Goal: Transaction & Acquisition: Purchase product/service

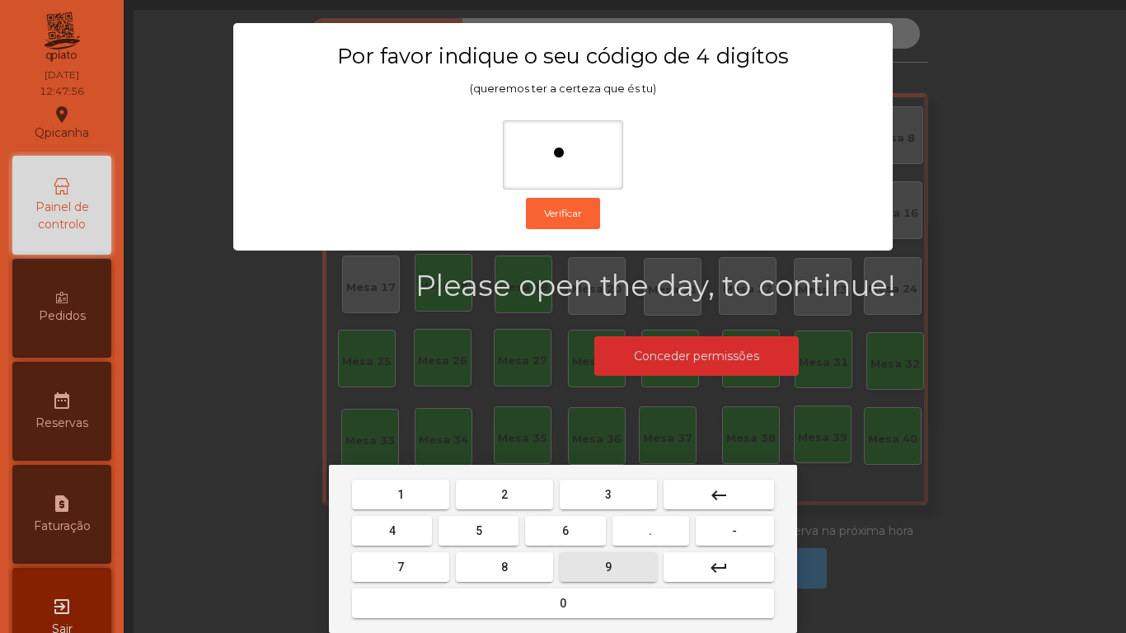
click at [621, 565] on button "9" at bounding box center [608, 567] width 97 height 30
click at [384, 530] on button "4" at bounding box center [392, 531] width 80 height 30
click at [518, 604] on button "0" at bounding box center [563, 604] width 422 height 30
type input "****"
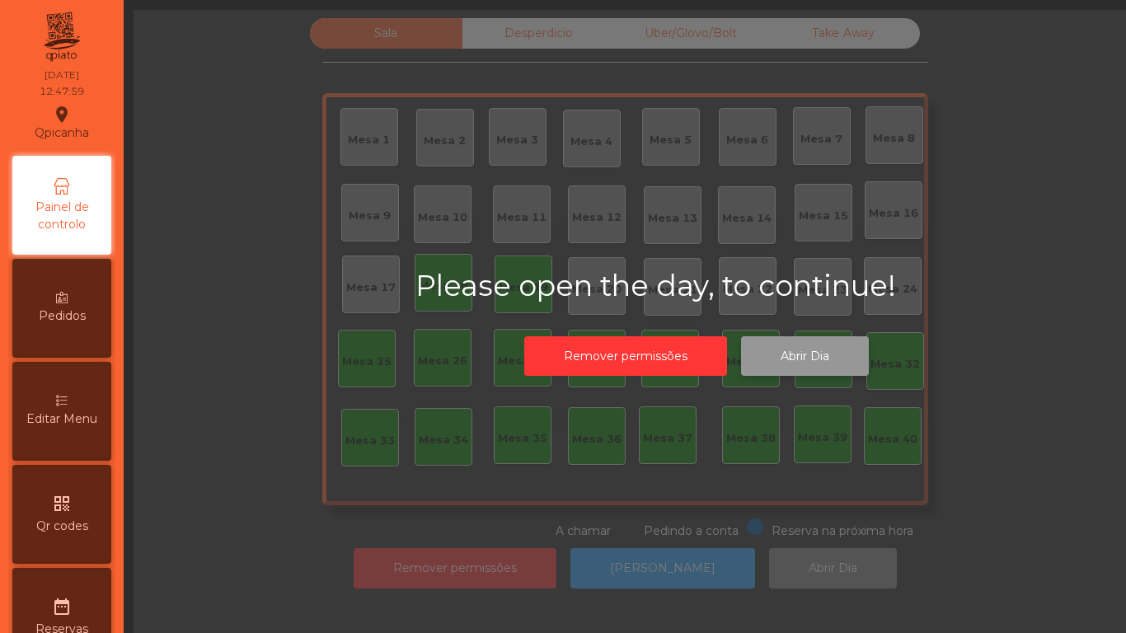
click at [797, 357] on button "Abrir Dia" at bounding box center [805, 356] width 128 height 40
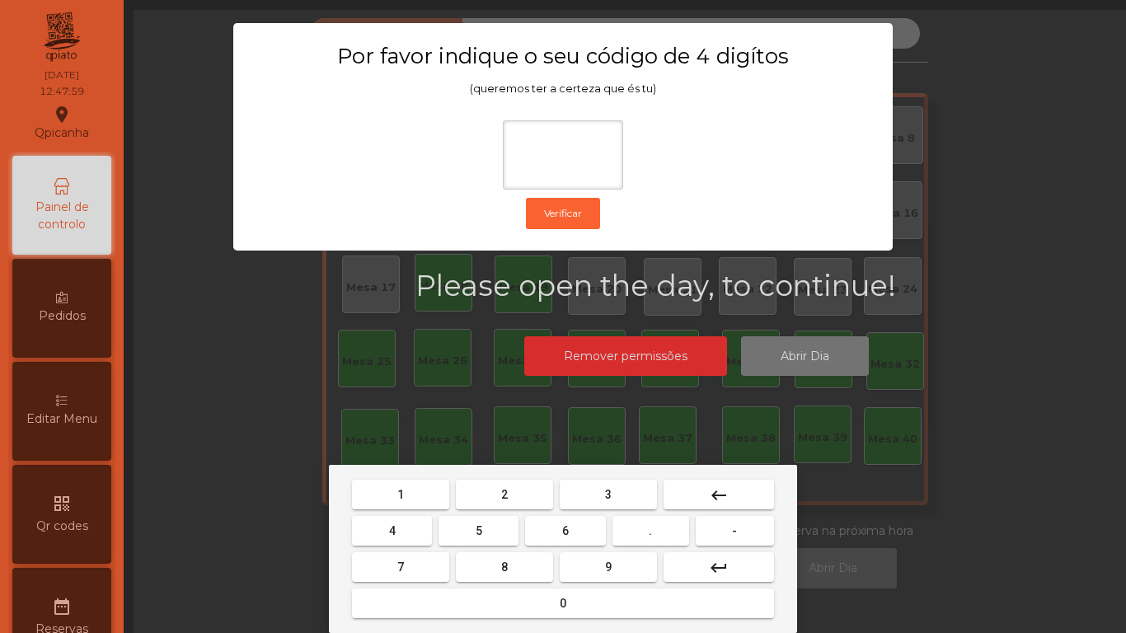
click at [409, 493] on button "1" at bounding box center [400, 495] width 97 height 30
click at [630, 565] on button "9" at bounding box center [608, 567] width 97 height 30
click at [401, 533] on button "4" at bounding box center [392, 531] width 80 height 30
click at [526, 596] on button "0" at bounding box center [563, 604] width 422 height 30
type input "****"
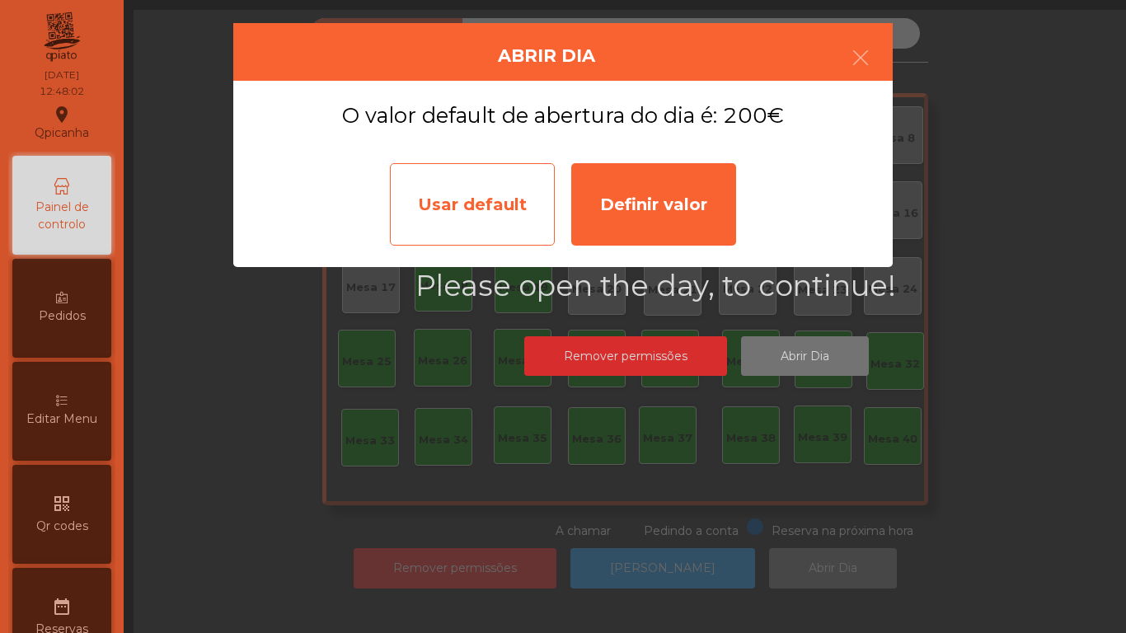
click at [473, 208] on div "Usar default" at bounding box center [472, 204] width 165 height 82
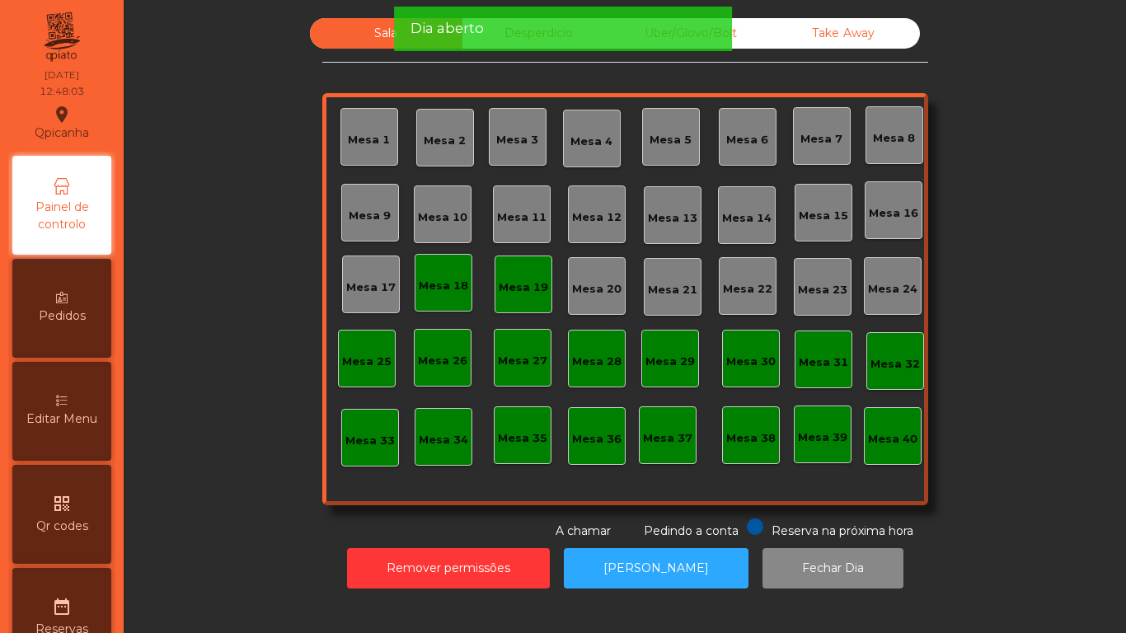
click at [436, 298] on div "Mesa 18" at bounding box center [444, 283] width 58 height 58
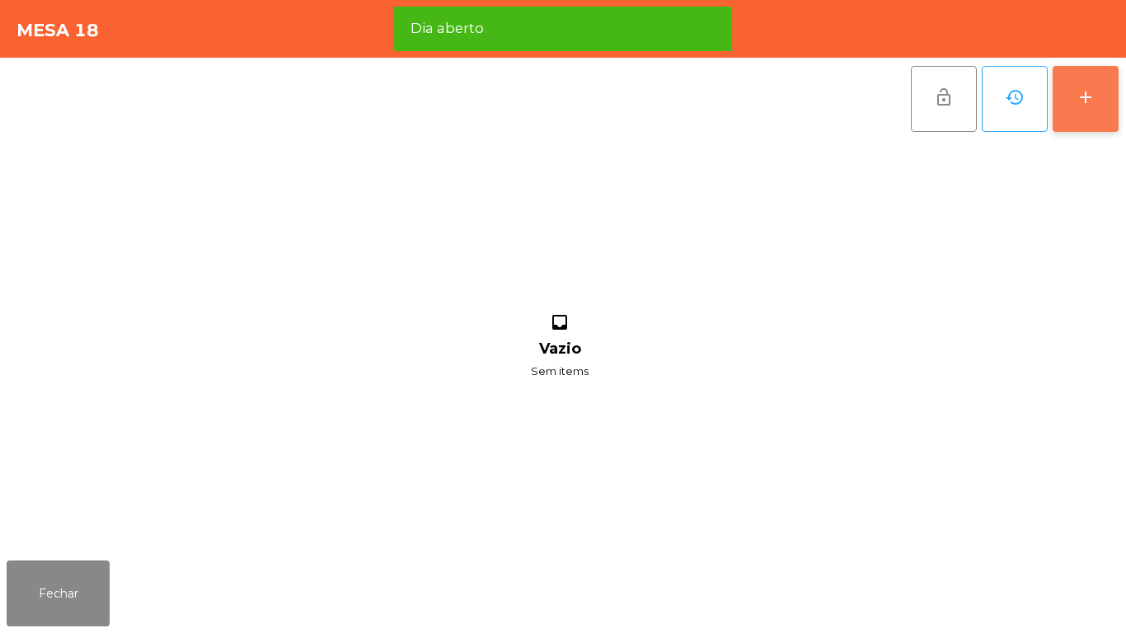
click at [1074, 101] on button "add" at bounding box center [1086, 99] width 66 height 66
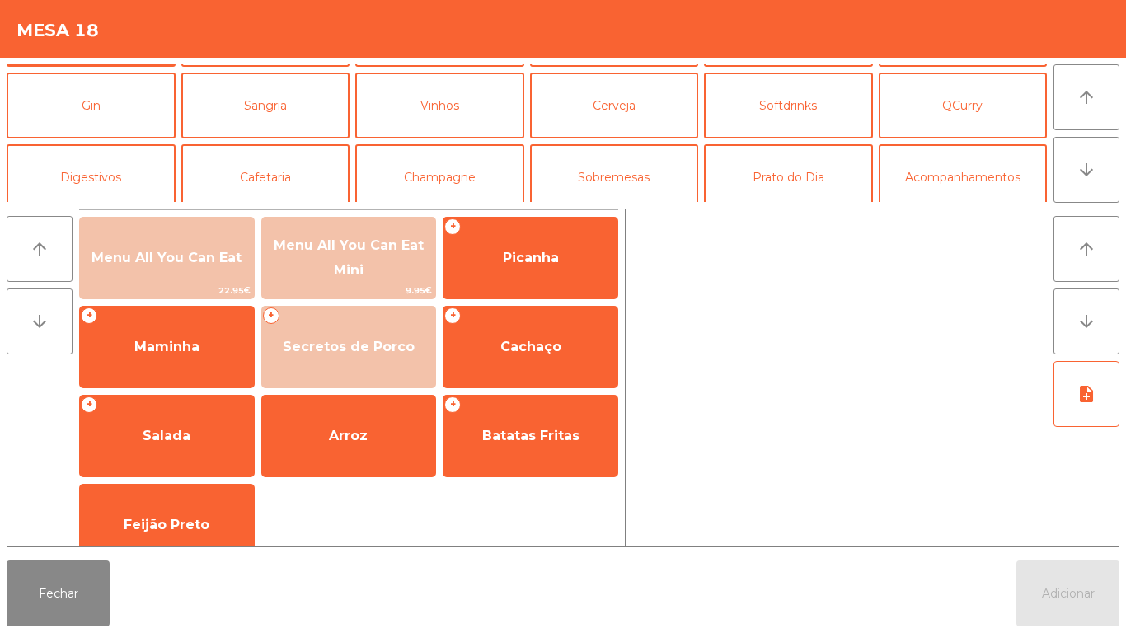
scroll to position [70, 0]
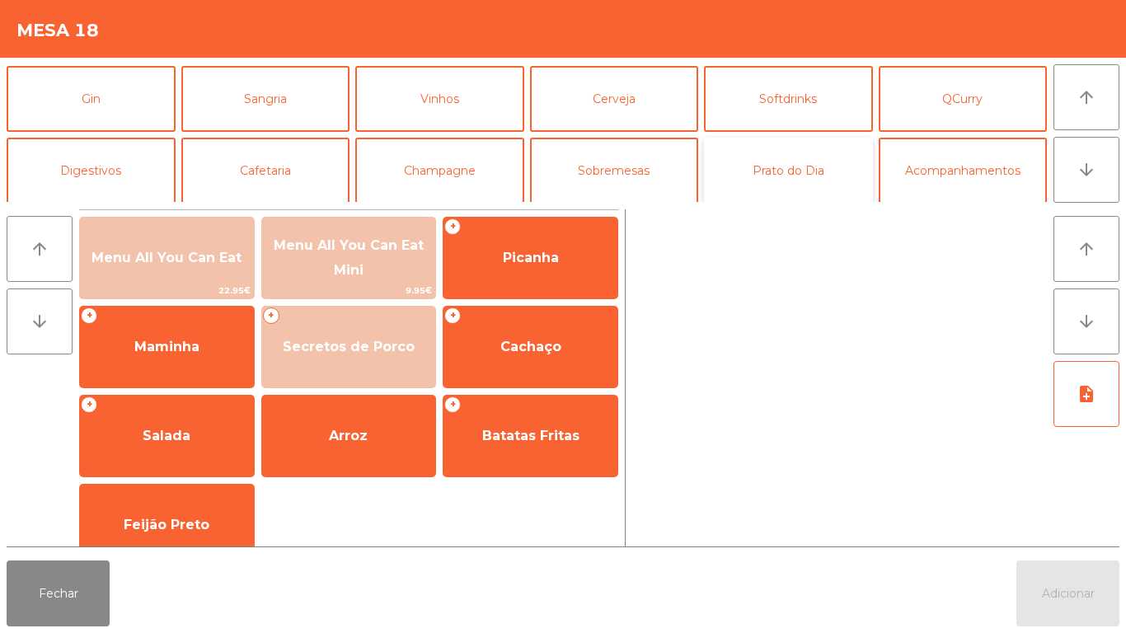
click at [788, 179] on button "Prato do Dia" at bounding box center [788, 171] width 169 height 66
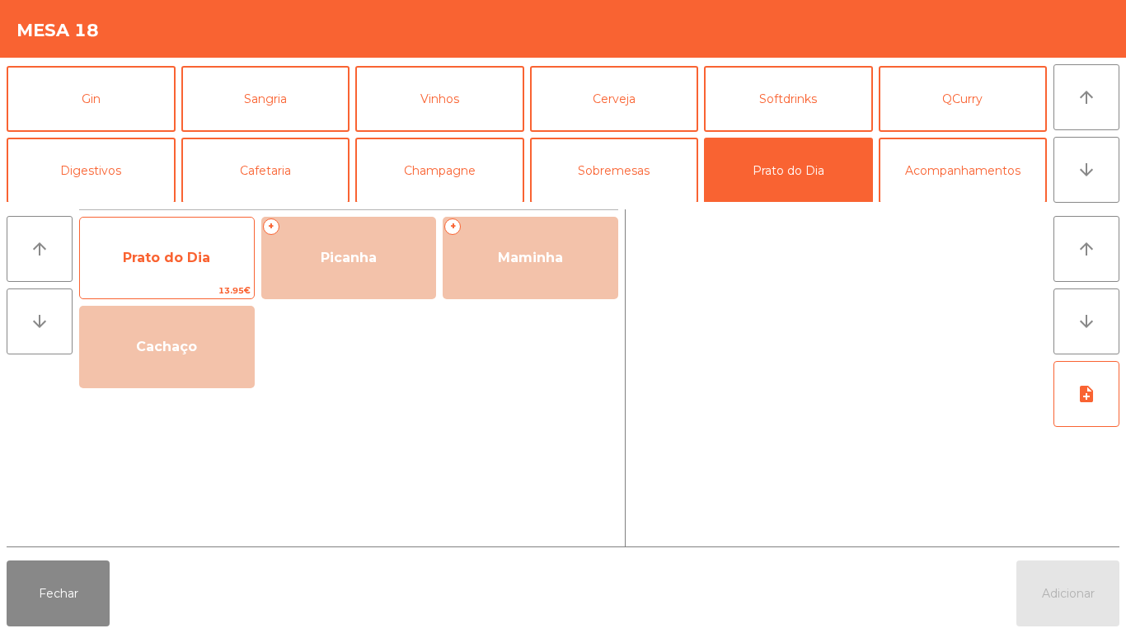
click at [181, 271] on span "Prato do Dia" at bounding box center [167, 258] width 174 height 45
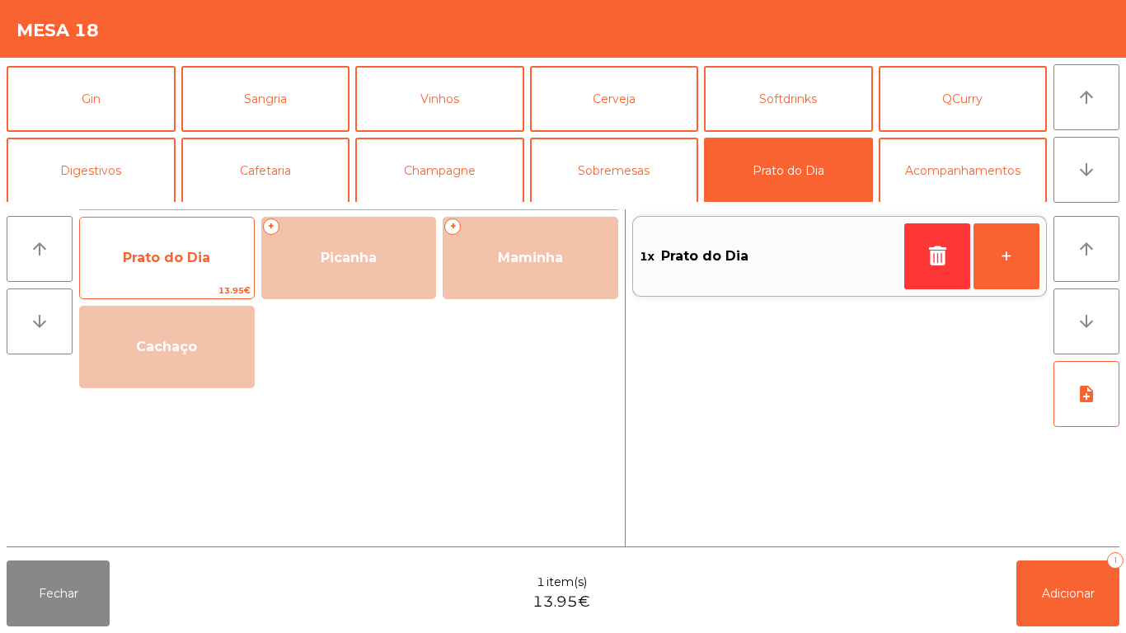
click at [167, 261] on span "Prato do Dia" at bounding box center [166, 258] width 87 height 16
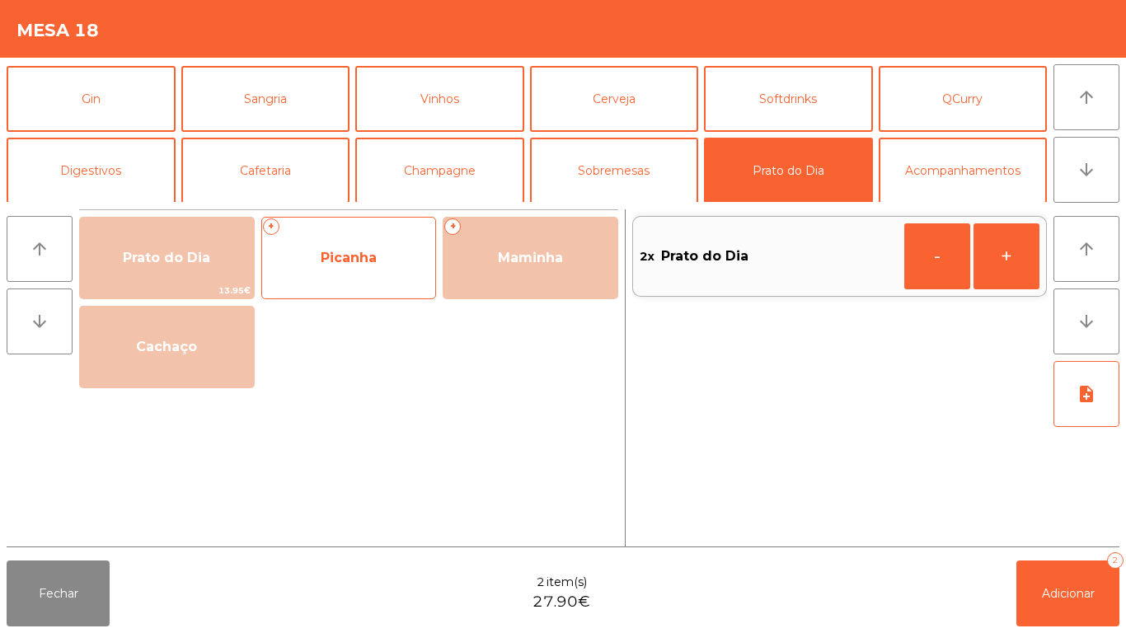
click at [371, 278] on span "Picanha" at bounding box center [349, 258] width 174 height 45
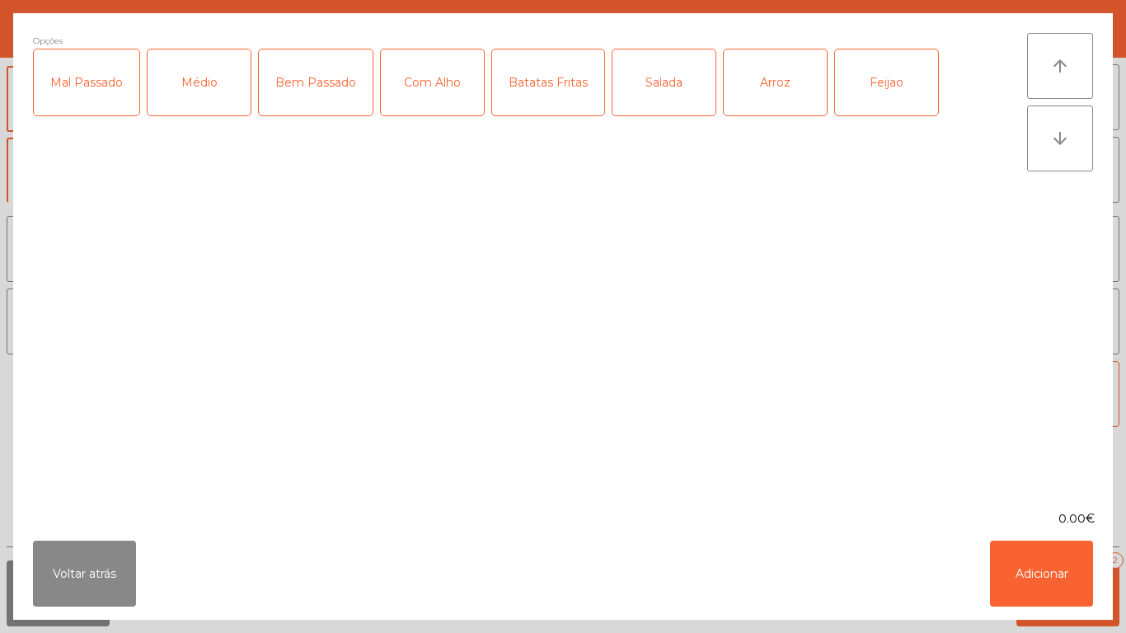
click at [328, 110] on div "Bem Passado" at bounding box center [316, 82] width 114 height 66
click at [421, 96] on div "Com Alho" at bounding box center [432, 82] width 103 height 66
click at [548, 110] on div "Batatas Fritas" at bounding box center [548, 82] width 112 height 66
click at [659, 110] on div "Salada" at bounding box center [663, 82] width 103 height 66
click at [1045, 584] on button "Adicionar" at bounding box center [1041, 574] width 103 height 66
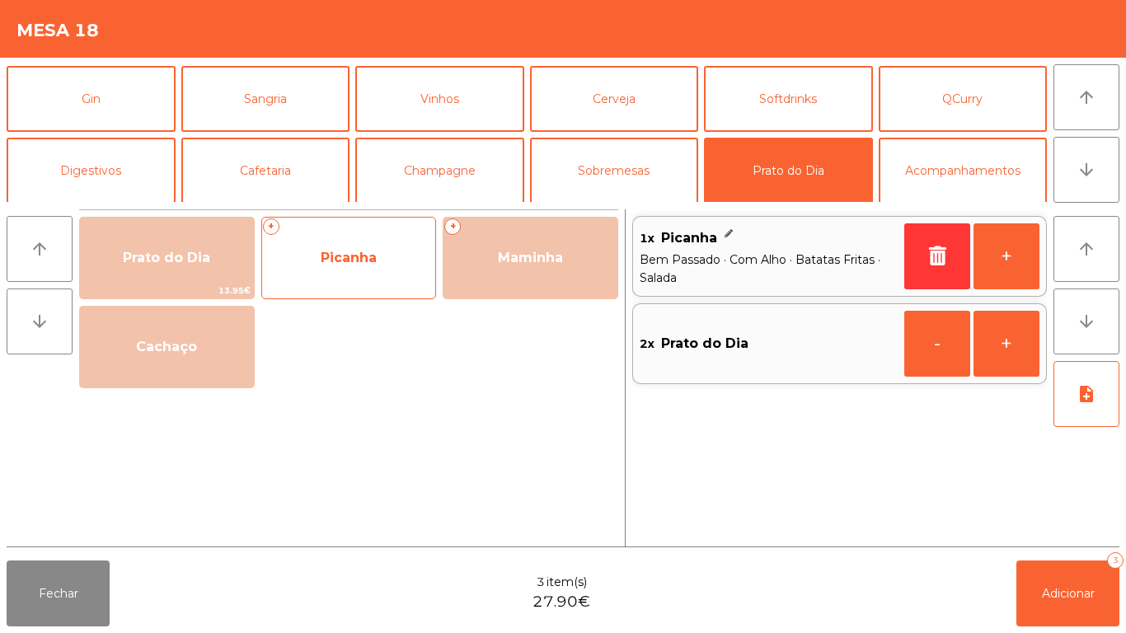
click at [368, 283] on div "+ Picanha" at bounding box center [349, 258] width 176 height 82
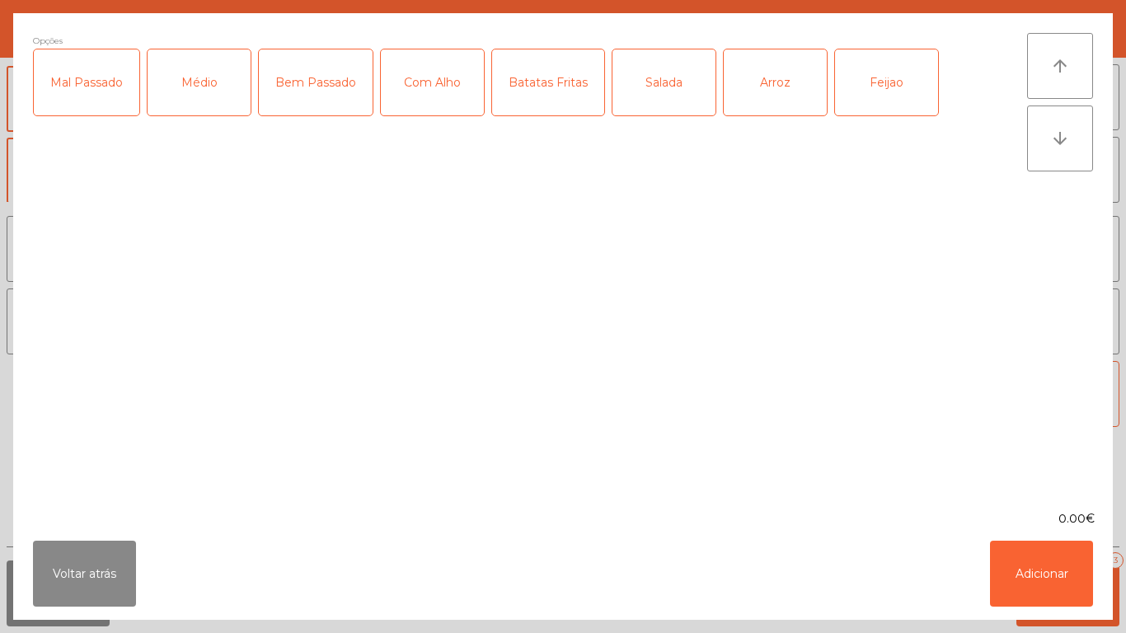
click at [295, 102] on div "Bem Passado" at bounding box center [316, 82] width 114 height 66
click at [427, 107] on div "Com Alho" at bounding box center [432, 82] width 103 height 66
click at [542, 114] on div "Batatas Fritas" at bounding box center [548, 82] width 112 height 66
click at [769, 108] on div "Arroz" at bounding box center [775, 82] width 103 height 66
click at [869, 96] on div "Feijao" at bounding box center [886, 82] width 103 height 66
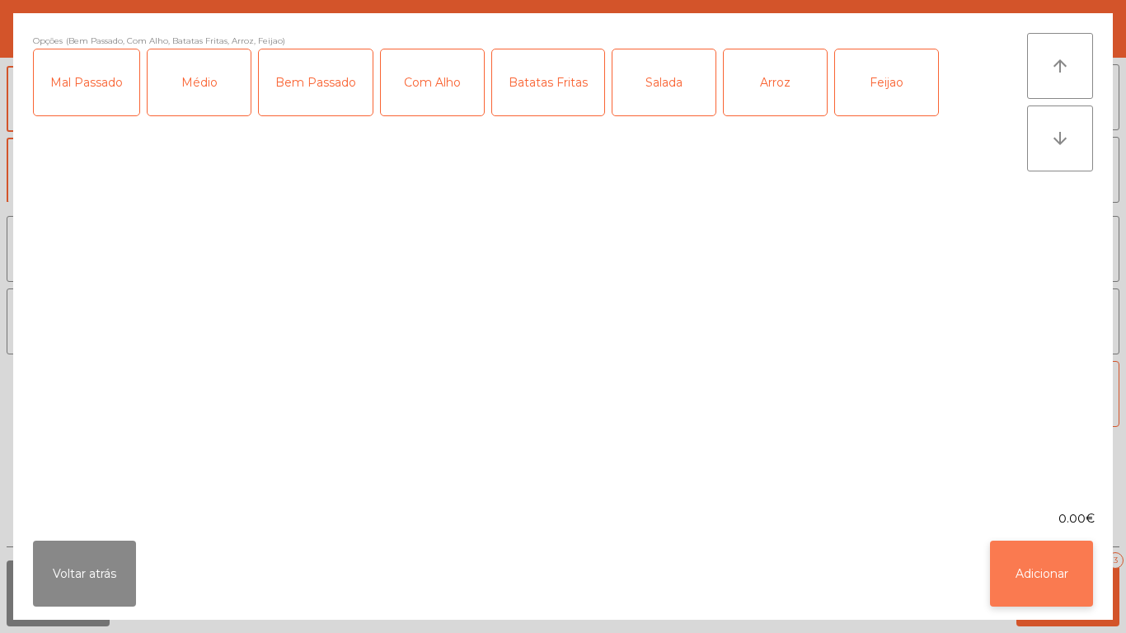
click at [1020, 564] on button "Adicionar" at bounding box center [1041, 574] width 103 height 66
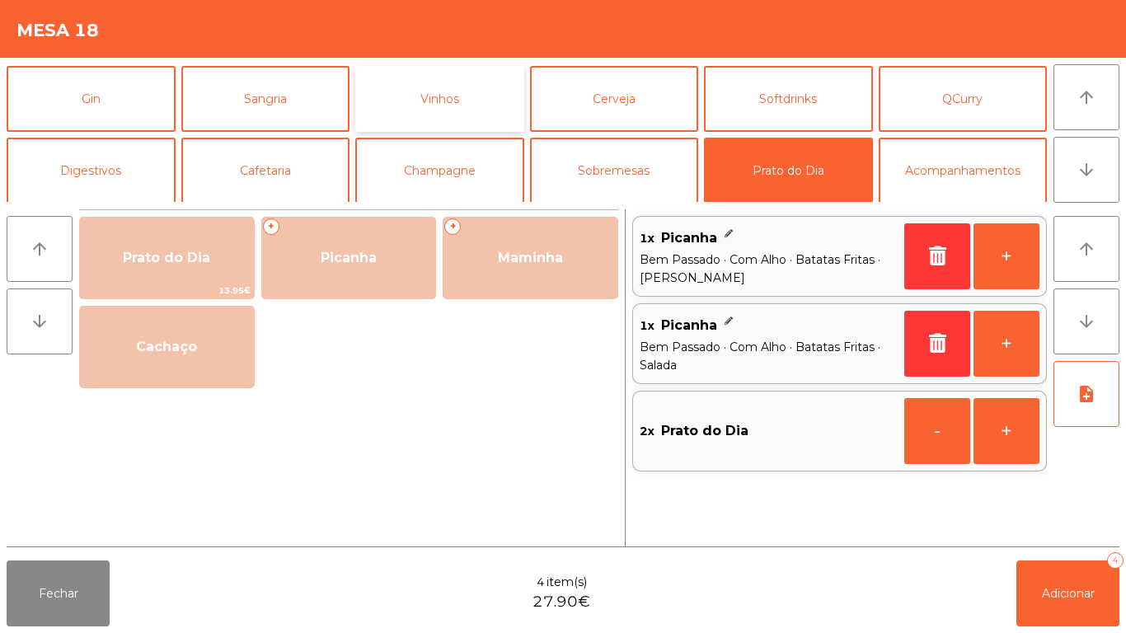
click at [465, 115] on button "Vinhos" at bounding box center [439, 99] width 169 height 66
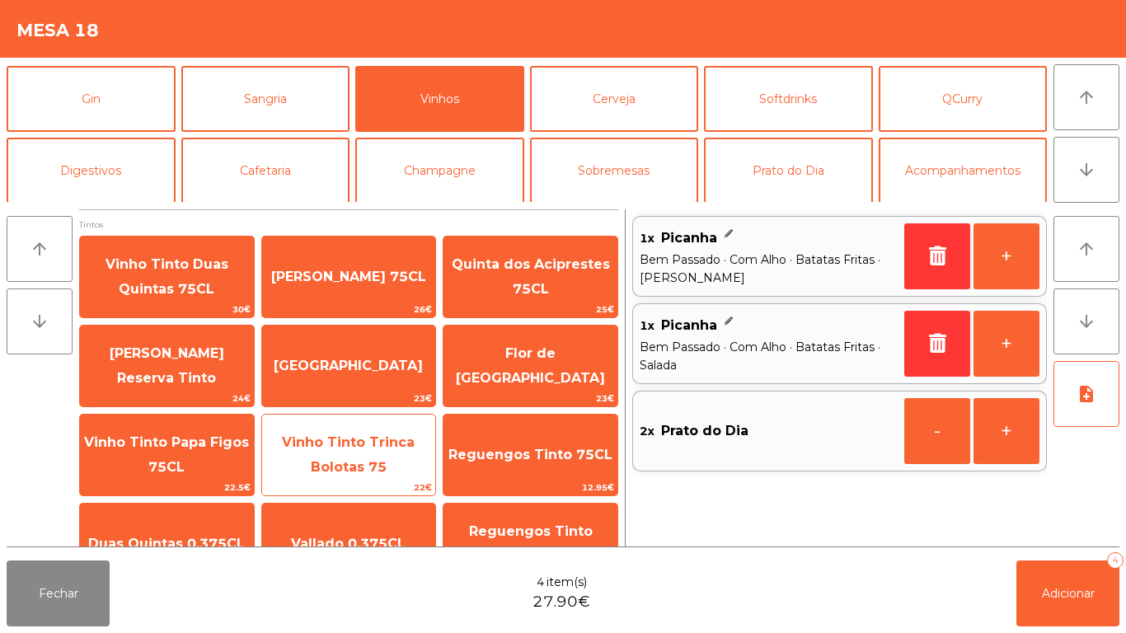
click at [359, 465] on span "Vinho Tinto Trinca Bolotas 75" at bounding box center [348, 454] width 133 height 40
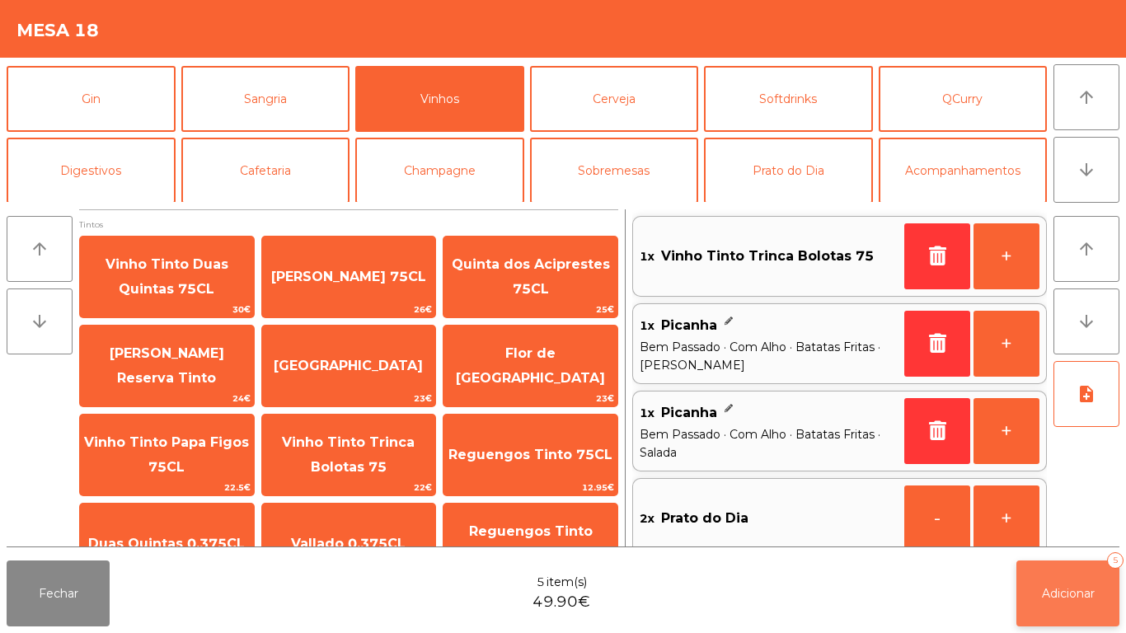
click at [1067, 593] on span "Adicionar" at bounding box center [1068, 593] width 53 height 15
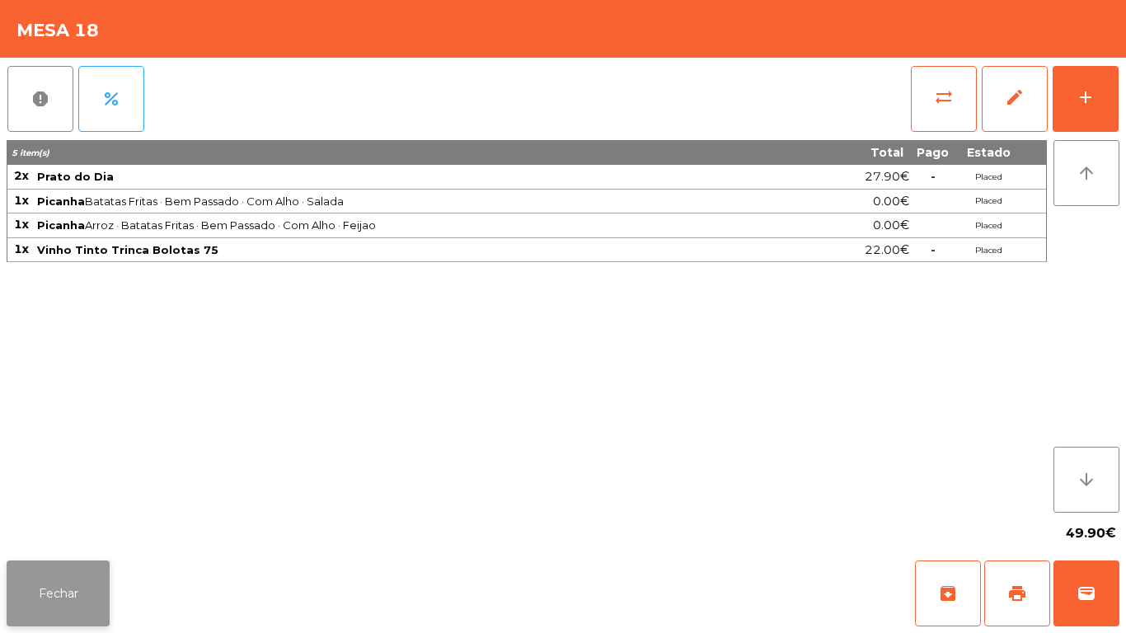
click at [71, 585] on button "Fechar" at bounding box center [58, 594] width 103 height 66
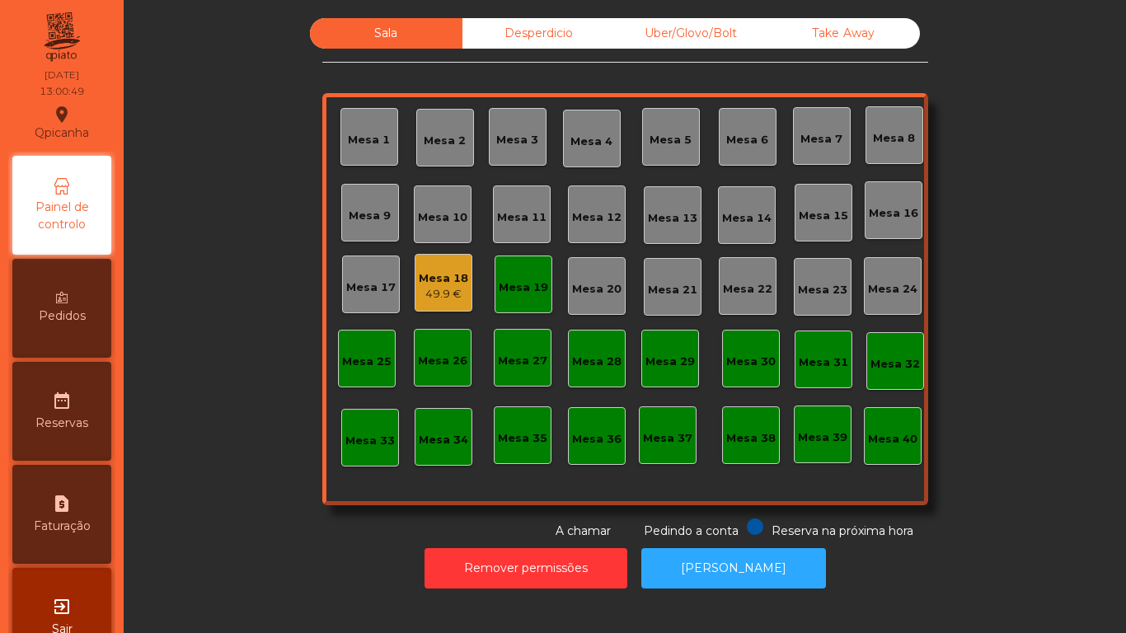
click at [442, 283] on div "Mesa 18" at bounding box center [443, 278] width 49 height 16
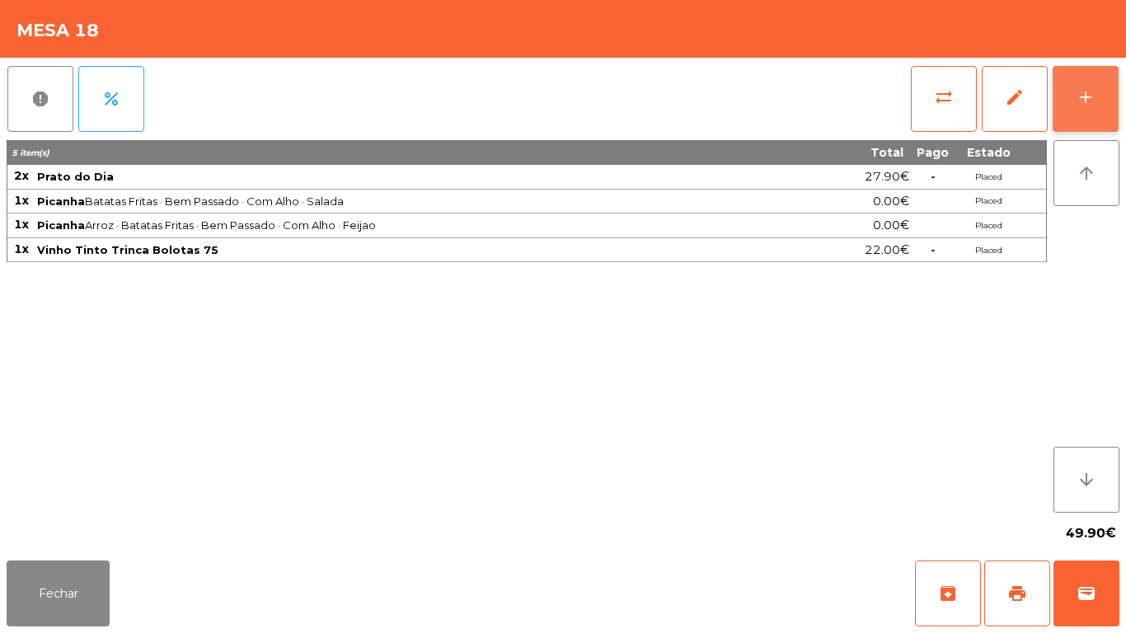
click at [1094, 91] on div "add" at bounding box center [1086, 97] width 20 height 20
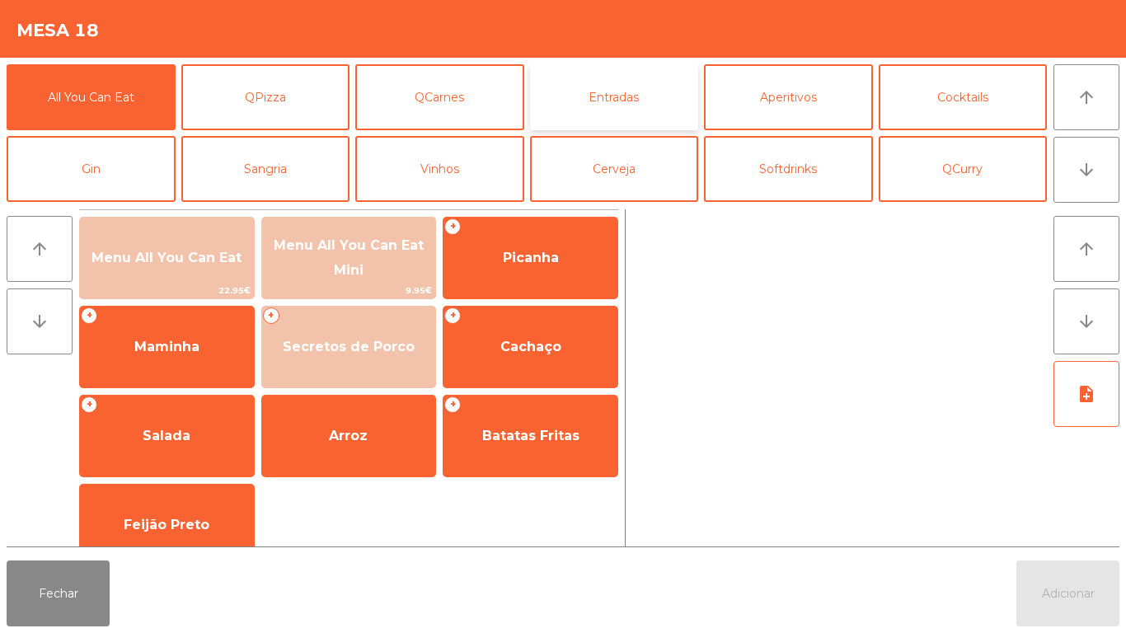
click at [610, 106] on button "Entradas" at bounding box center [614, 97] width 169 height 66
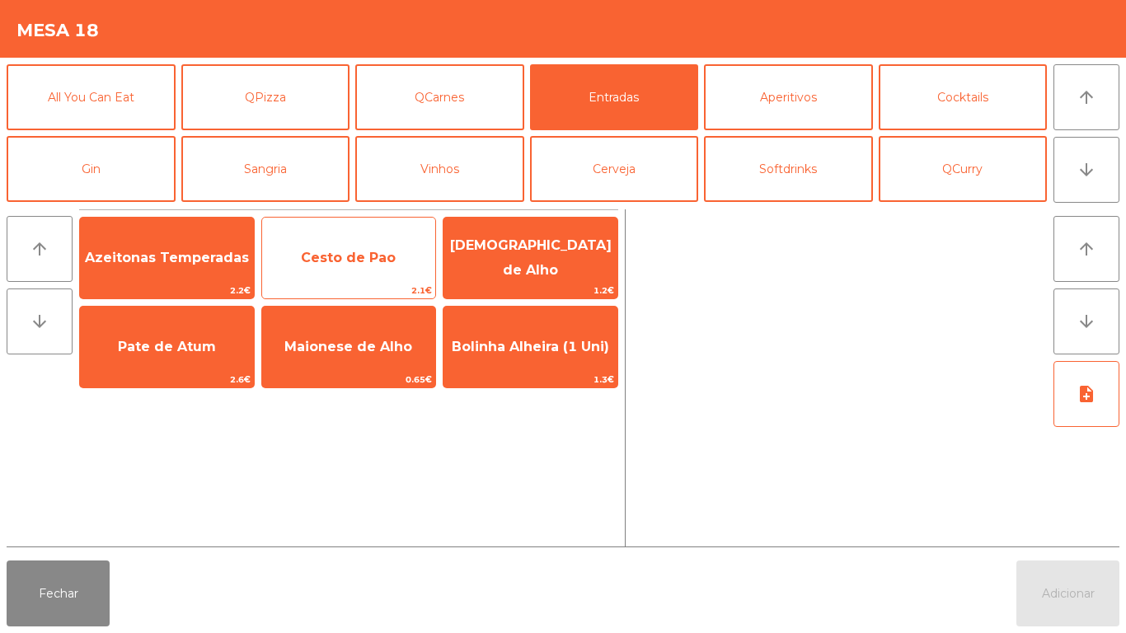
click at [356, 274] on span "Cesto de Pao" at bounding box center [349, 258] width 174 height 45
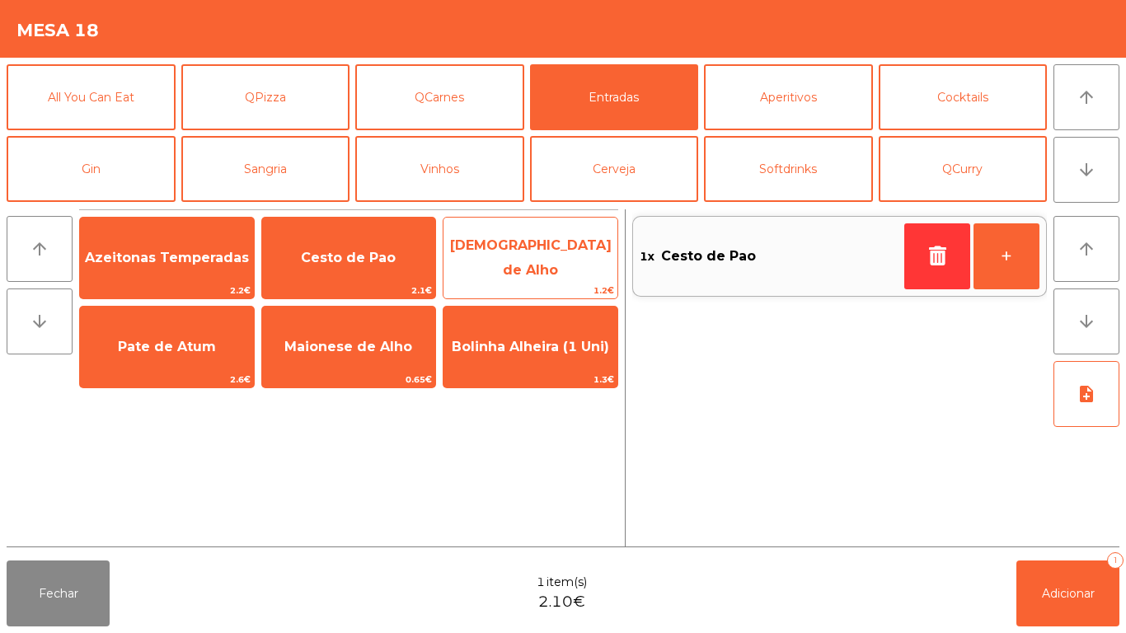
click at [532, 259] on span "[DEMOGRAPHIC_DATA] de Alho" at bounding box center [531, 257] width 162 height 40
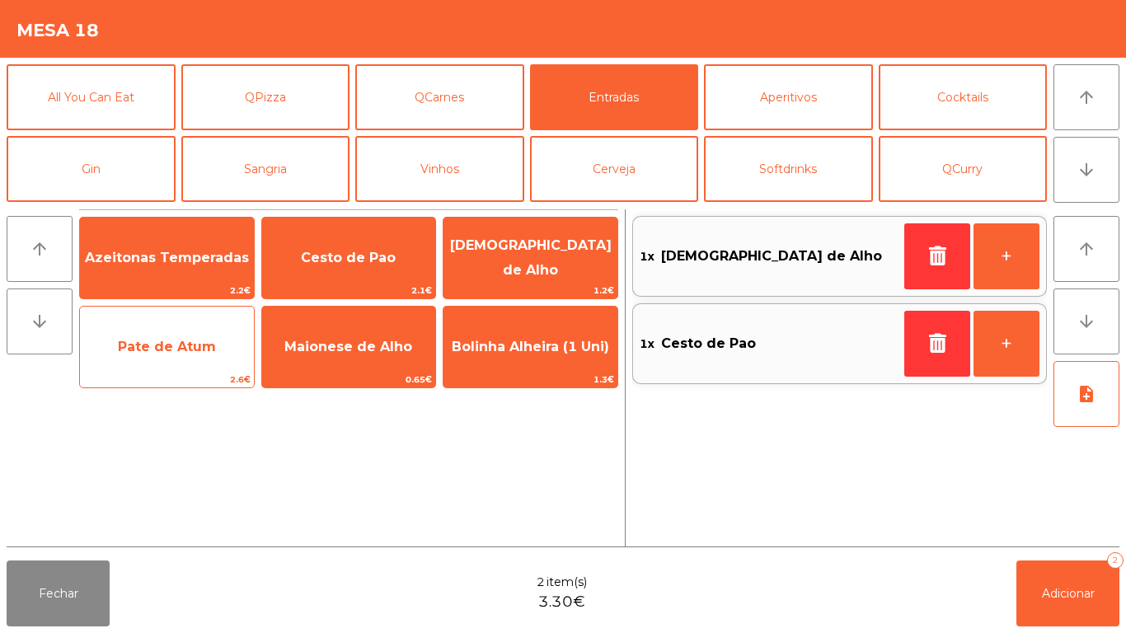
click at [181, 352] on span "Pate de Atum" at bounding box center [167, 347] width 98 height 16
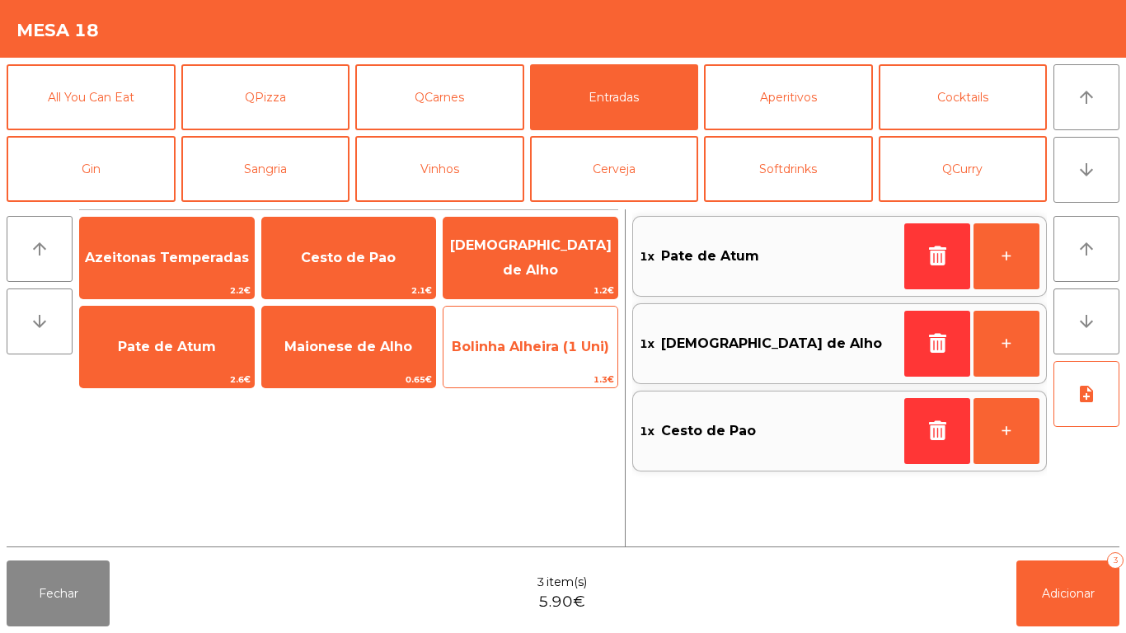
click at [513, 346] on span "Bolinha Alheira (1 Uni)" at bounding box center [530, 347] width 157 height 16
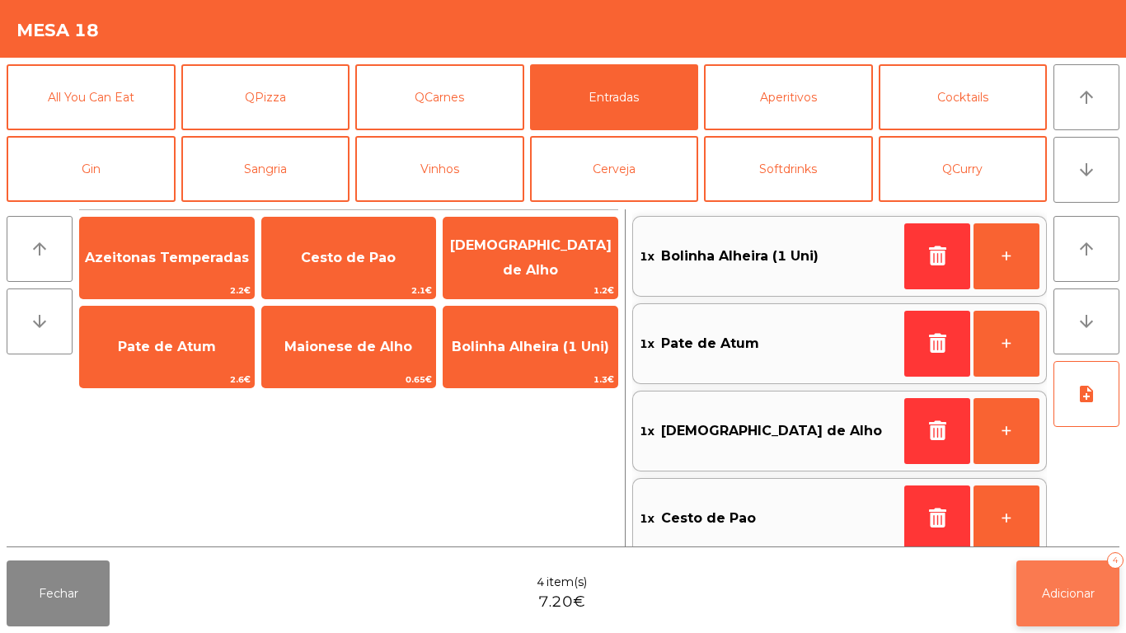
click at [1064, 604] on button "Adicionar 4" at bounding box center [1067, 594] width 103 height 66
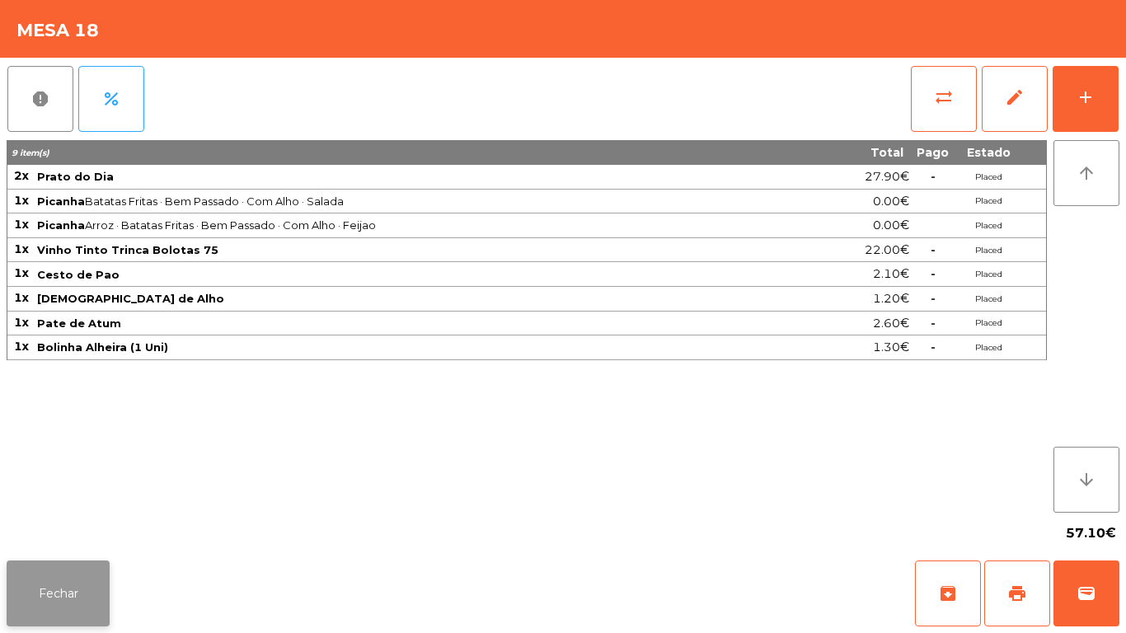
click at [62, 577] on button "Fechar" at bounding box center [58, 594] width 103 height 66
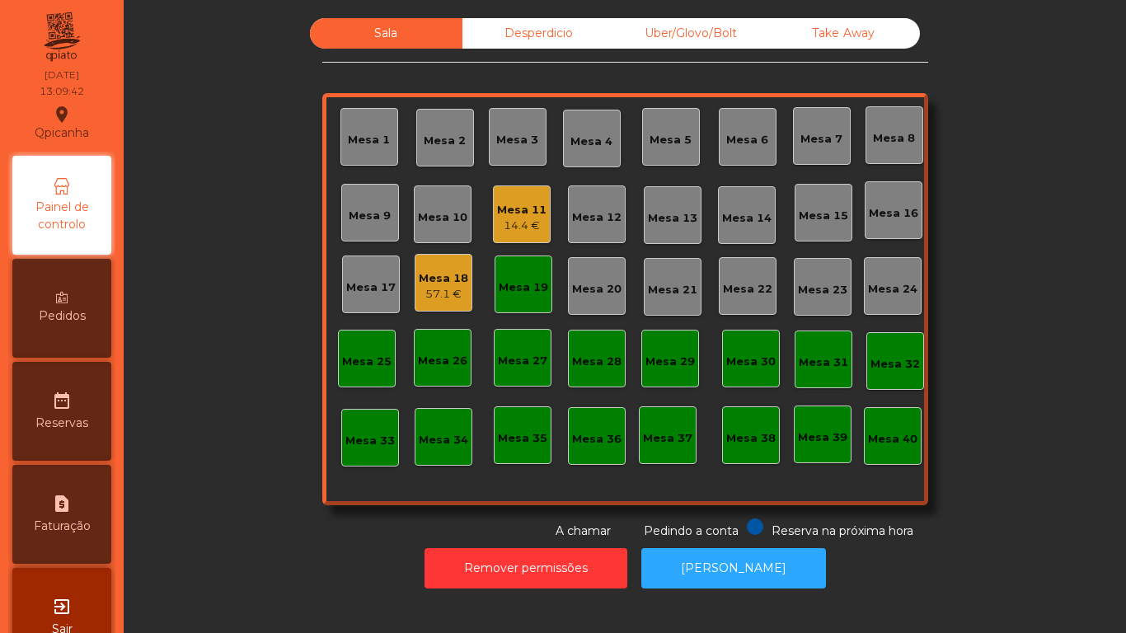
click at [513, 222] on div "14.4 €" at bounding box center [521, 226] width 49 height 16
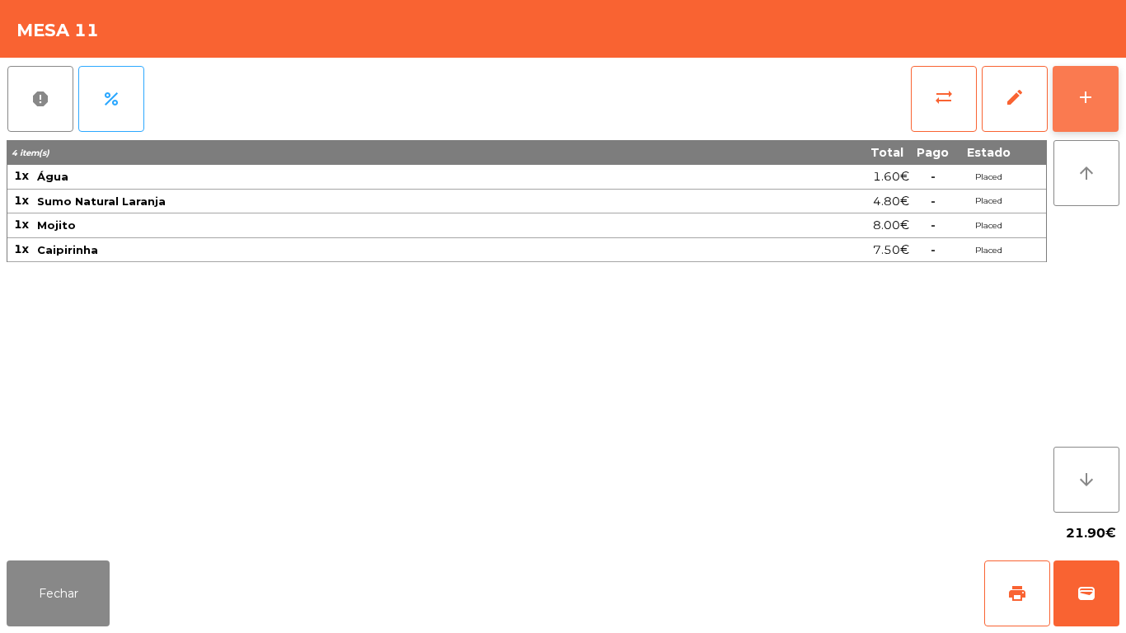
click at [1072, 87] on button "add" at bounding box center [1086, 99] width 66 height 66
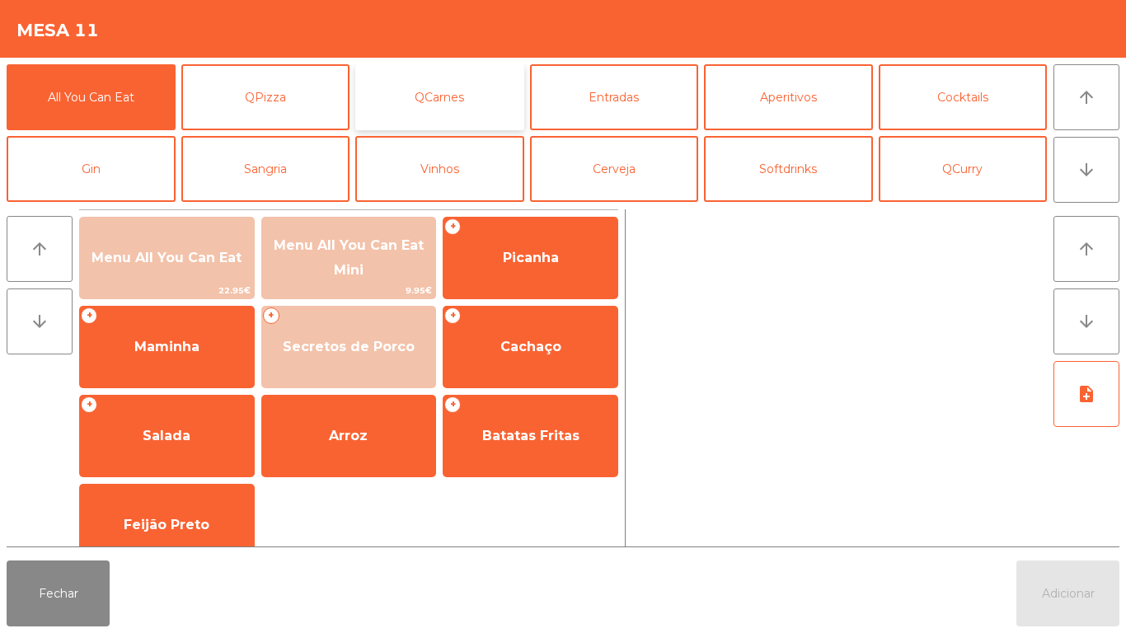
click at [443, 99] on button "QCarnes" at bounding box center [439, 97] width 169 height 66
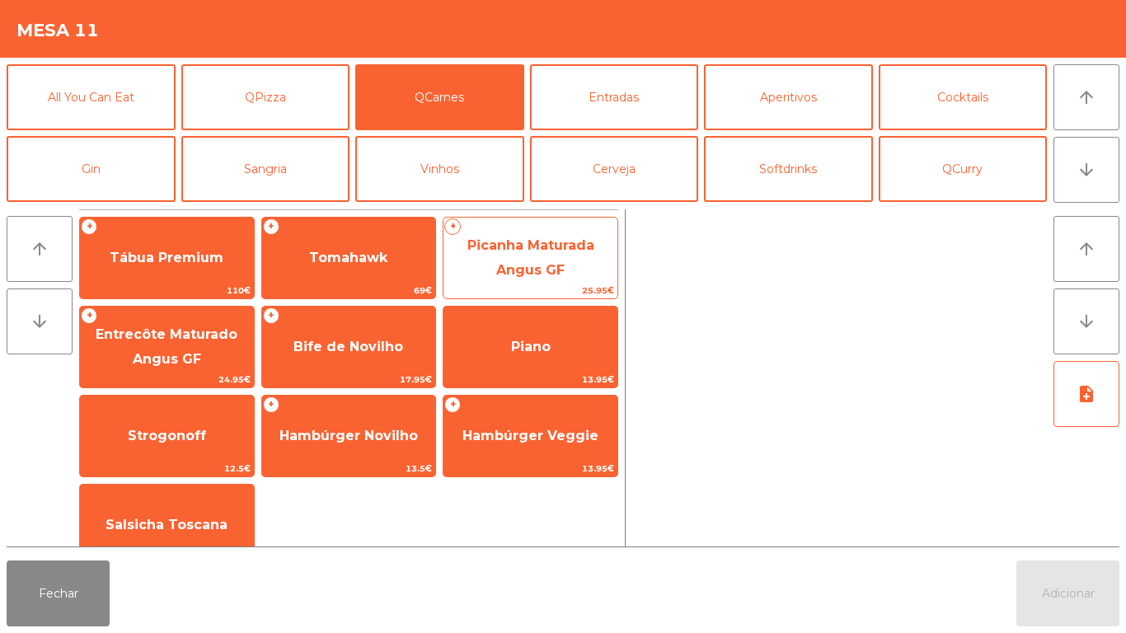
click at [498, 261] on span "Picanha Maturada Angus GF" at bounding box center [530, 258] width 174 height 70
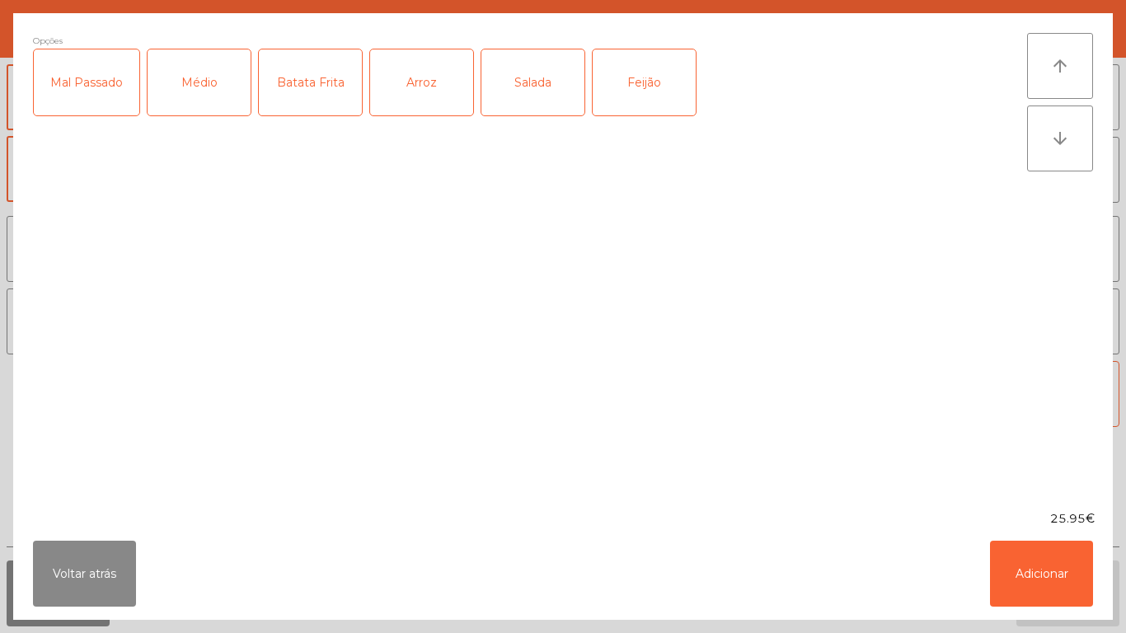
click at [208, 94] on div "Médio" at bounding box center [199, 82] width 103 height 66
click at [68, 105] on div "Mal Passado" at bounding box center [87, 82] width 106 height 66
click at [319, 86] on div "Batata Frita" at bounding box center [310, 82] width 103 height 66
click at [402, 81] on div "Arroz" at bounding box center [421, 82] width 103 height 66
click at [515, 86] on div "Salada" at bounding box center [532, 82] width 103 height 66
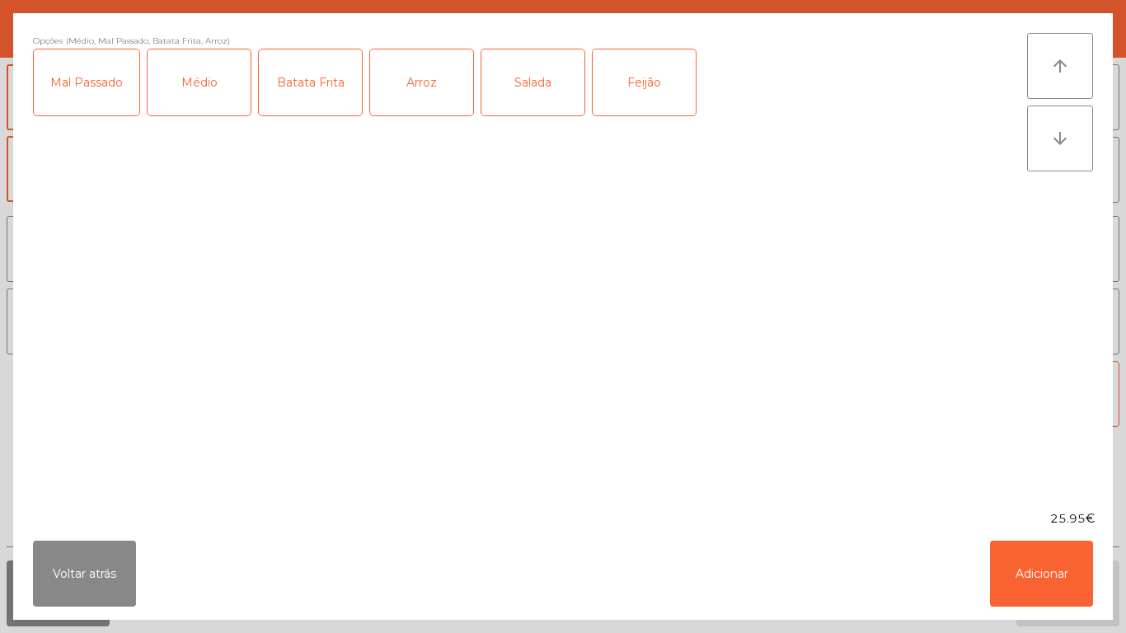
click at [633, 83] on div "Feijão" at bounding box center [644, 82] width 103 height 66
click at [1035, 575] on button "Adicionar" at bounding box center [1041, 574] width 103 height 66
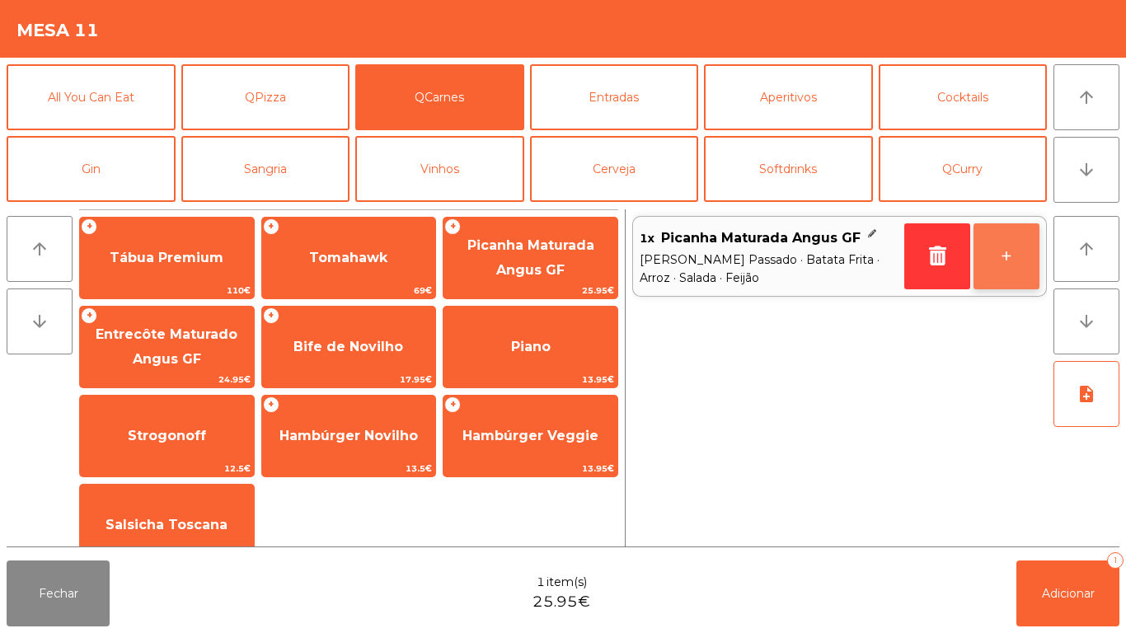
click at [992, 252] on button "+" at bounding box center [1007, 256] width 66 height 66
click at [983, 249] on button "+" at bounding box center [1007, 256] width 66 height 66
click at [915, 254] on button "-" at bounding box center [937, 256] width 66 height 66
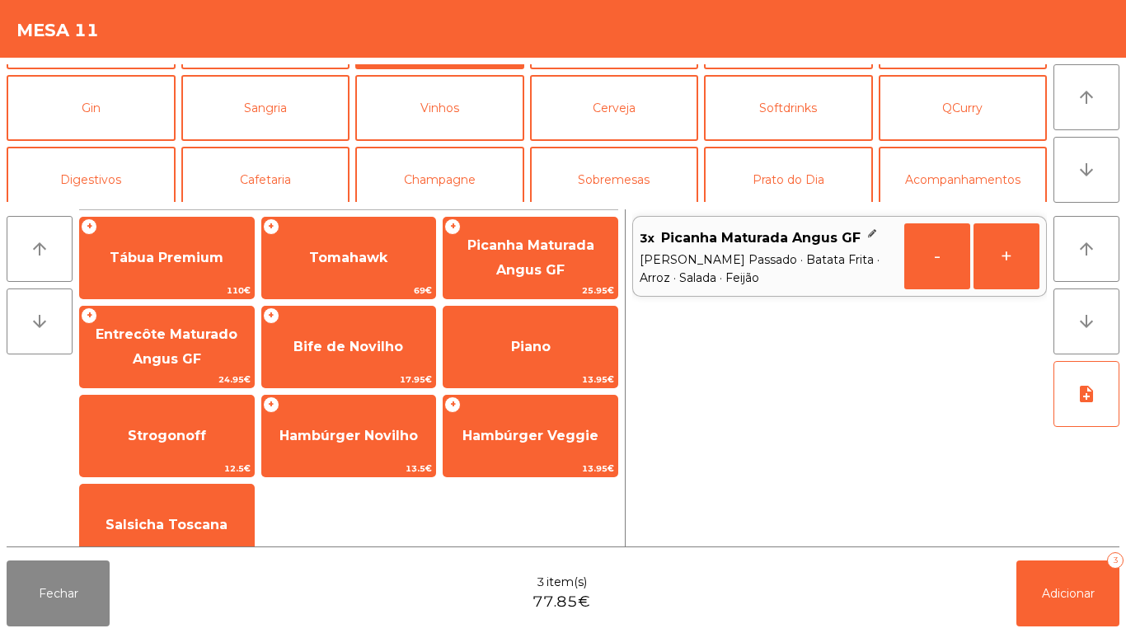
scroll to position [74, 0]
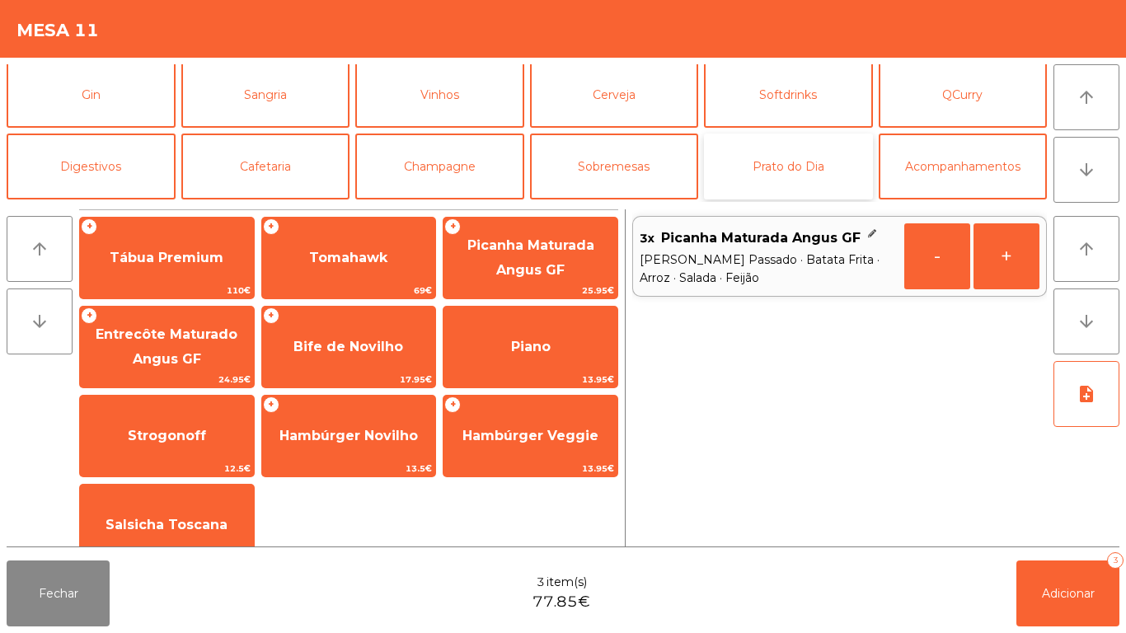
click at [758, 168] on button "Prato do Dia" at bounding box center [788, 167] width 169 height 66
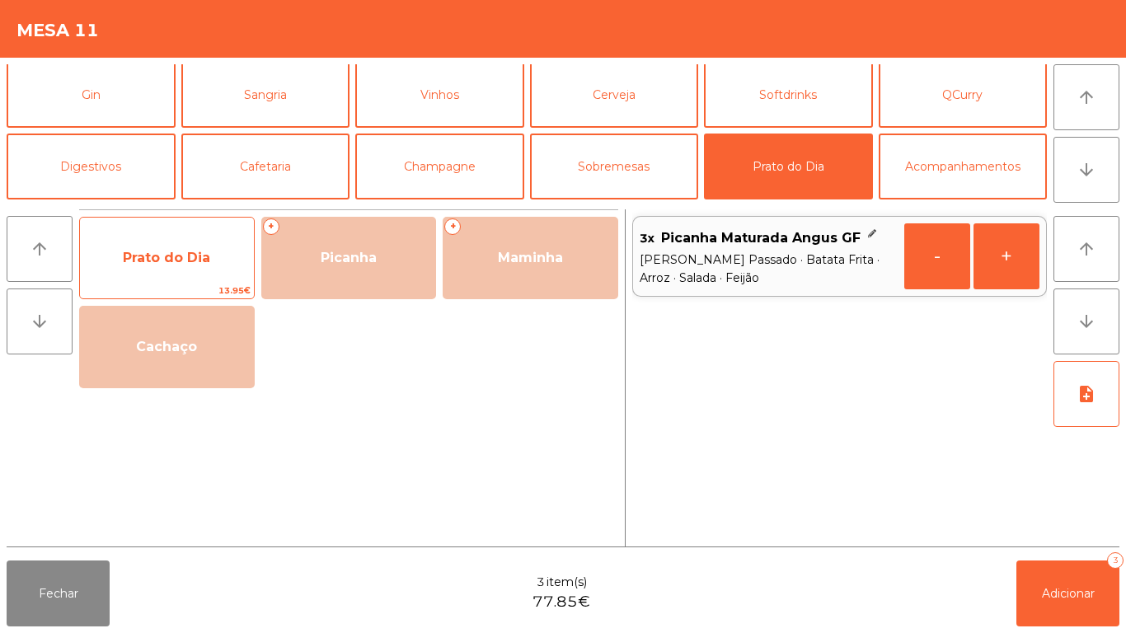
click at [180, 254] on span "Prato do Dia" at bounding box center [166, 258] width 87 height 16
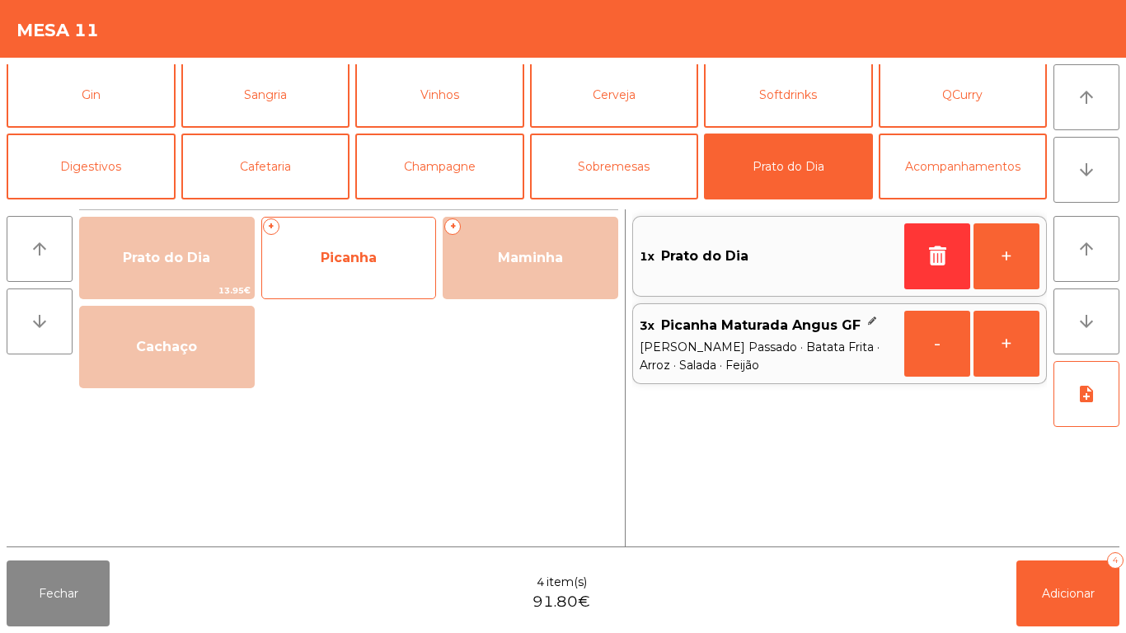
click at [345, 283] on div "+ Picanha" at bounding box center [349, 258] width 176 height 82
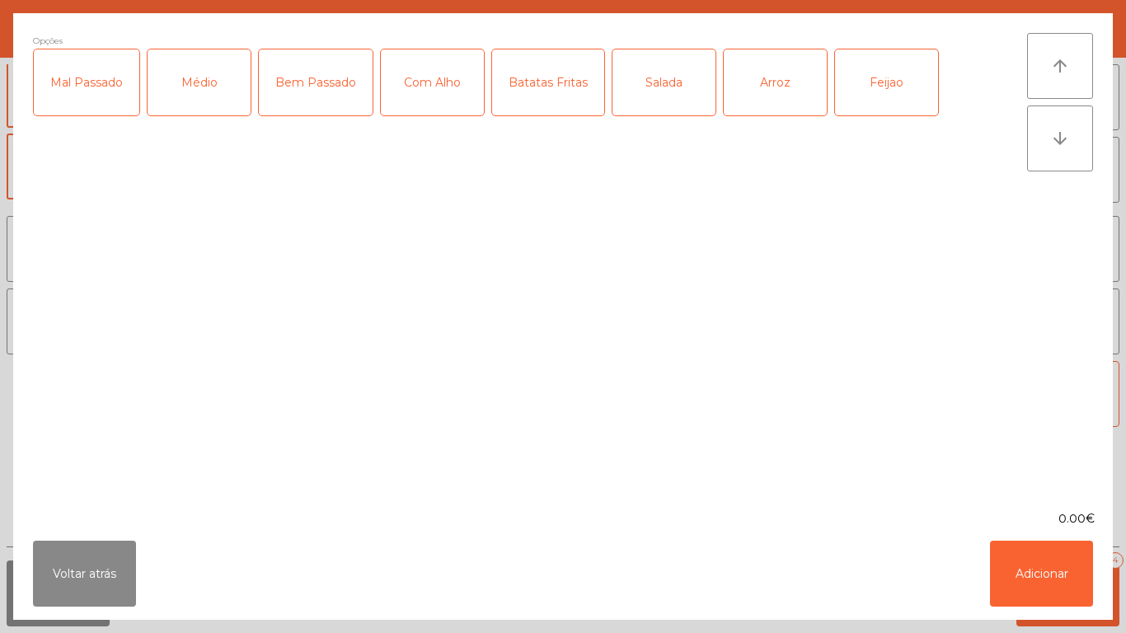
click at [207, 105] on div "Médio" at bounding box center [199, 82] width 103 height 66
click at [449, 98] on div "Com Alho" at bounding box center [432, 82] width 103 height 66
click at [550, 106] on div "Batatas Fritas" at bounding box center [548, 82] width 112 height 66
click at [1035, 589] on button "Adicionar" at bounding box center [1041, 574] width 103 height 66
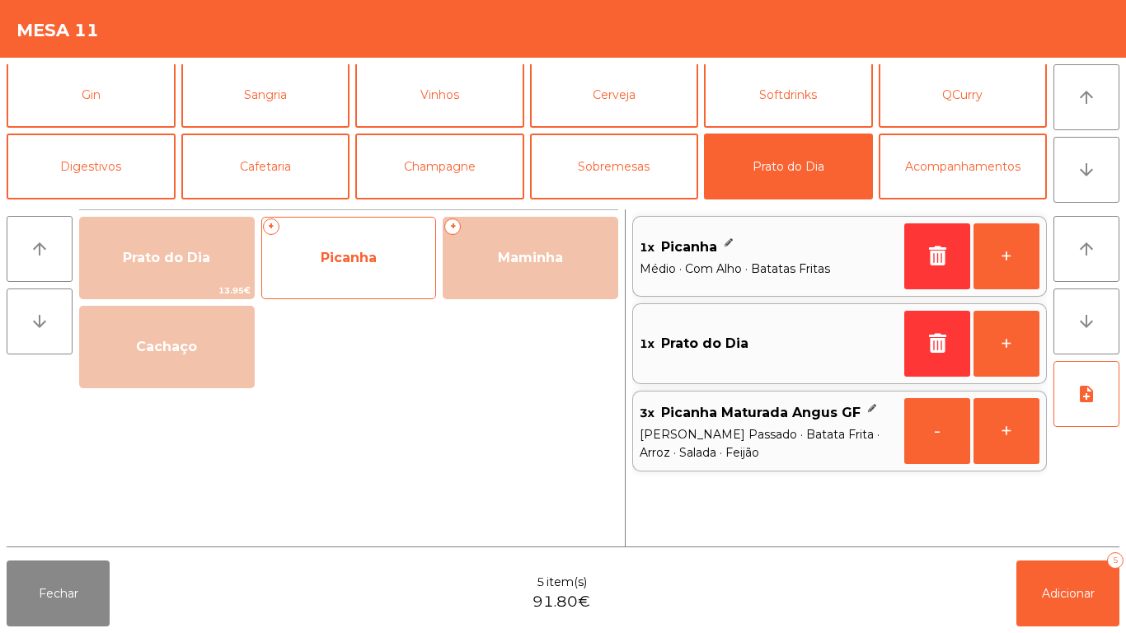
click at [354, 271] on span "Picanha" at bounding box center [349, 258] width 174 height 45
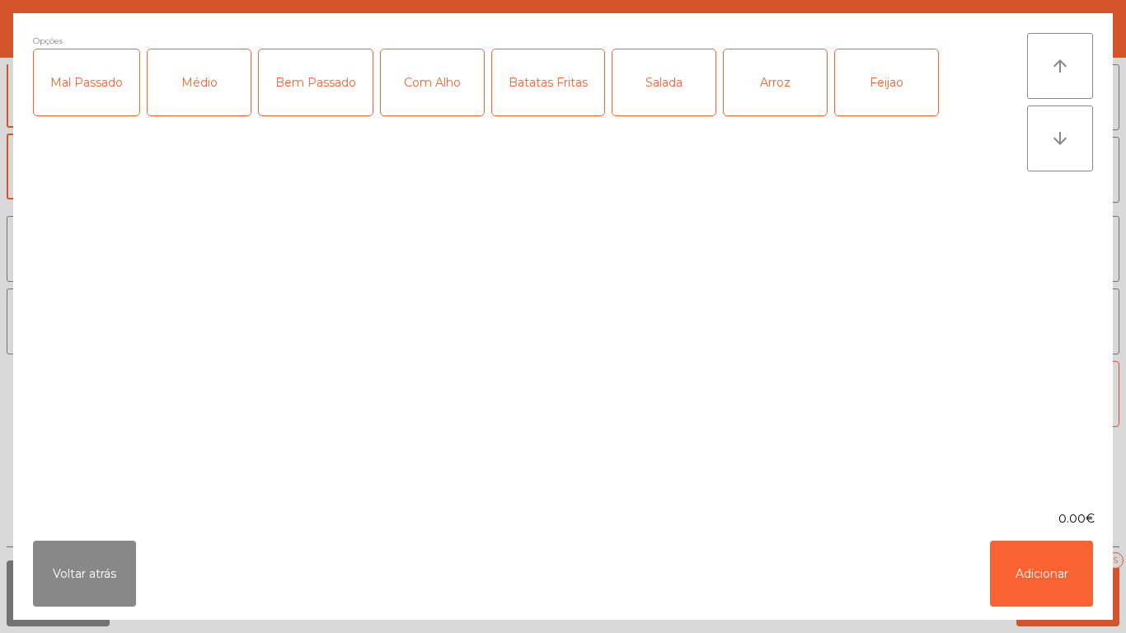
click at [195, 93] on div "Médio" at bounding box center [199, 82] width 103 height 66
click at [429, 98] on div "Com Alho" at bounding box center [432, 82] width 103 height 66
click at [561, 106] on div "Batatas Fritas" at bounding box center [548, 82] width 112 height 66
click at [886, 81] on div "Feijao" at bounding box center [886, 82] width 103 height 66
click at [777, 81] on div "Arroz" at bounding box center [775, 82] width 103 height 66
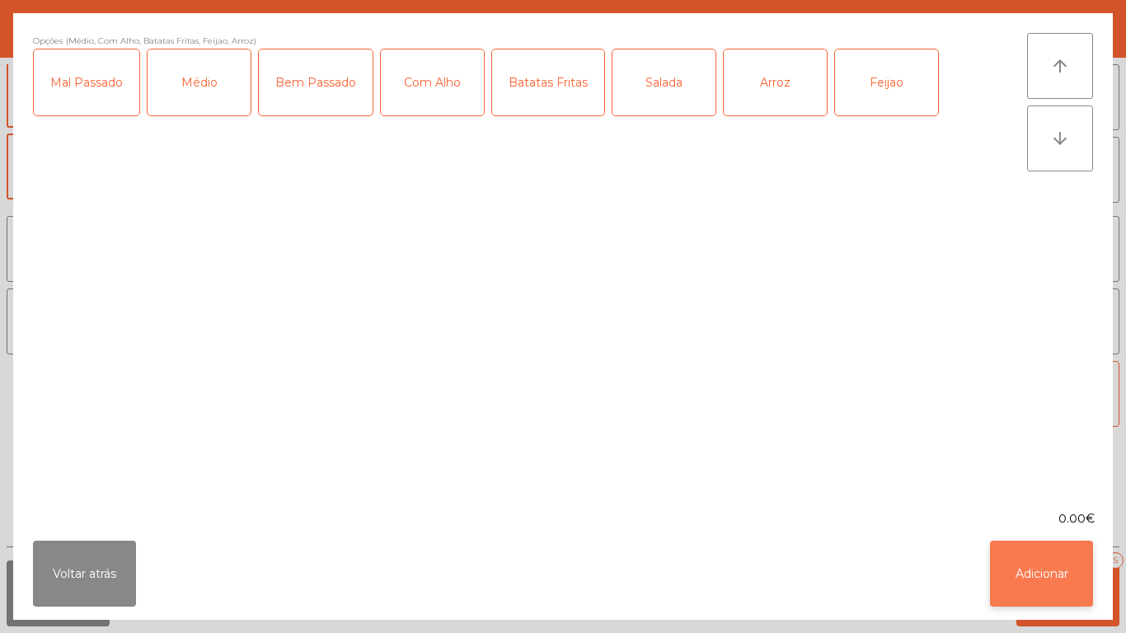
click at [1039, 580] on button "Adicionar" at bounding box center [1041, 574] width 103 height 66
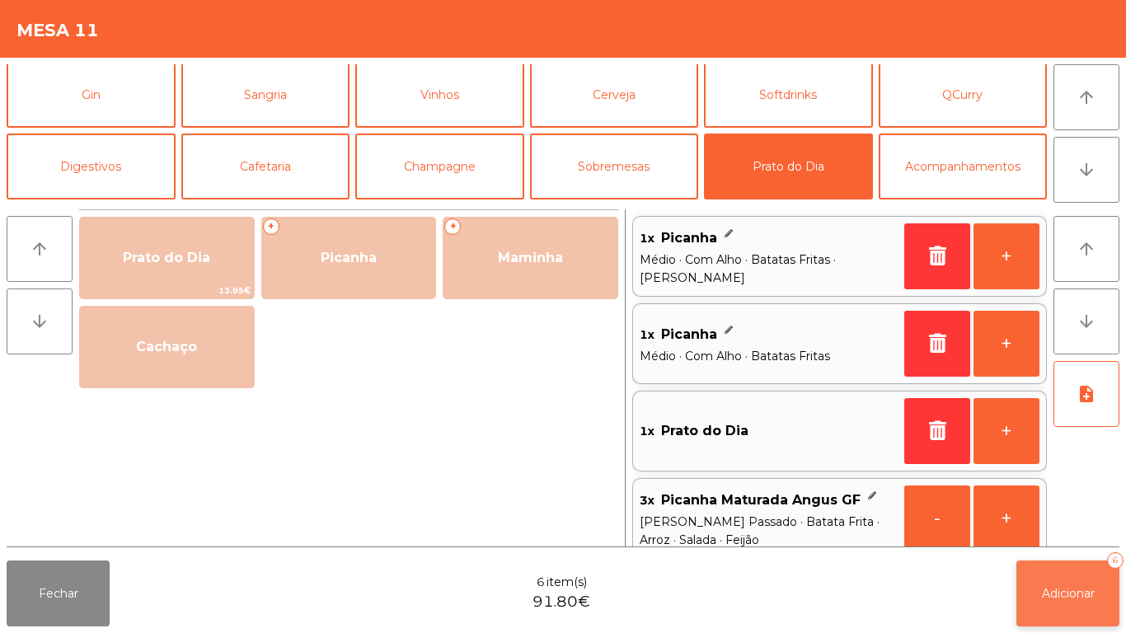
click at [1077, 592] on span "Adicionar" at bounding box center [1068, 593] width 53 height 15
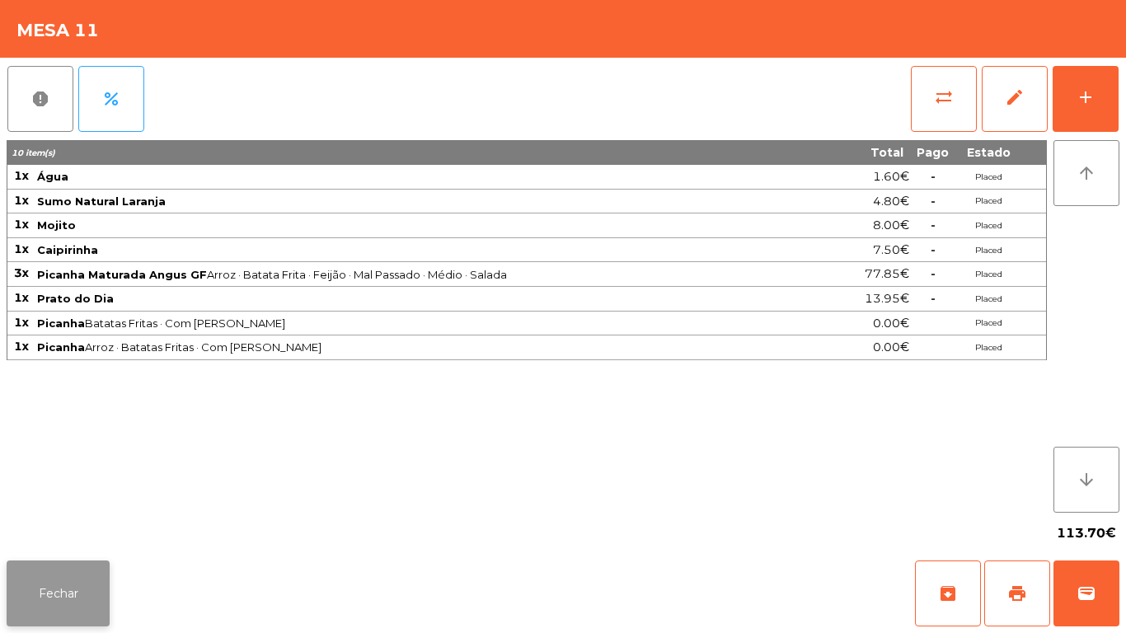
click at [47, 598] on button "Fechar" at bounding box center [58, 594] width 103 height 66
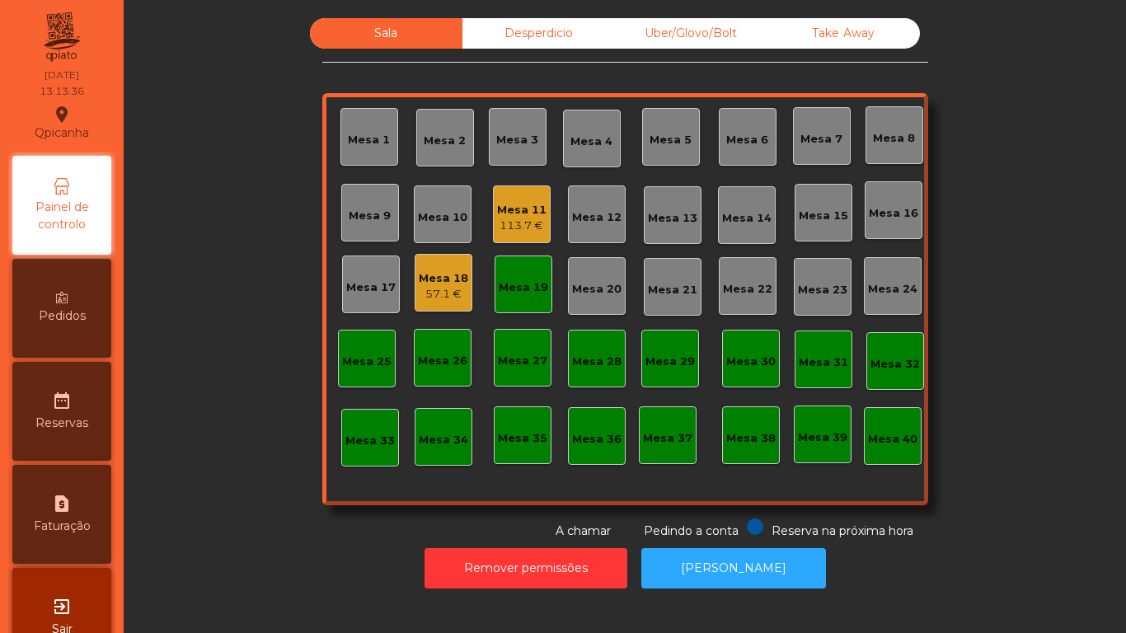
click at [662, 219] on div "Mesa 13" at bounding box center [672, 218] width 49 height 16
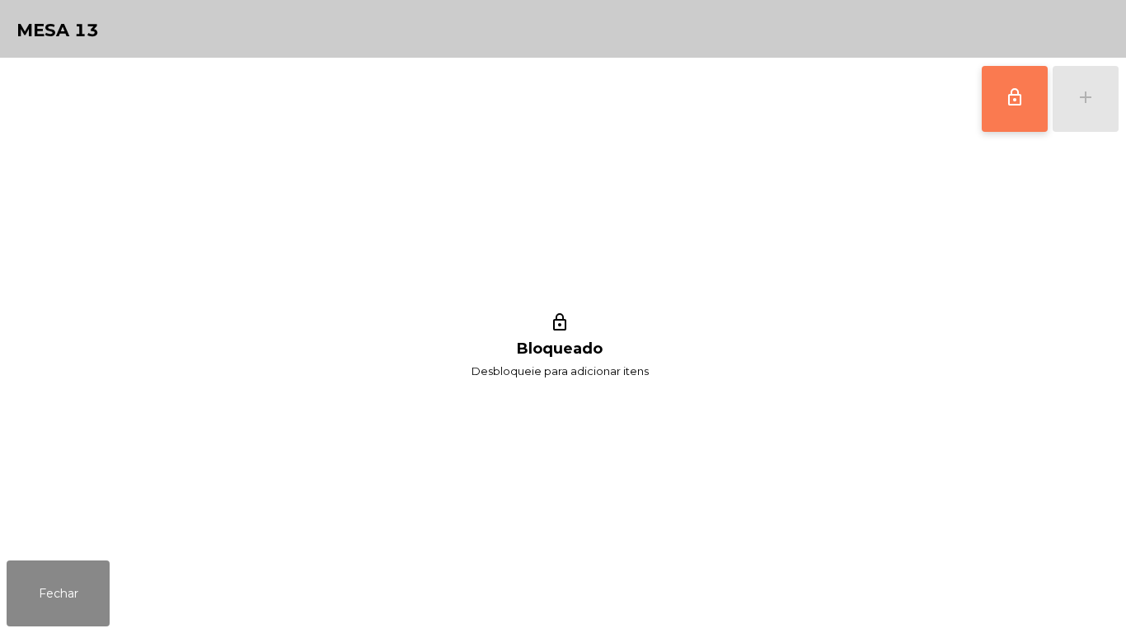
click at [997, 109] on button "lock_outline" at bounding box center [1015, 99] width 66 height 66
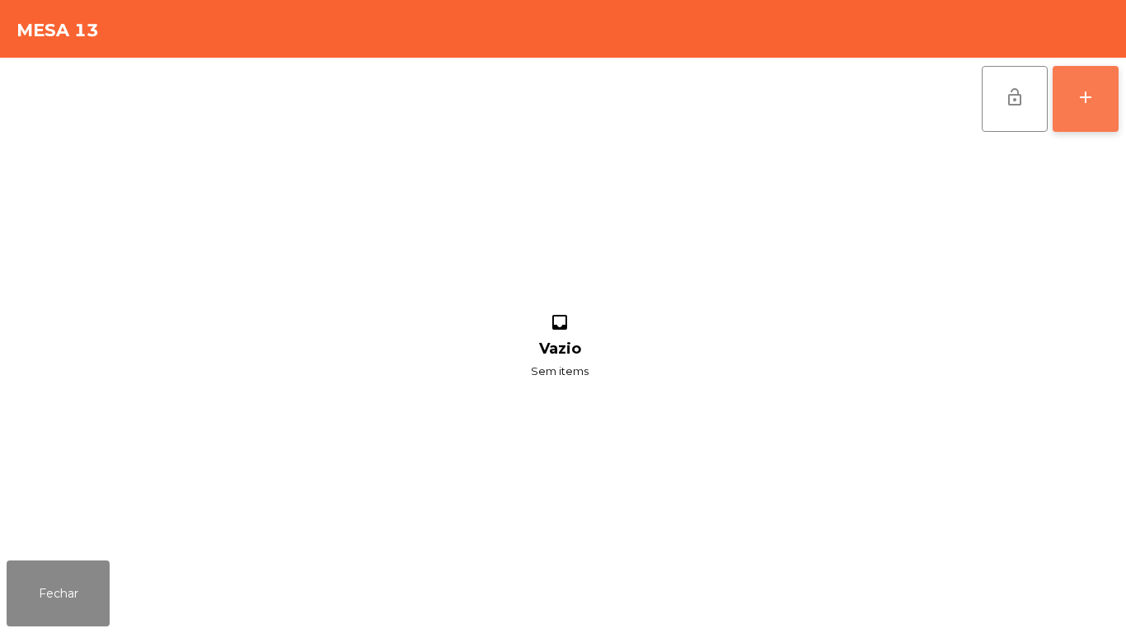
click at [1069, 98] on button "add" at bounding box center [1086, 99] width 66 height 66
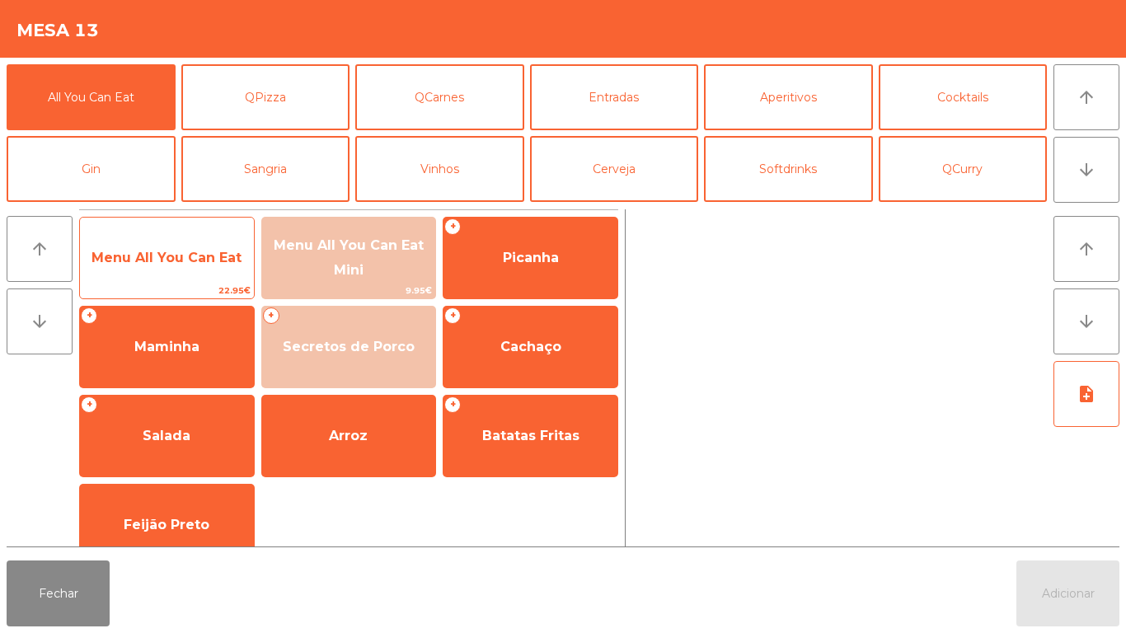
click at [177, 260] on span "Menu All You Can Eat" at bounding box center [166, 258] width 150 height 16
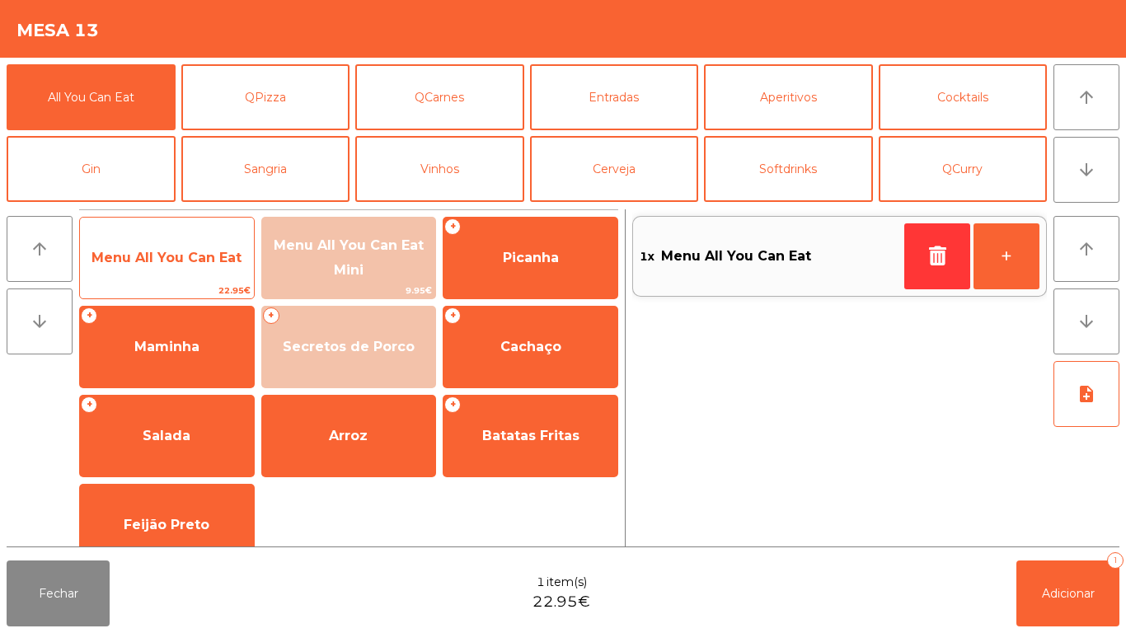
click at [170, 251] on span "Menu All You Can Eat" at bounding box center [166, 258] width 150 height 16
click at [174, 256] on span "Menu All You Can Eat" at bounding box center [166, 258] width 150 height 16
click at [169, 257] on span "Menu All You Can Eat" at bounding box center [166, 258] width 150 height 16
click at [176, 258] on span "Menu All You Can Eat" at bounding box center [166, 258] width 150 height 16
click at [178, 256] on span "Menu All You Can Eat" at bounding box center [166, 258] width 150 height 16
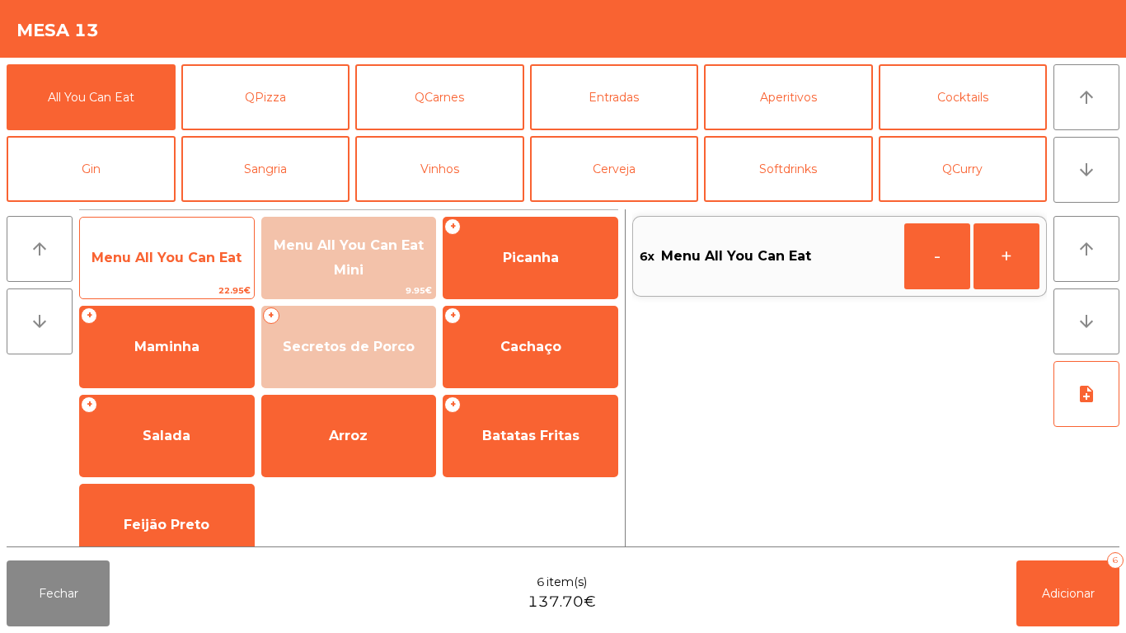
click at [173, 250] on span "Menu All You Can Eat" at bounding box center [166, 258] width 150 height 16
click at [168, 247] on span "Menu All You Can Eat" at bounding box center [167, 258] width 174 height 45
click at [161, 250] on span "Menu All You Can Eat" at bounding box center [166, 258] width 150 height 16
click at [141, 255] on span "Menu All You Can Eat" at bounding box center [166, 258] width 150 height 16
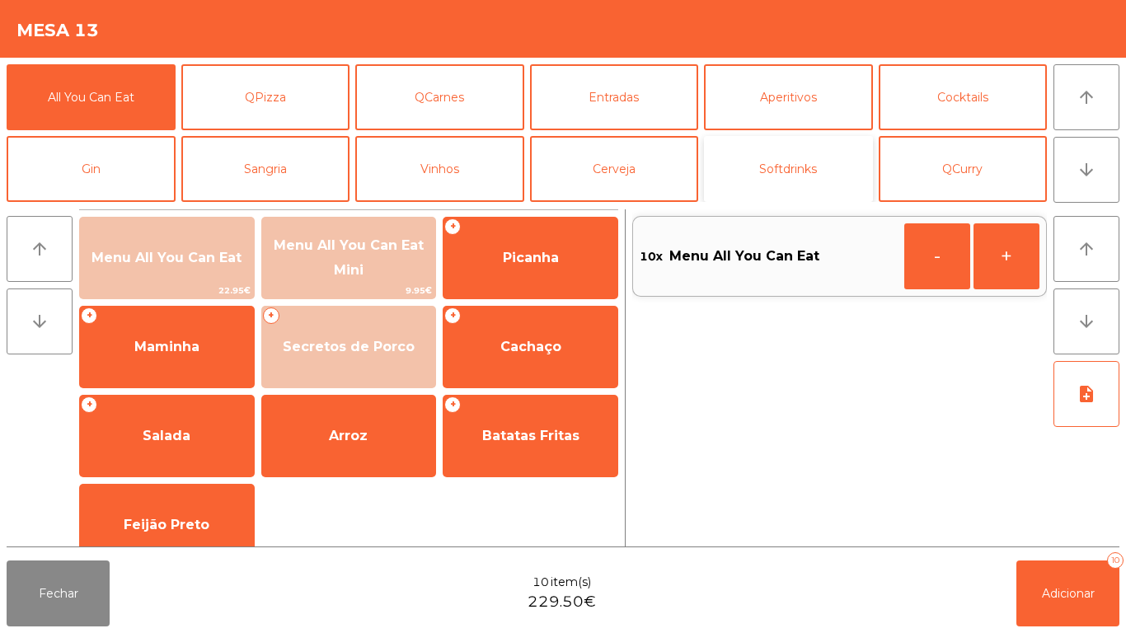
click at [774, 176] on button "Softdrinks" at bounding box center [788, 169] width 169 height 66
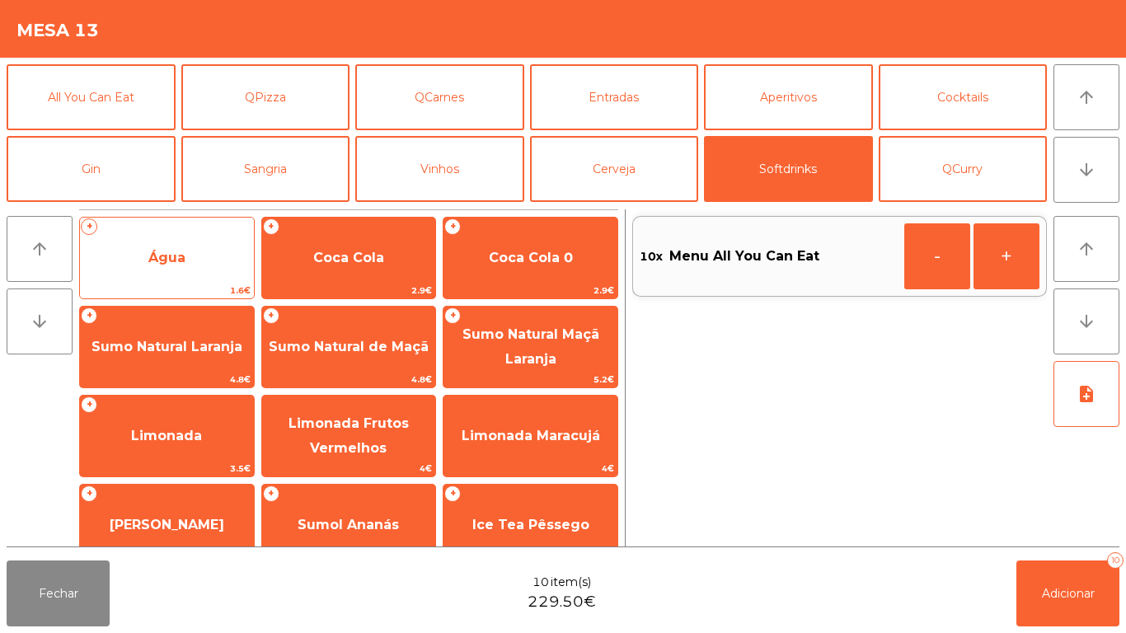
click at [170, 262] on span "Água" at bounding box center [166, 258] width 37 height 16
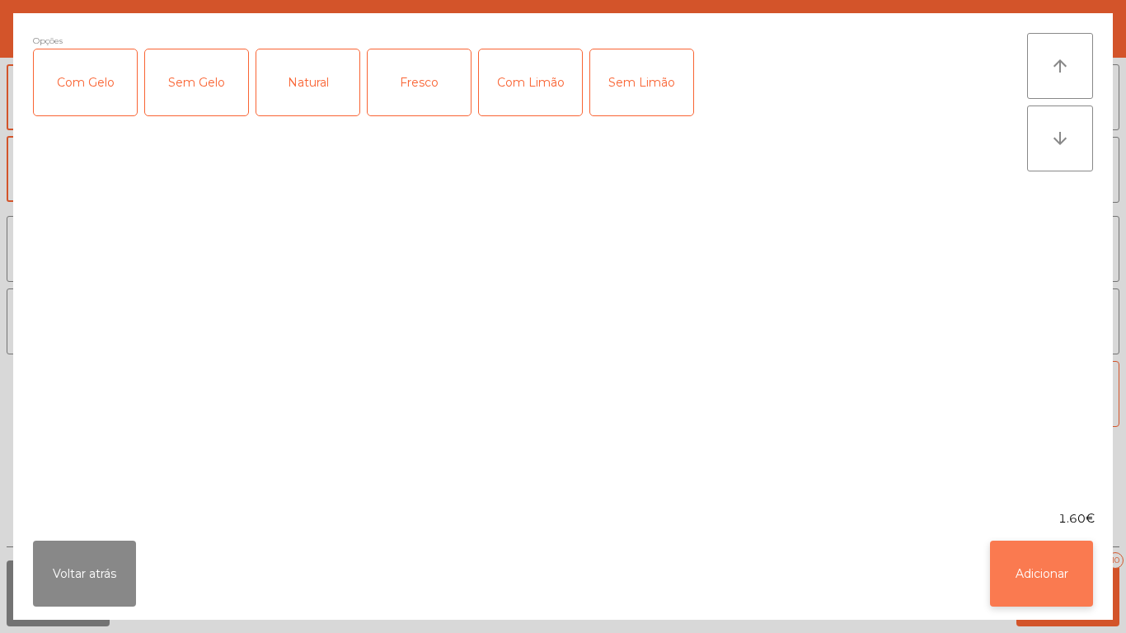
click at [1043, 587] on button "Adicionar" at bounding box center [1041, 574] width 103 height 66
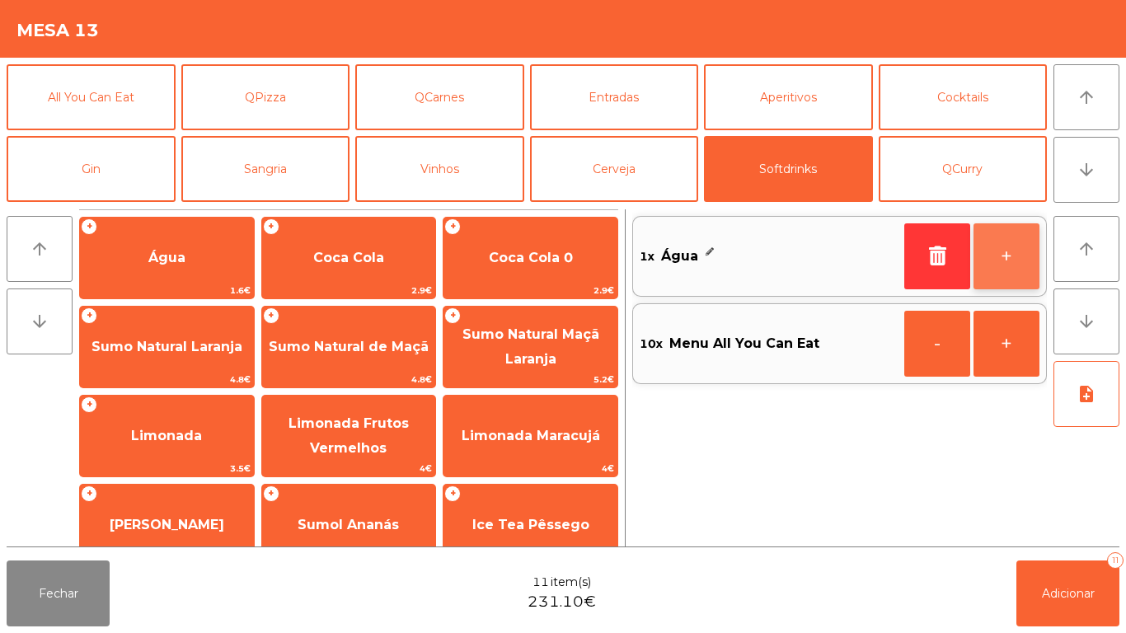
click at [997, 262] on button "+" at bounding box center [1007, 256] width 66 height 66
click at [999, 253] on button "+" at bounding box center [1007, 256] width 66 height 66
click at [1011, 256] on button "+" at bounding box center [1007, 256] width 66 height 66
click at [1006, 253] on button "+" at bounding box center [1007, 256] width 66 height 66
click at [1015, 247] on button "+" at bounding box center [1007, 256] width 66 height 66
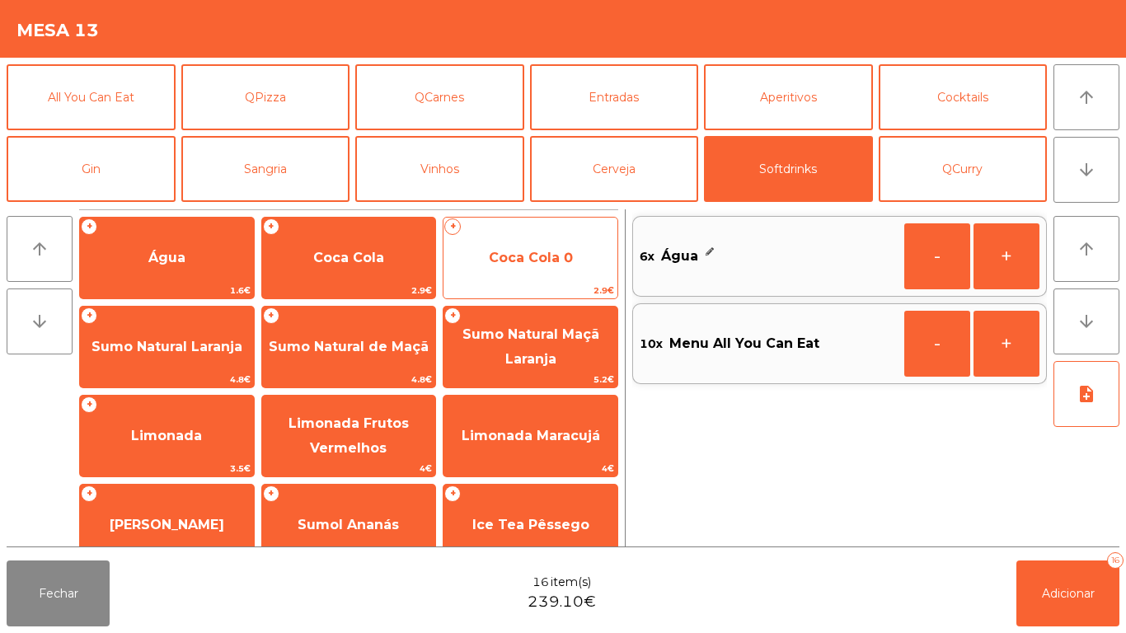
click at [531, 269] on span "Coca Cola 0" at bounding box center [530, 258] width 174 height 45
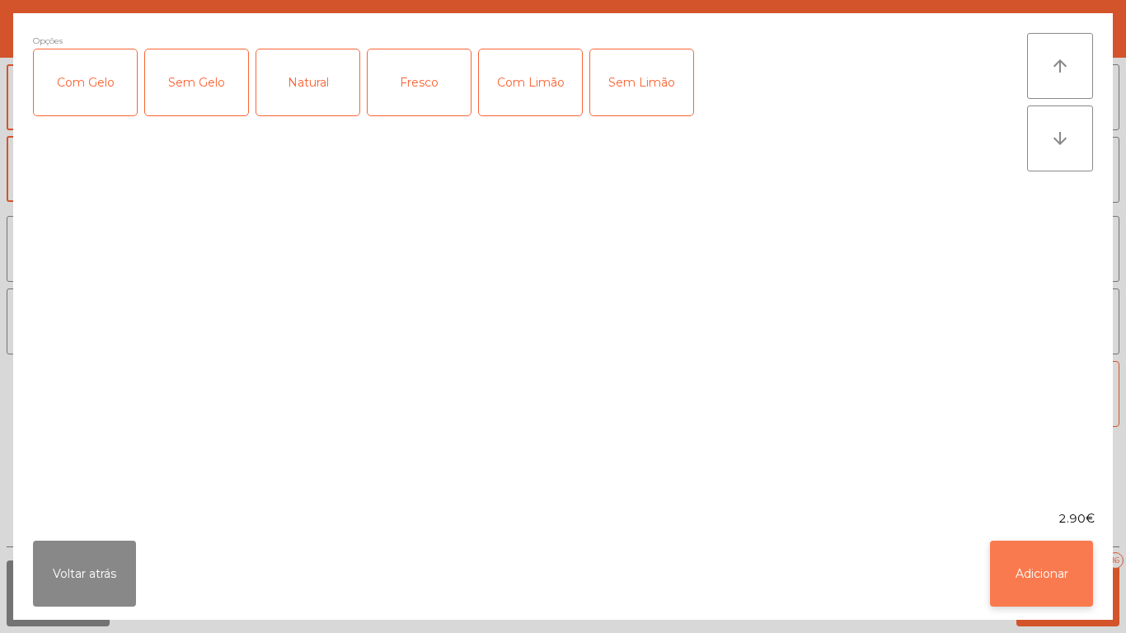
click at [1017, 568] on button "Adicionar" at bounding box center [1041, 574] width 103 height 66
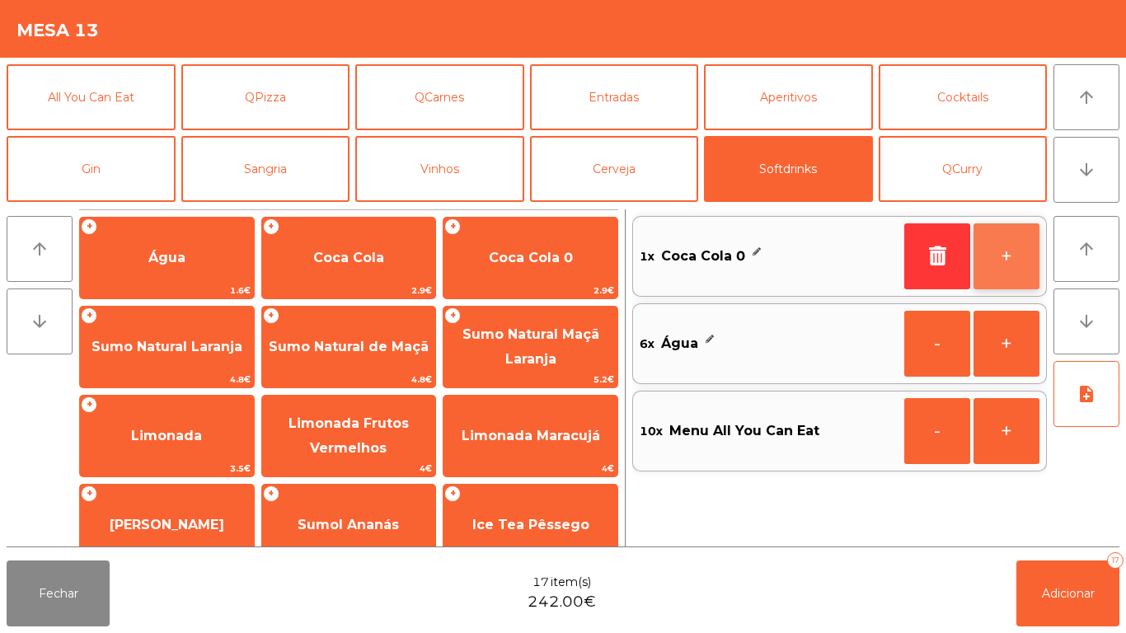
click at [988, 237] on button "+" at bounding box center [1007, 256] width 66 height 66
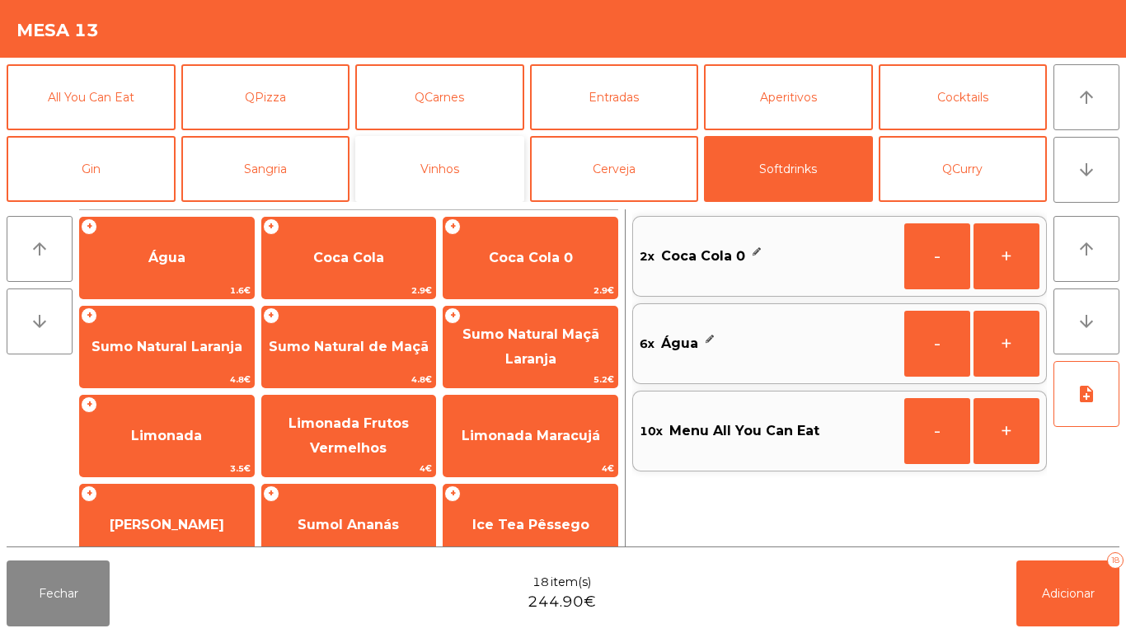
click at [467, 184] on button "Vinhos" at bounding box center [439, 169] width 169 height 66
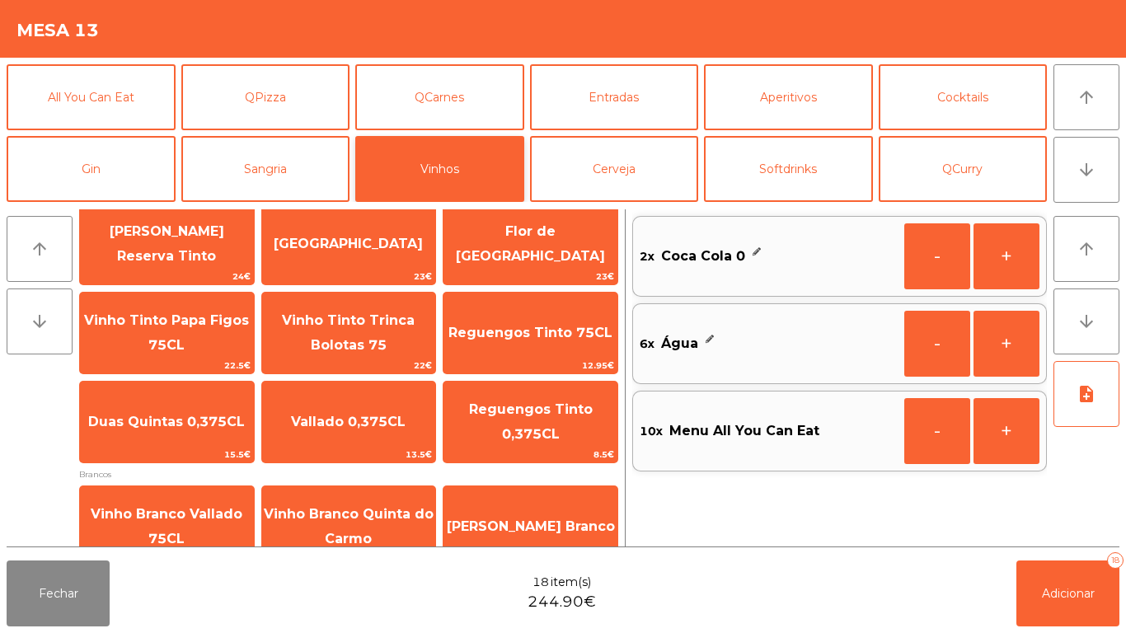
scroll to position [125, 0]
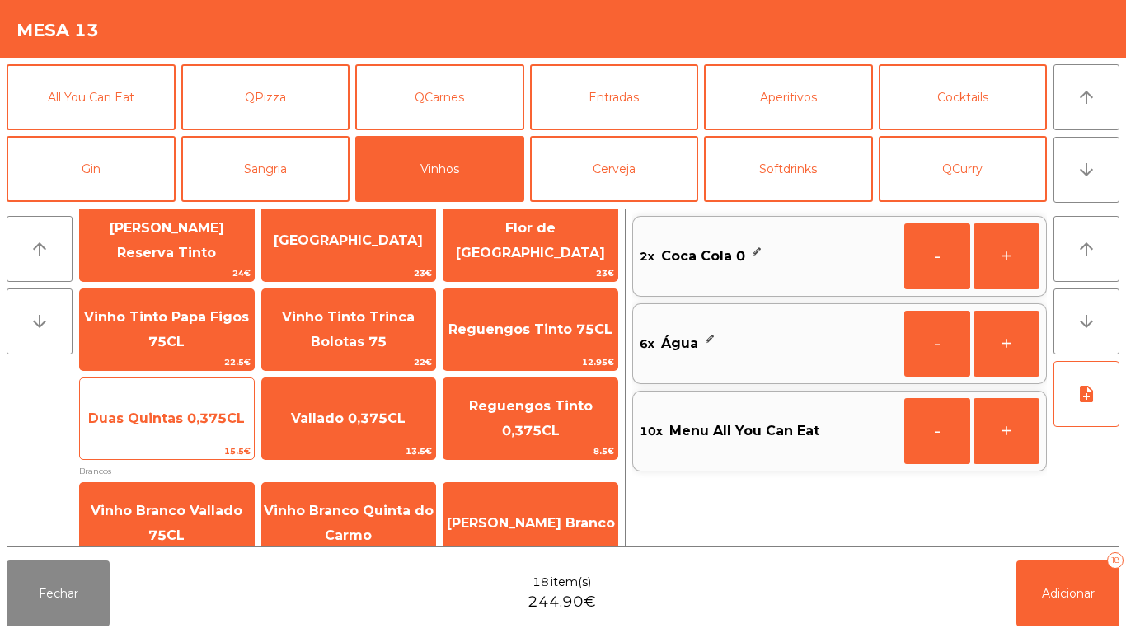
click at [194, 406] on span "Duas Quintas 0,375CL" at bounding box center [167, 418] width 174 height 45
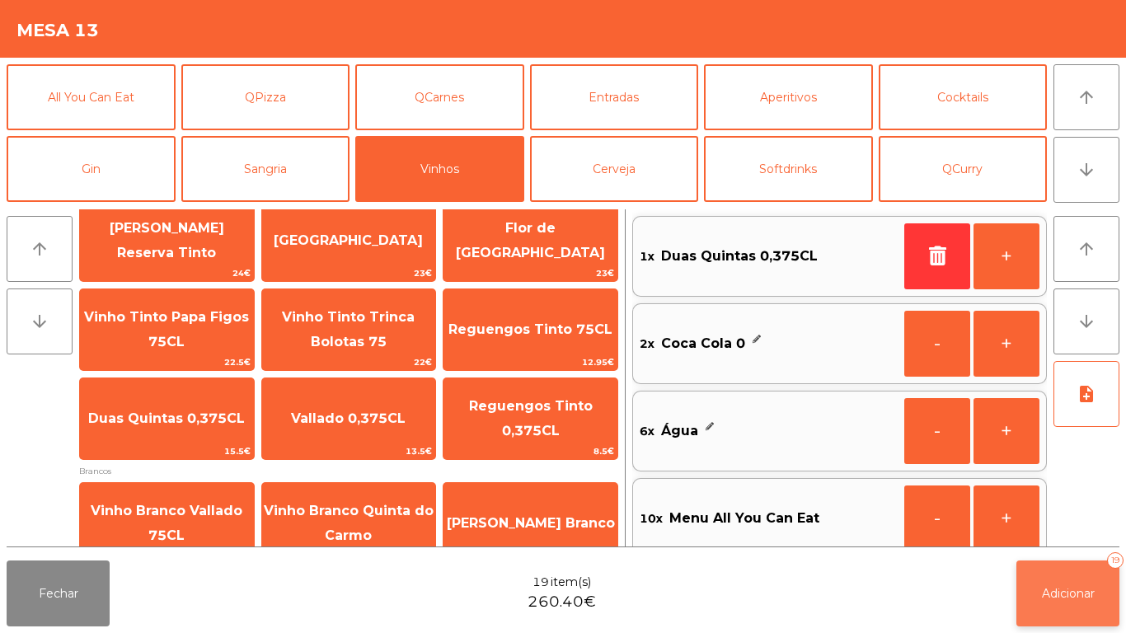
click at [1069, 579] on button "Adicionar 19" at bounding box center [1067, 594] width 103 height 66
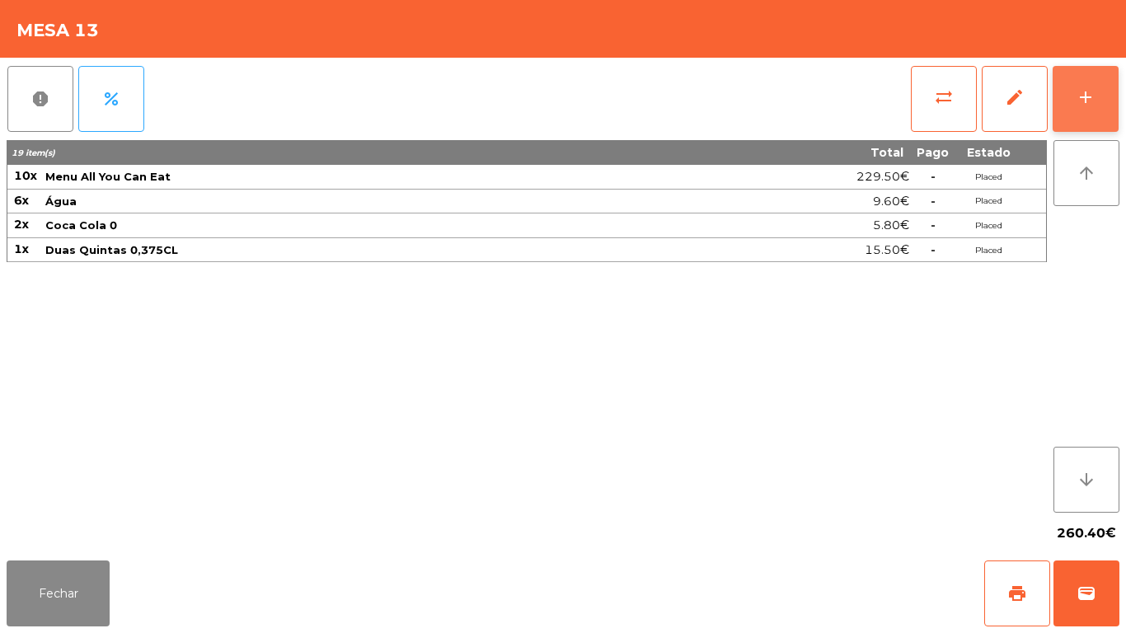
click at [1086, 96] on div "add" at bounding box center [1086, 97] width 20 height 20
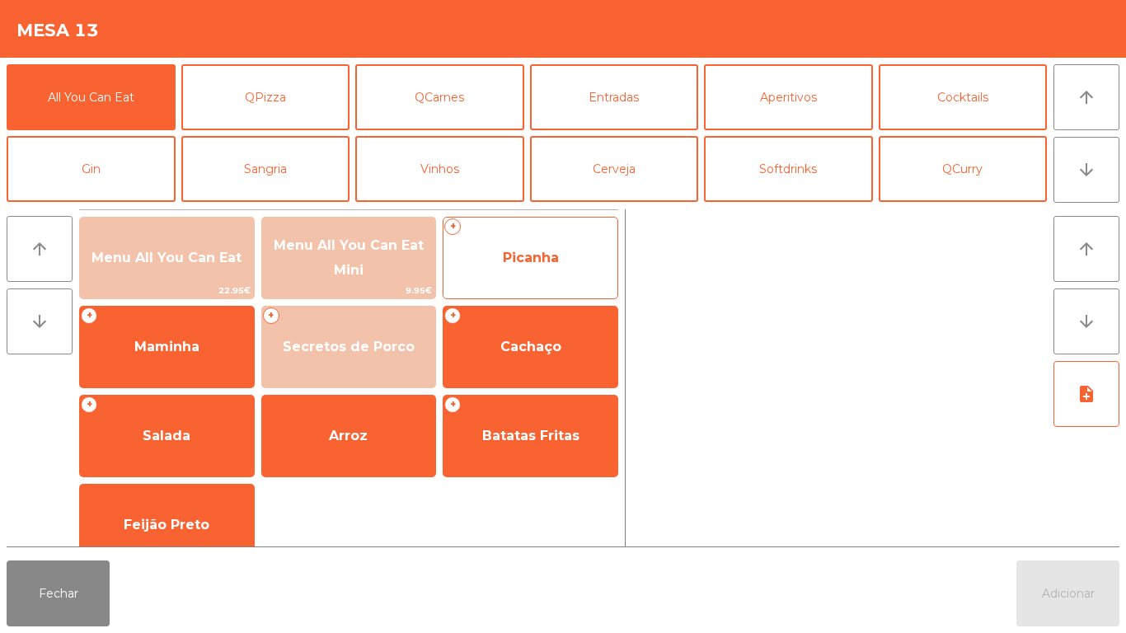
click at [526, 277] on span "Picanha" at bounding box center [530, 258] width 174 height 45
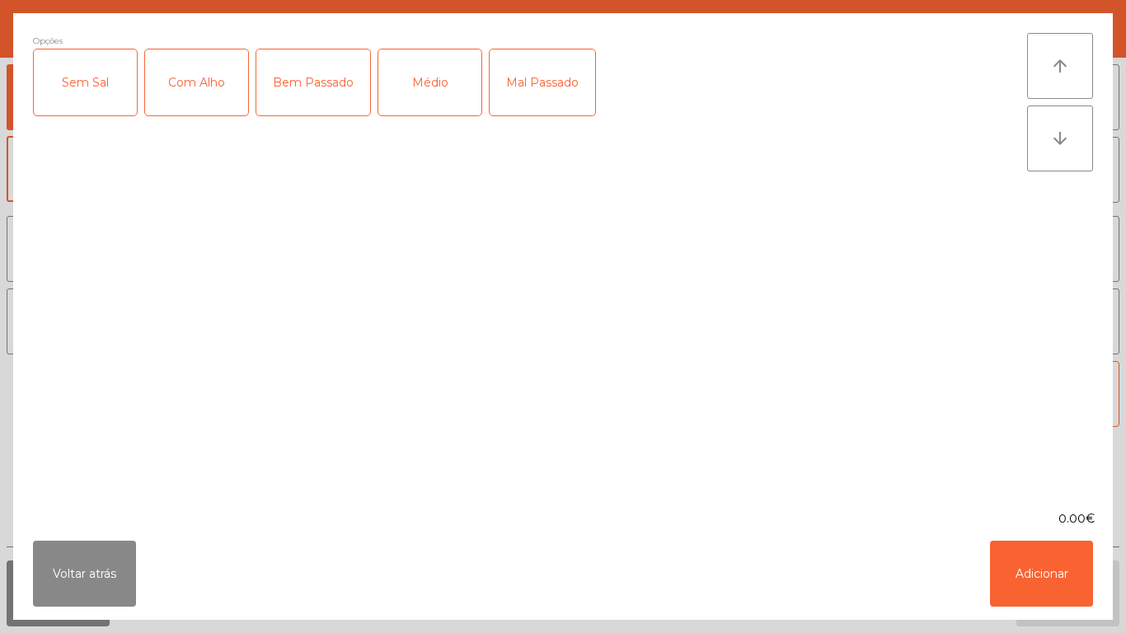
click at [201, 98] on div "Com Alho" at bounding box center [196, 82] width 103 height 66
click at [431, 92] on div "Médio" at bounding box center [429, 82] width 103 height 66
click at [1033, 584] on button "Adicionar" at bounding box center [1041, 574] width 103 height 66
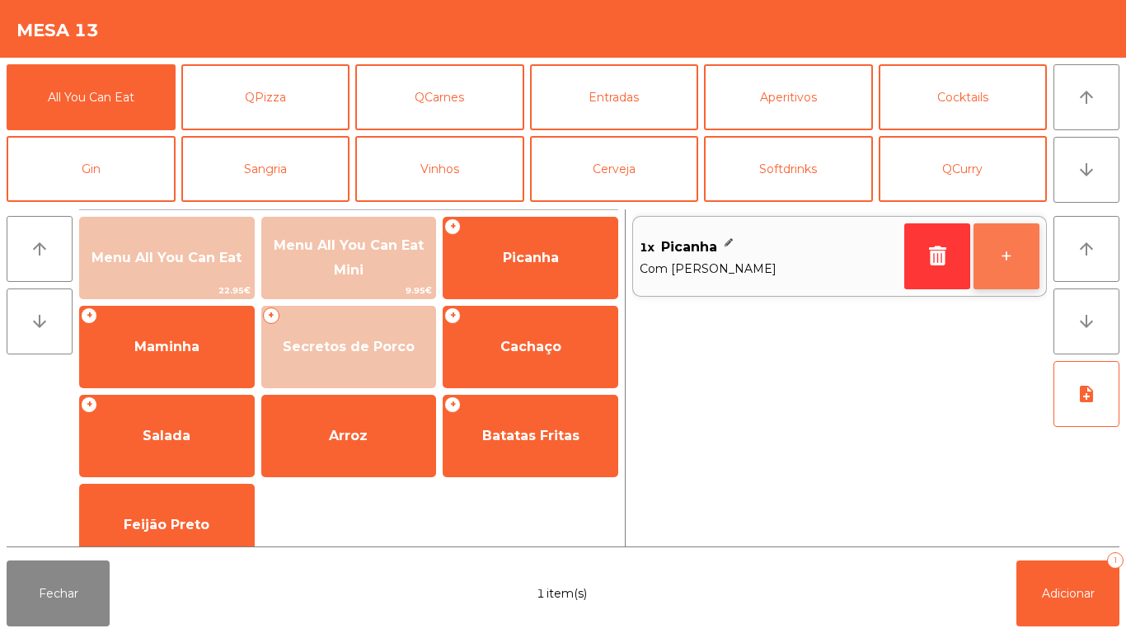
click at [997, 270] on button "+" at bounding box center [1007, 256] width 66 height 66
click at [997, 269] on button "+" at bounding box center [1007, 256] width 66 height 66
click at [992, 266] on button "+" at bounding box center [1007, 256] width 66 height 66
click at [996, 263] on button "+" at bounding box center [1007, 256] width 66 height 66
click at [992, 261] on button "+" at bounding box center [1007, 256] width 66 height 66
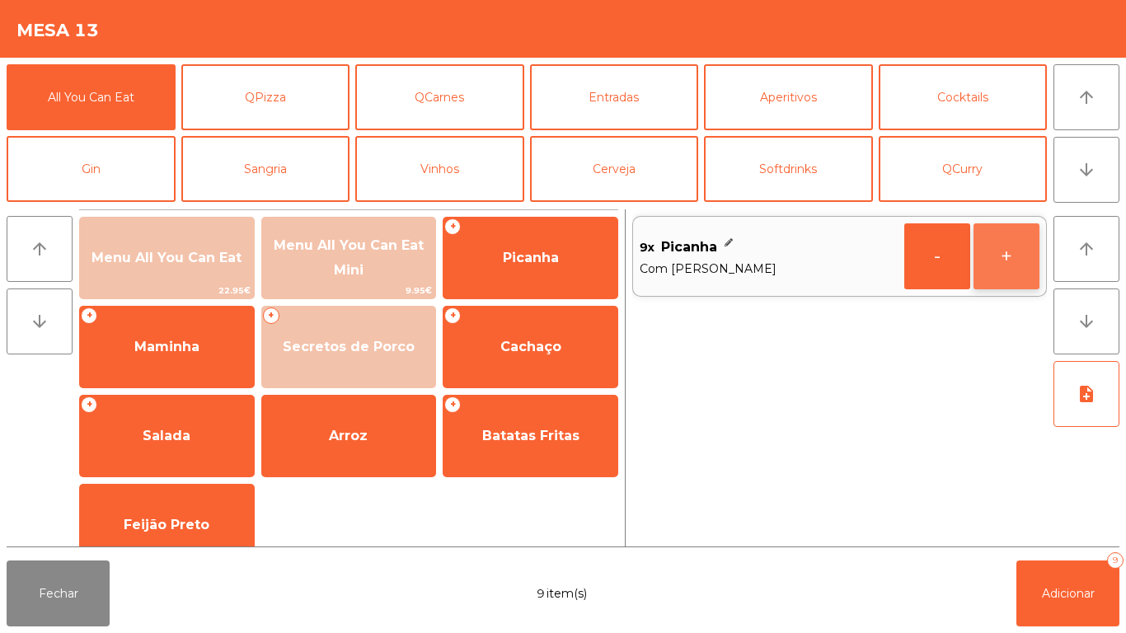
click at [1011, 262] on button "+" at bounding box center [1007, 256] width 66 height 66
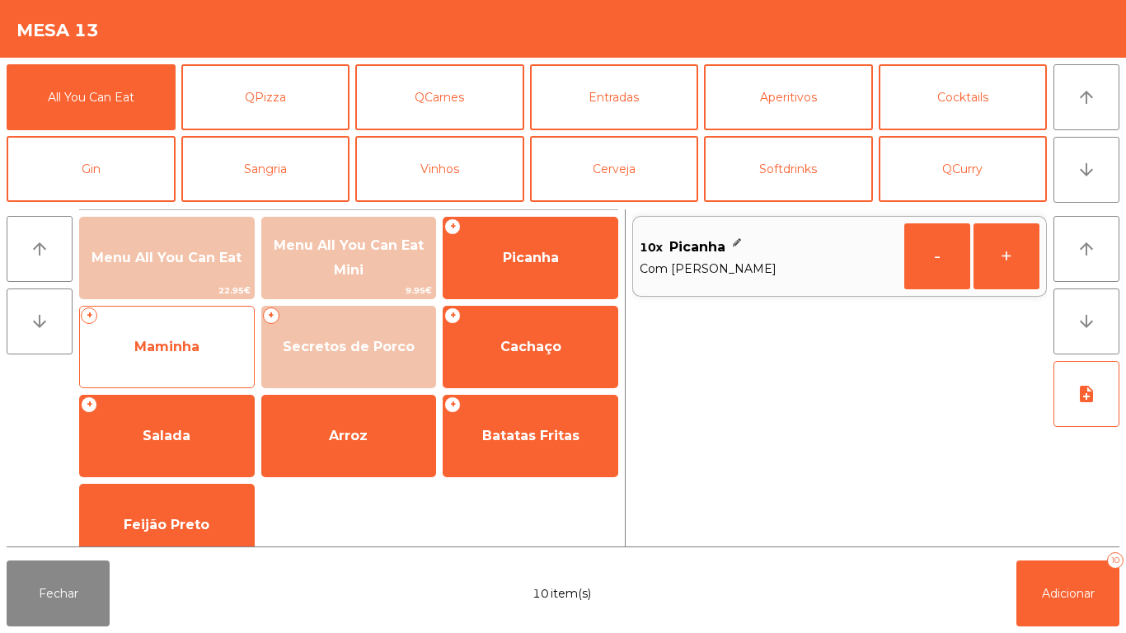
click at [184, 348] on span "Maminha" at bounding box center [166, 347] width 65 height 16
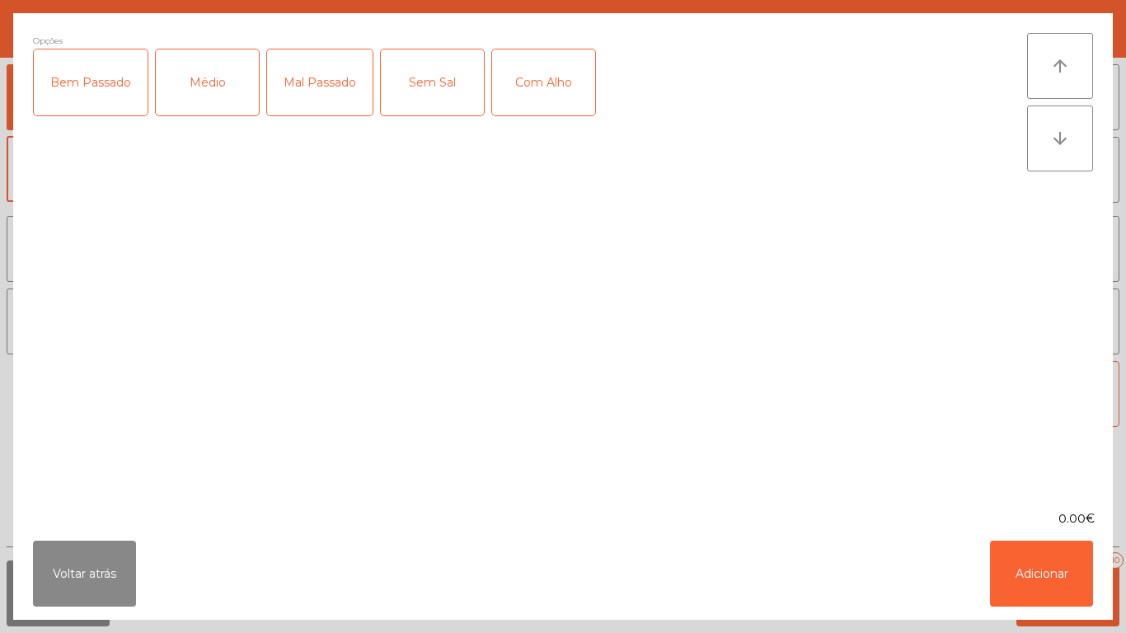
click at [204, 107] on div "Médio" at bounding box center [207, 82] width 103 height 66
click at [520, 95] on div "Com Alho" at bounding box center [543, 82] width 103 height 66
click at [1028, 567] on button "Adicionar" at bounding box center [1041, 574] width 103 height 66
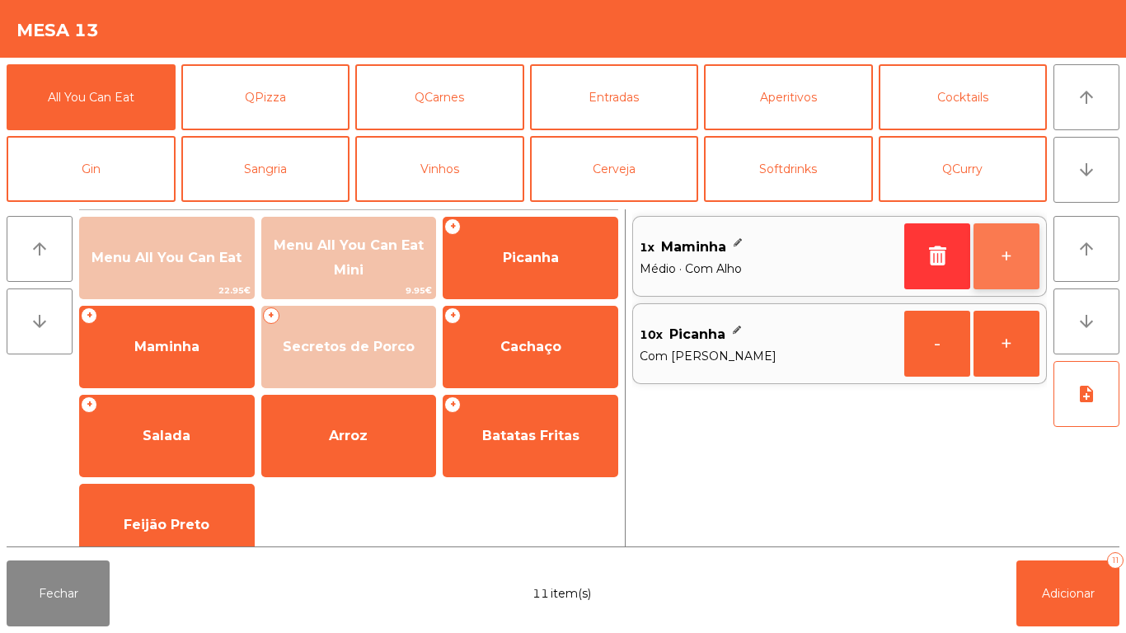
click at [1000, 263] on button "+" at bounding box center [1007, 256] width 66 height 66
click at [1000, 269] on button "+" at bounding box center [1007, 256] width 66 height 66
click at [1000, 261] on button "+" at bounding box center [1007, 256] width 66 height 66
click at [1006, 261] on button "+" at bounding box center [1007, 256] width 66 height 66
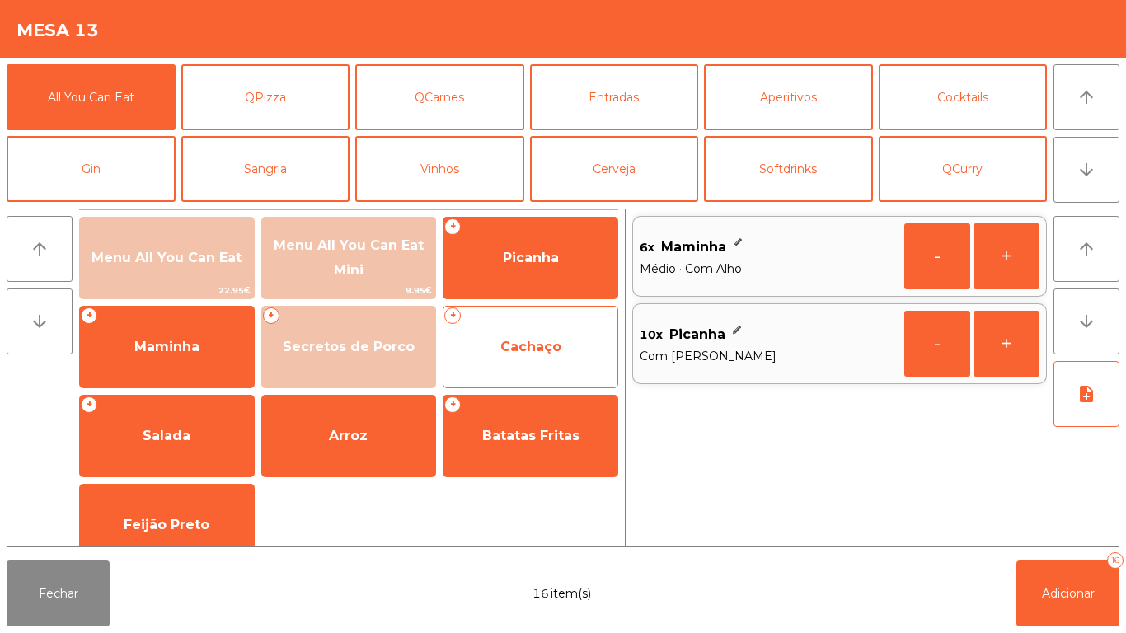
click at [521, 348] on span "Cachaço" at bounding box center [530, 347] width 61 height 16
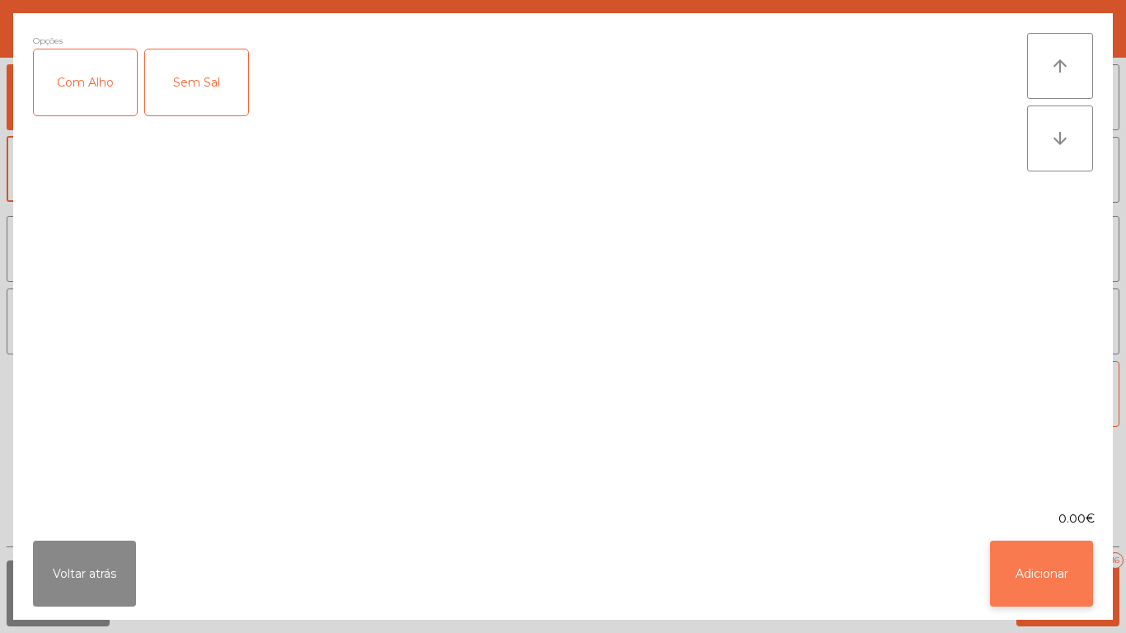
click at [1030, 564] on button "Adicionar" at bounding box center [1041, 574] width 103 height 66
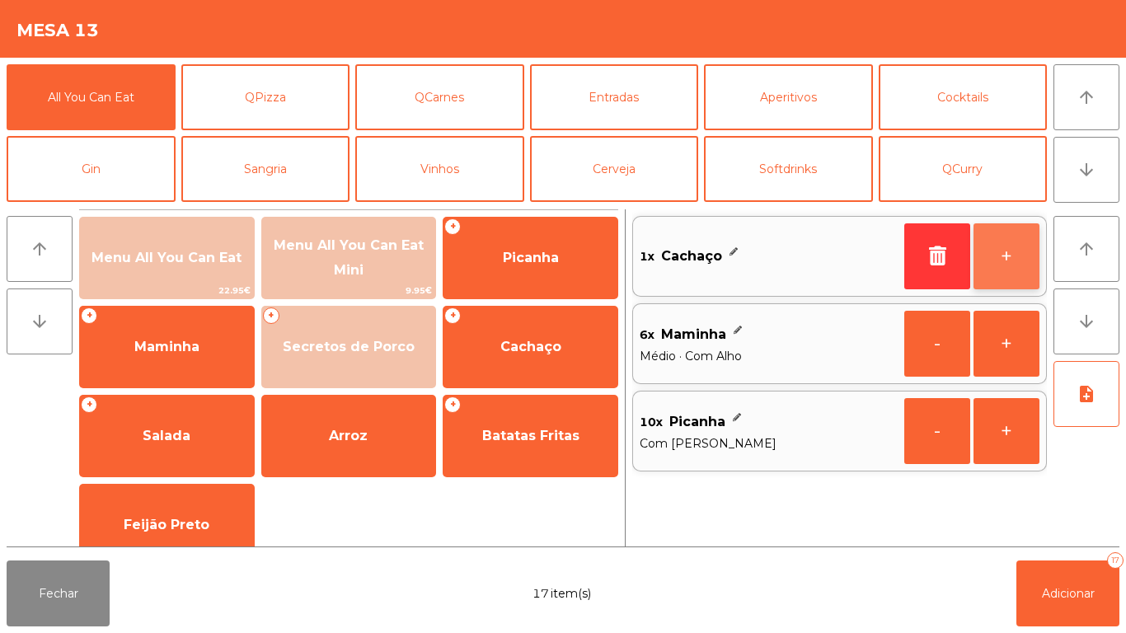
click at [1011, 240] on button "+" at bounding box center [1007, 256] width 66 height 66
click at [1008, 246] on button "+" at bounding box center [1007, 256] width 66 height 66
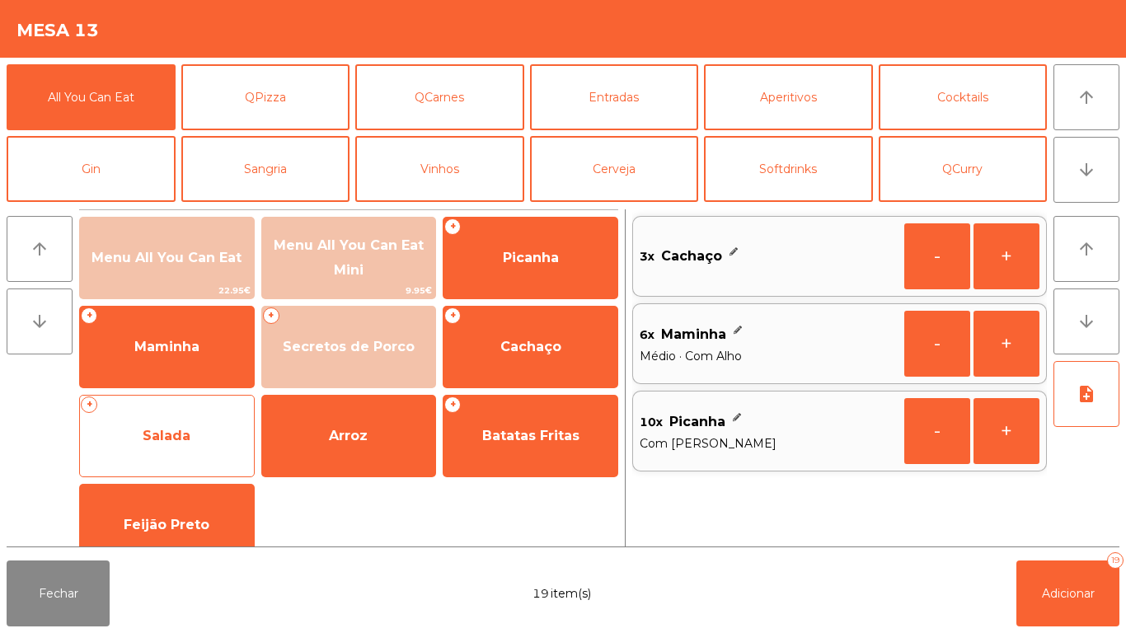
click at [181, 441] on span "Salada" at bounding box center [167, 436] width 48 height 16
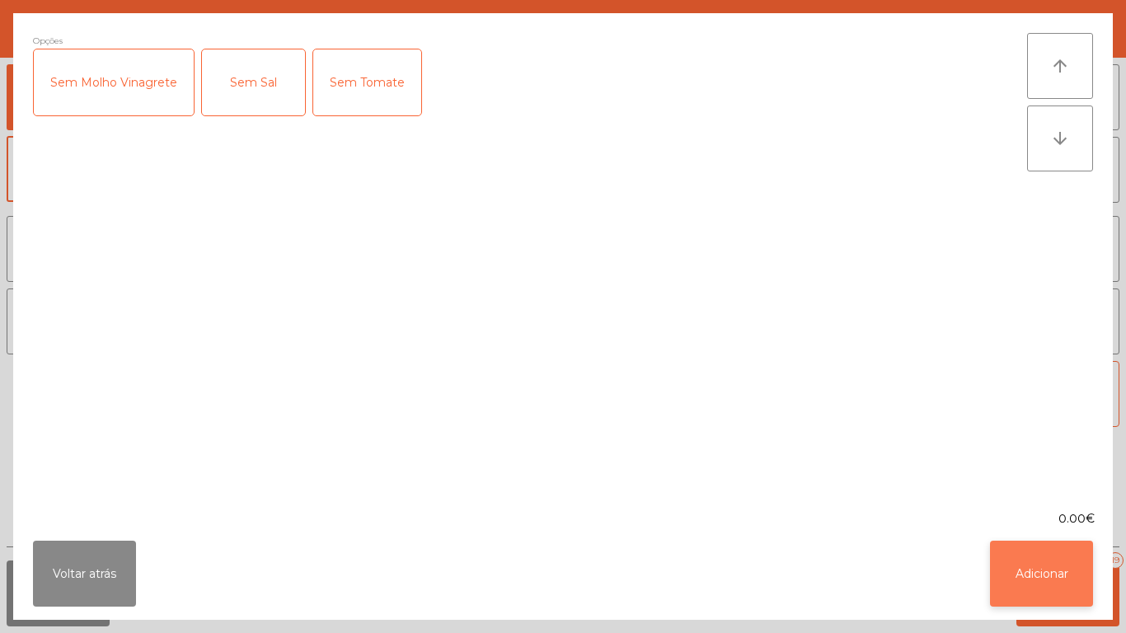
click at [1044, 561] on button "Adicionar" at bounding box center [1041, 574] width 103 height 66
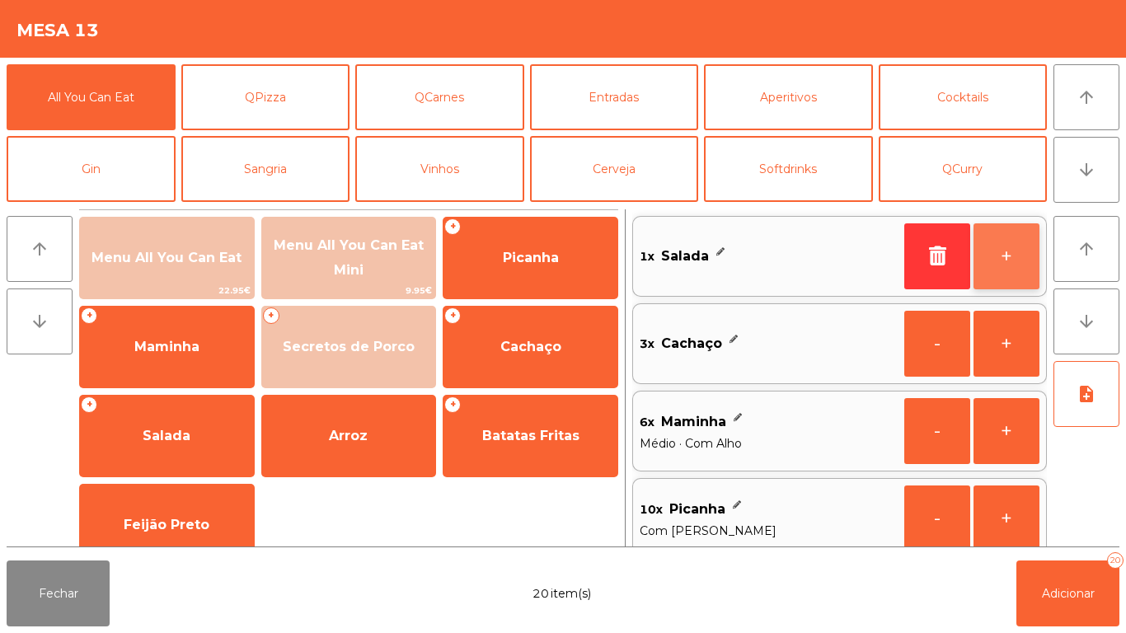
click at [1002, 262] on button "+" at bounding box center [1007, 256] width 66 height 66
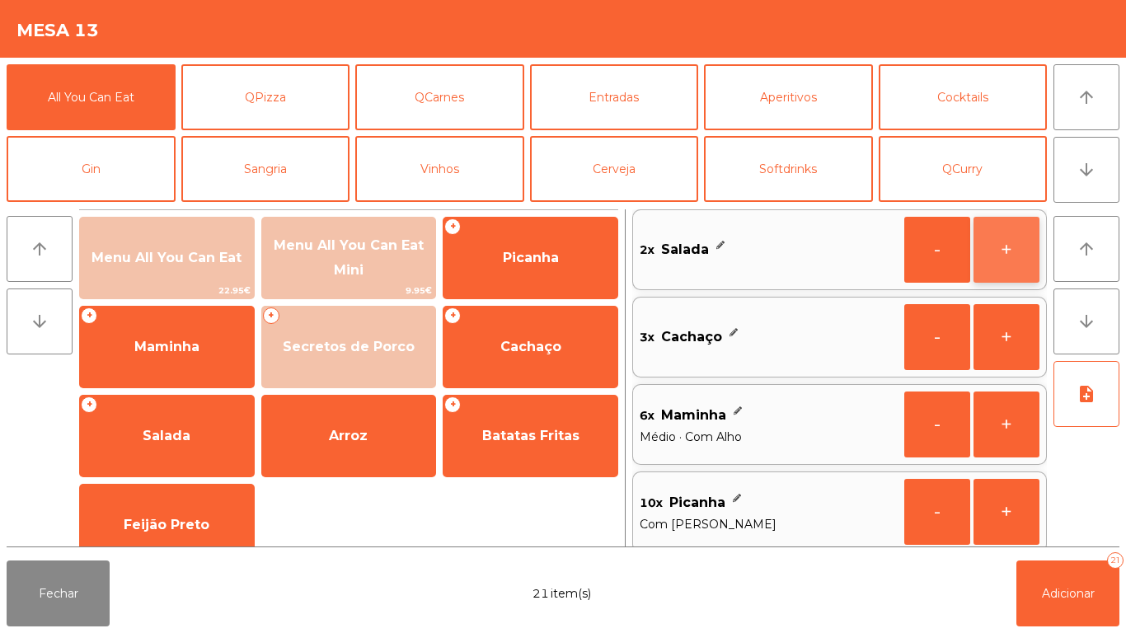
click at [1005, 262] on button "+" at bounding box center [1007, 250] width 66 height 66
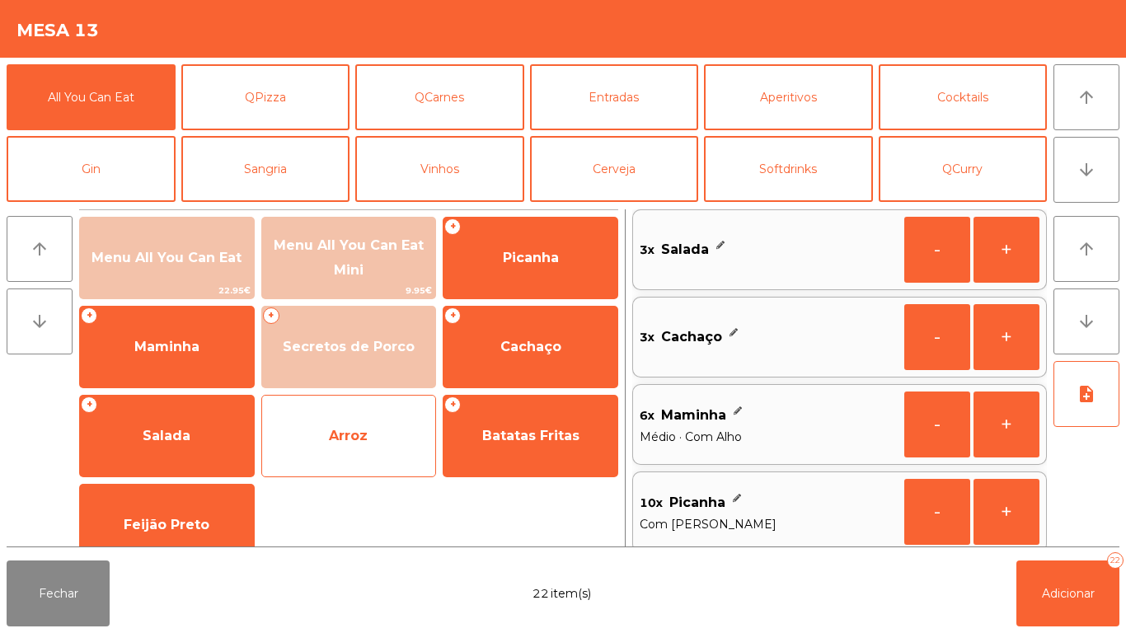
click at [372, 444] on span "Arroz" at bounding box center [349, 436] width 174 height 45
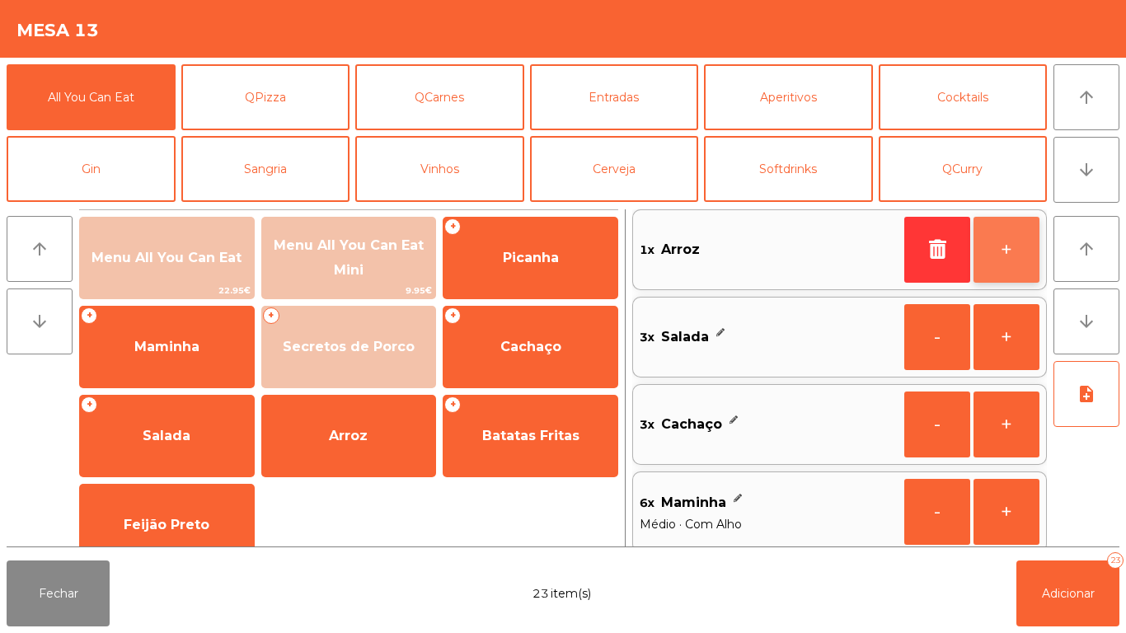
click at [1003, 251] on button "+" at bounding box center [1007, 250] width 66 height 66
click at [1006, 253] on button "+" at bounding box center [1007, 250] width 66 height 66
click at [1002, 252] on button "+" at bounding box center [1007, 250] width 66 height 66
click at [1002, 245] on button "+" at bounding box center [1007, 250] width 66 height 66
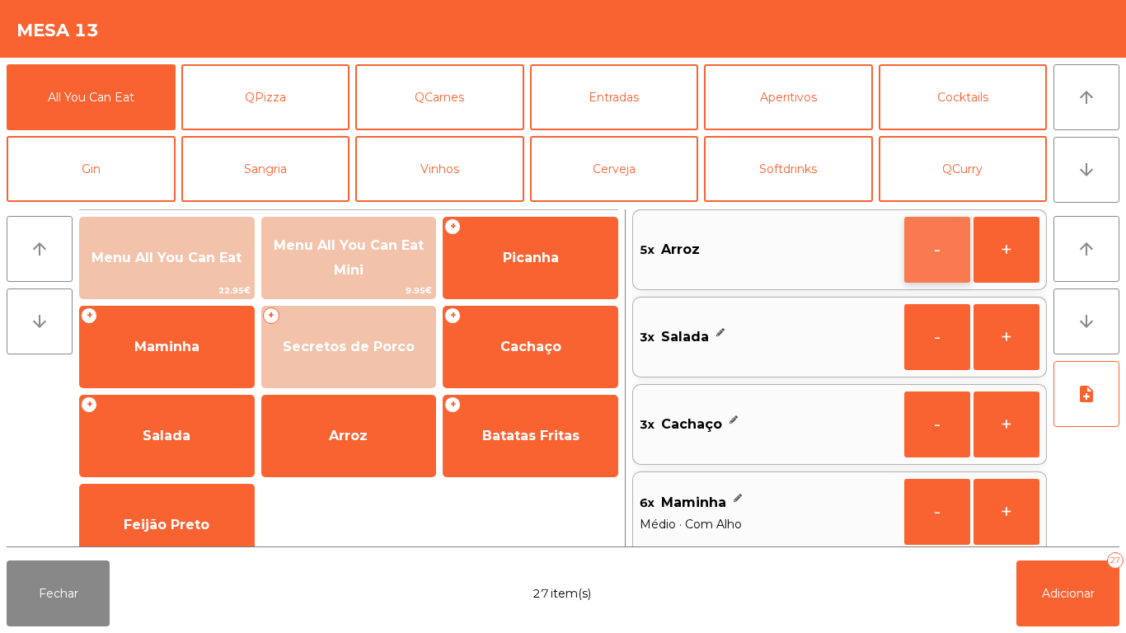
click at [924, 255] on button "-" at bounding box center [937, 250] width 66 height 66
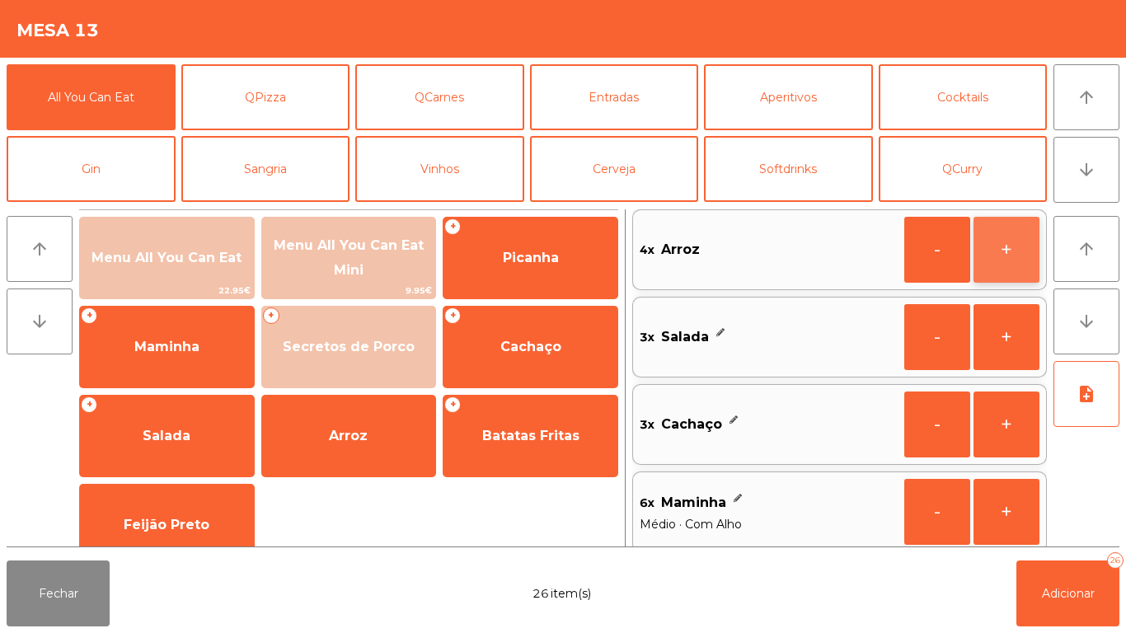
click at [984, 248] on button "+" at bounding box center [1007, 250] width 66 height 66
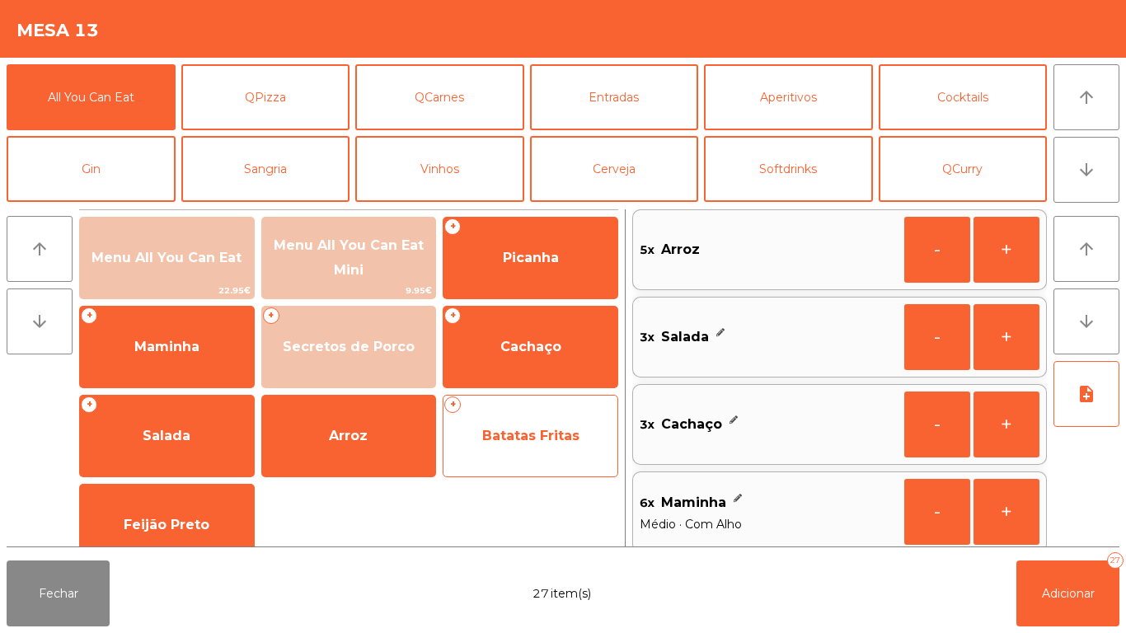
click at [539, 448] on span "Batatas Fritas" at bounding box center [530, 436] width 174 height 45
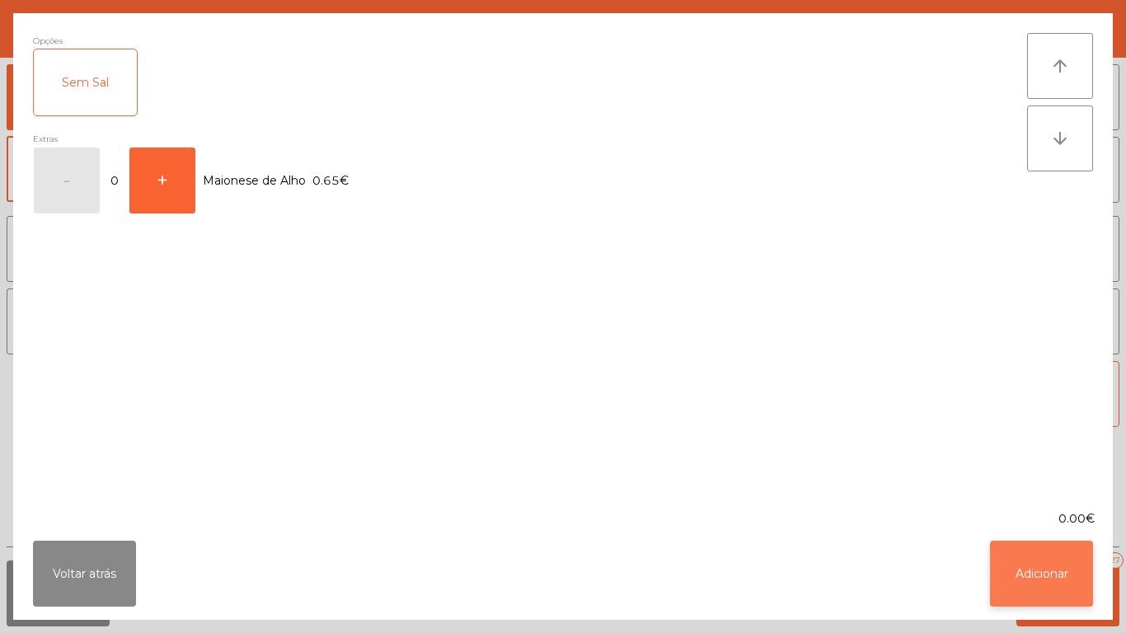
click at [1030, 576] on button "Adicionar" at bounding box center [1041, 574] width 103 height 66
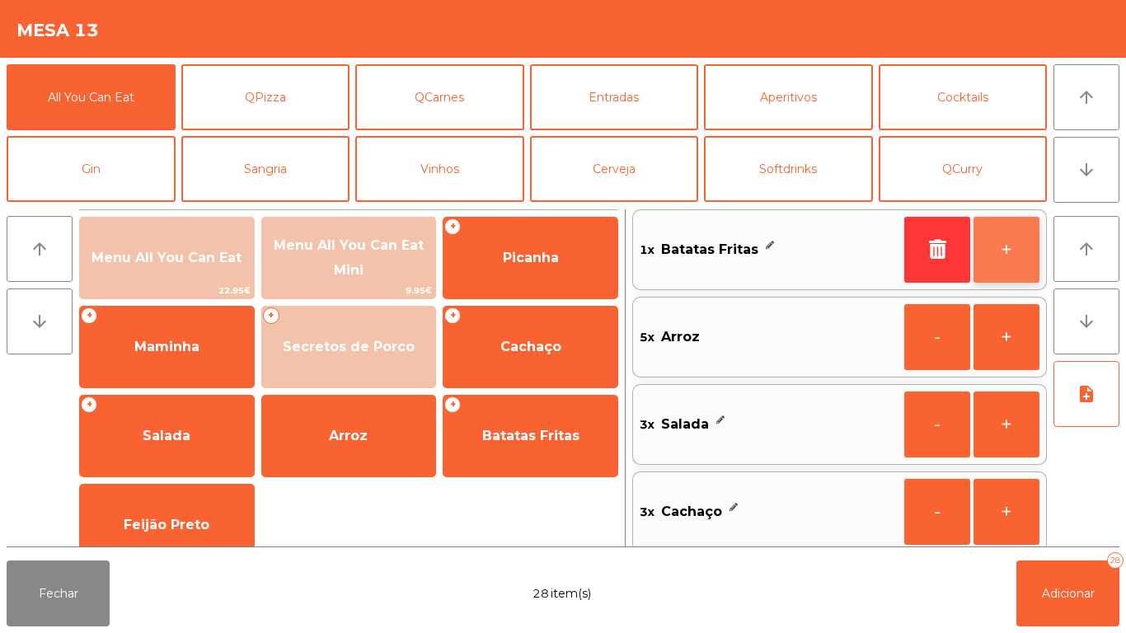
click at [997, 256] on button "+" at bounding box center [1007, 250] width 66 height 66
click at [998, 251] on button "+" at bounding box center [1007, 250] width 66 height 66
click at [1003, 249] on button "+" at bounding box center [1007, 250] width 66 height 66
click at [1012, 251] on button "+" at bounding box center [1007, 250] width 66 height 66
click at [1016, 248] on button "+" at bounding box center [1007, 250] width 66 height 66
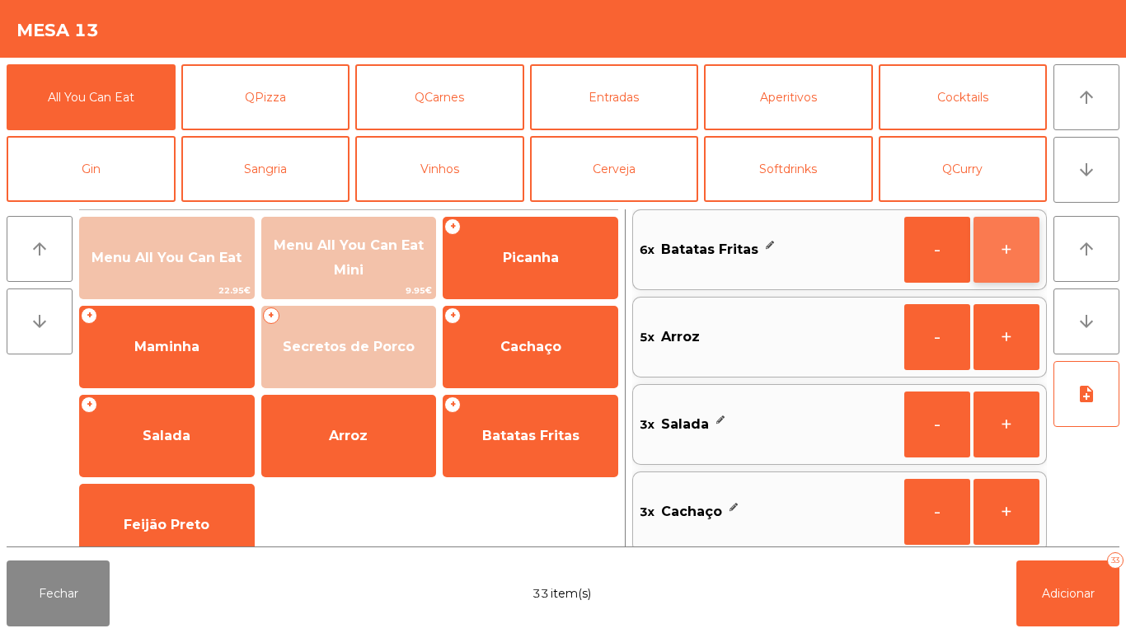
click at [1002, 262] on button "+" at bounding box center [1007, 250] width 66 height 66
click at [999, 261] on button "+" at bounding box center [1007, 250] width 66 height 66
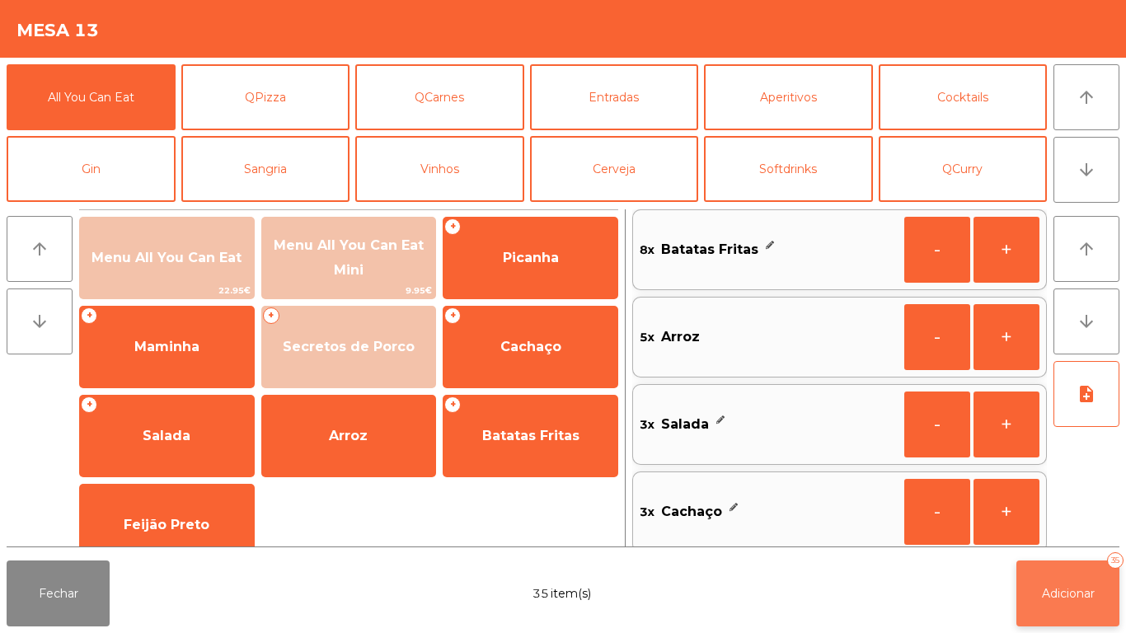
click at [1068, 591] on span "Adicionar" at bounding box center [1068, 593] width 53 height 15
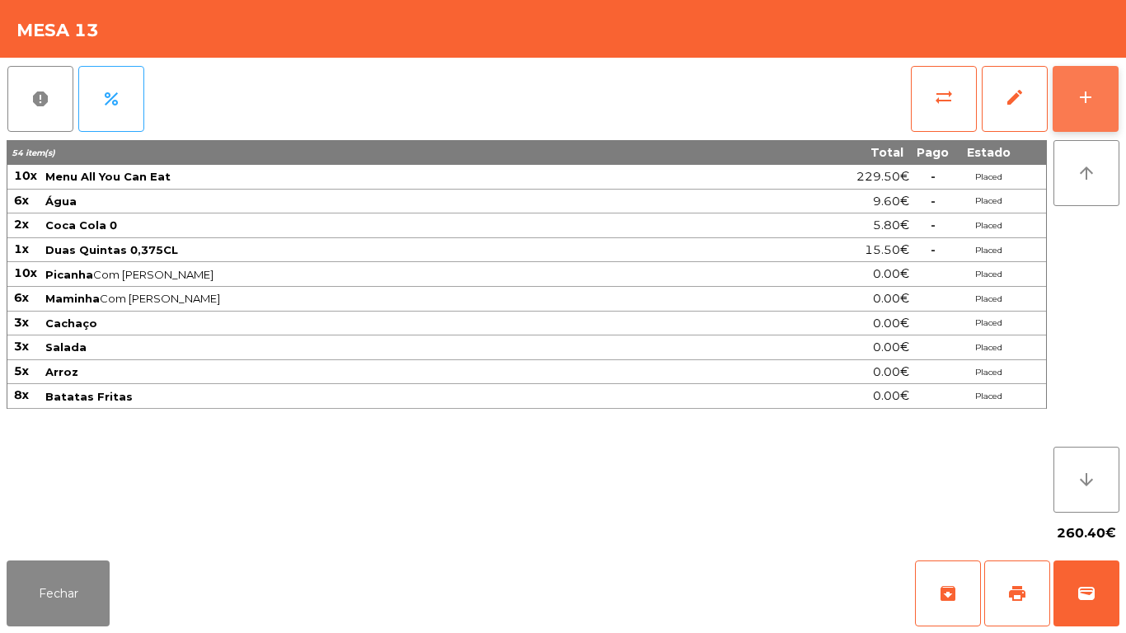
click at [1081, 89] on div "add" at bounding box center [1086, 97] width 20 height 20
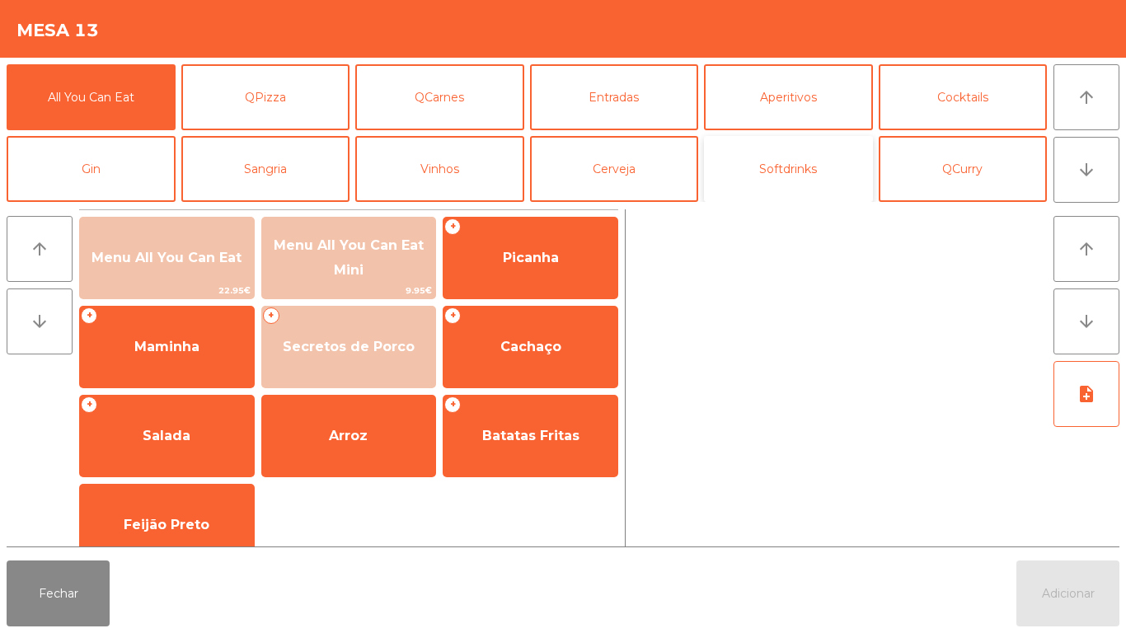
click at [788, 166] on button "Softdrinks" at bounding box center [788, 169] width 169 height 66
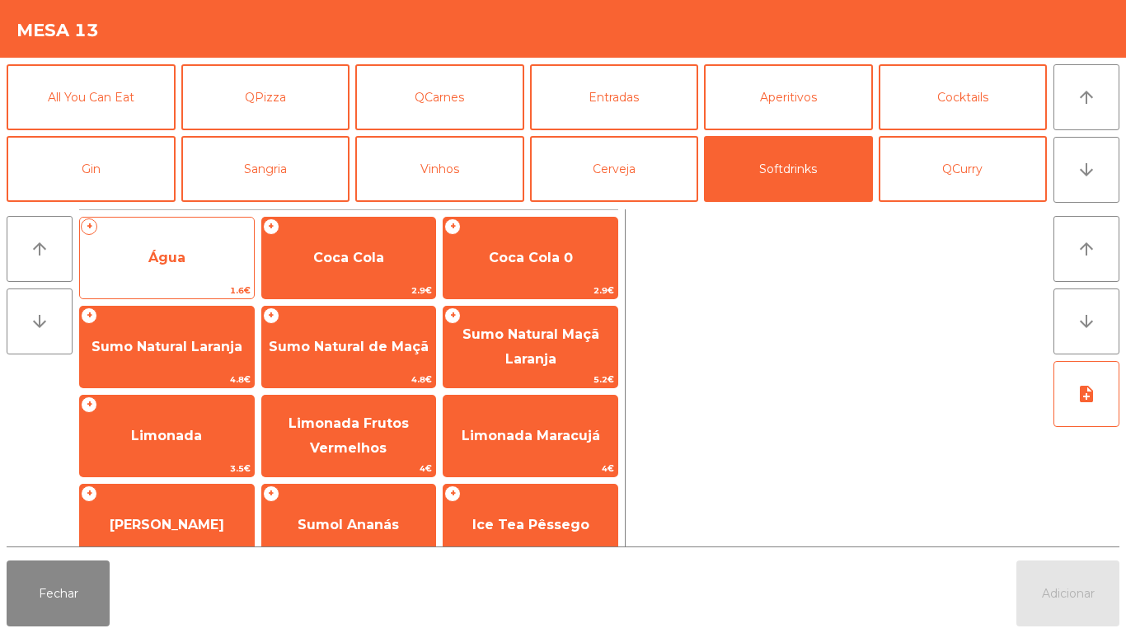
click at [168, 258] on span "Água" at bounding box center [166, 258] width 37 height 16
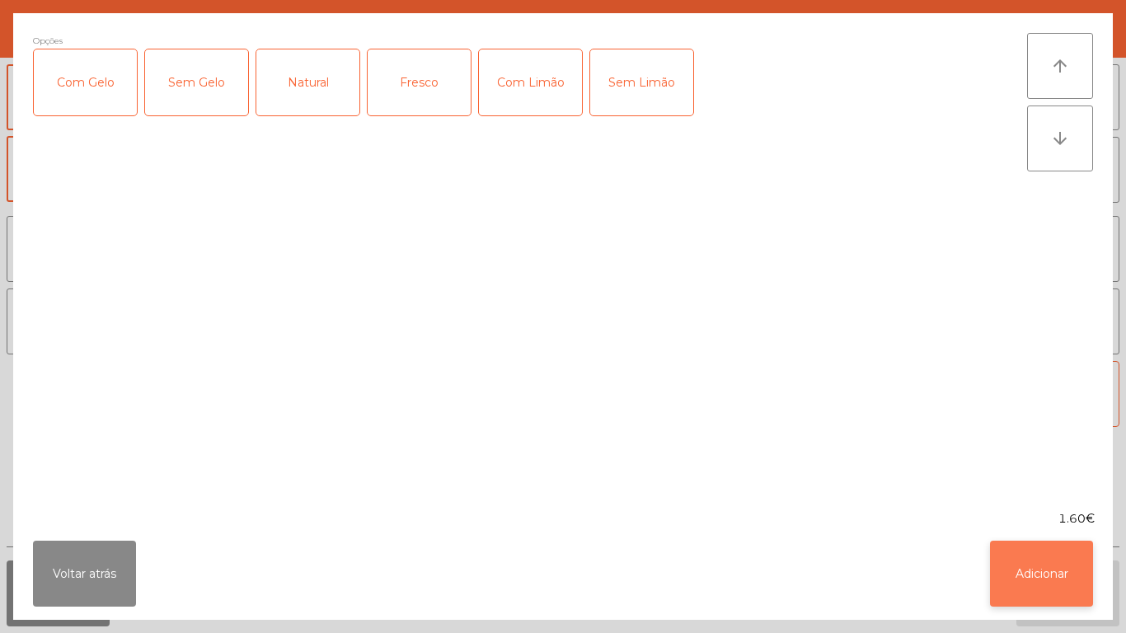
click at [1035, 554] on button "Adicionar" at bounding box center [1041, 574] width 103 height 66
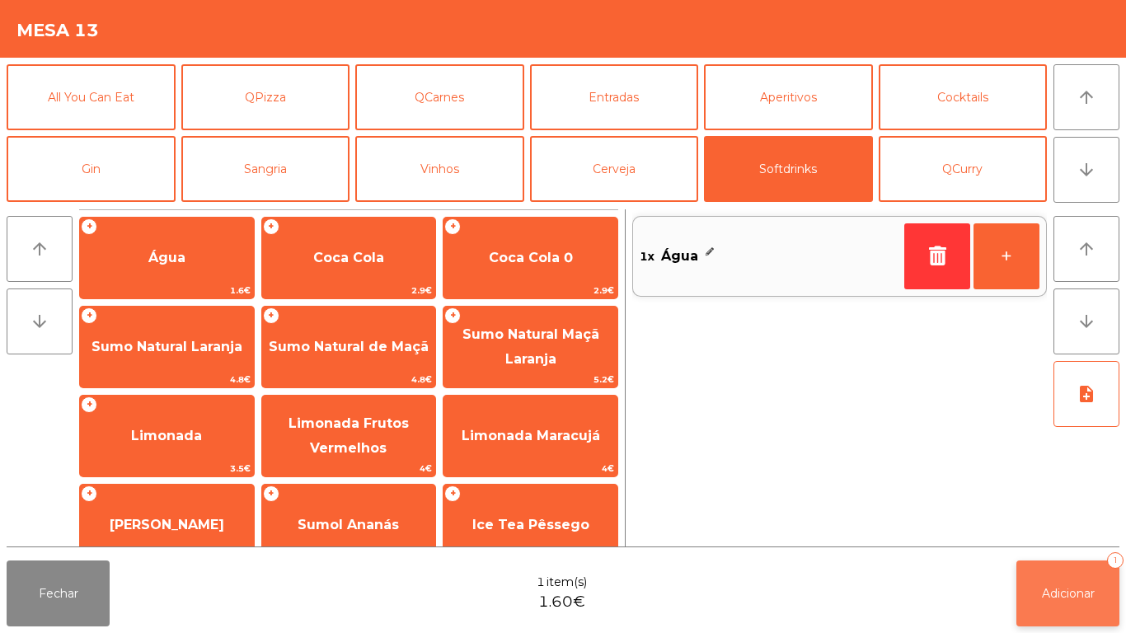
click at [1064, 589] on span "Adicionar" at bounding box center [1068, 593] width 53 height 15
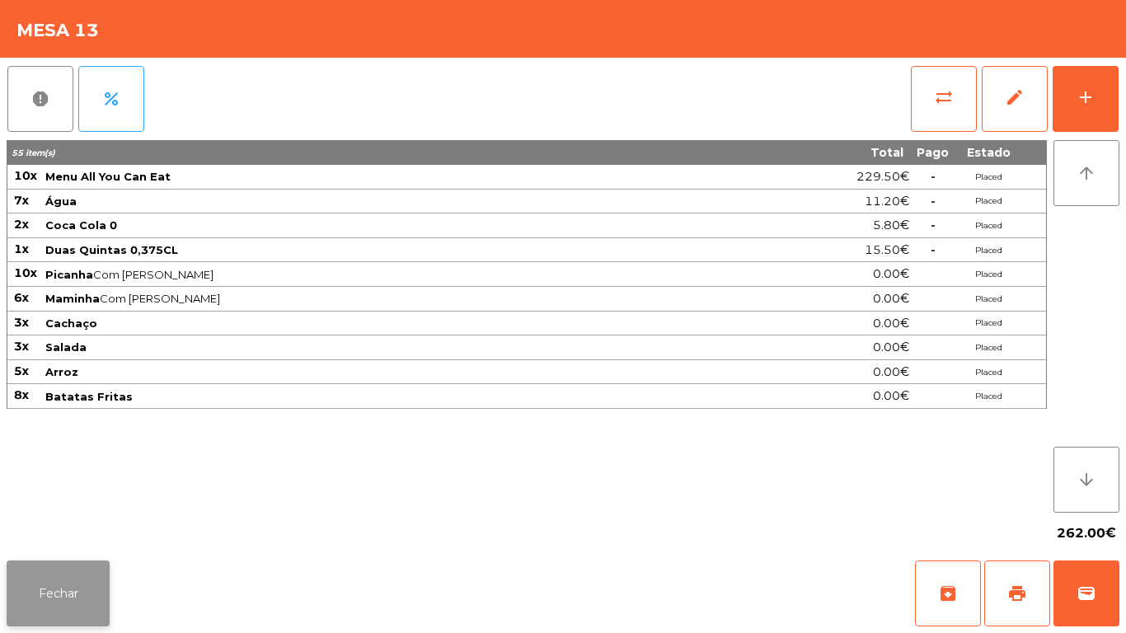
click at [78, 576] on button "Fechar" at bounding box center [58, 594] width 103 height 66
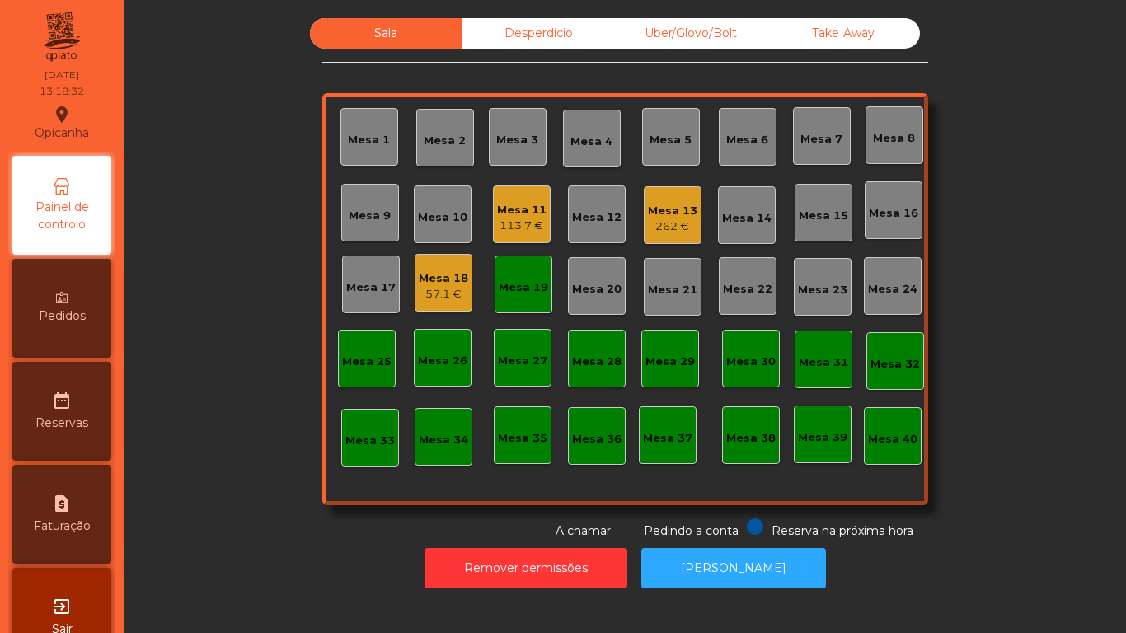
click at [437, 279] on div "Mesa 18" at bounding box center [443, 278] width 49 height 16
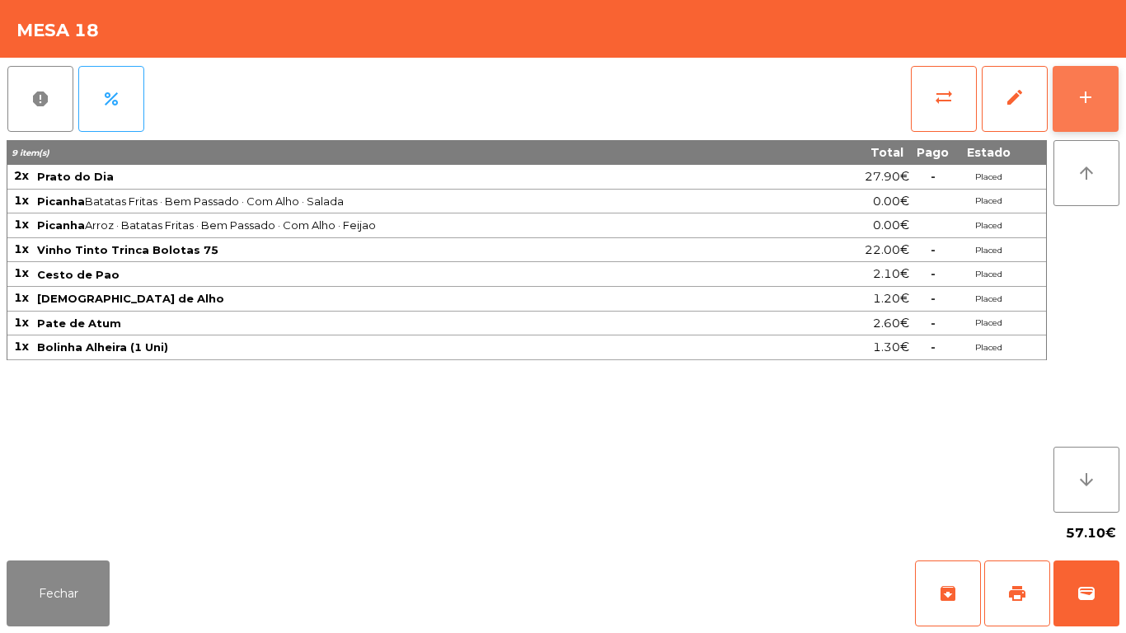
click at [1069, 119] on button "add" at bounding box center [1086, 99] width 66 height 66
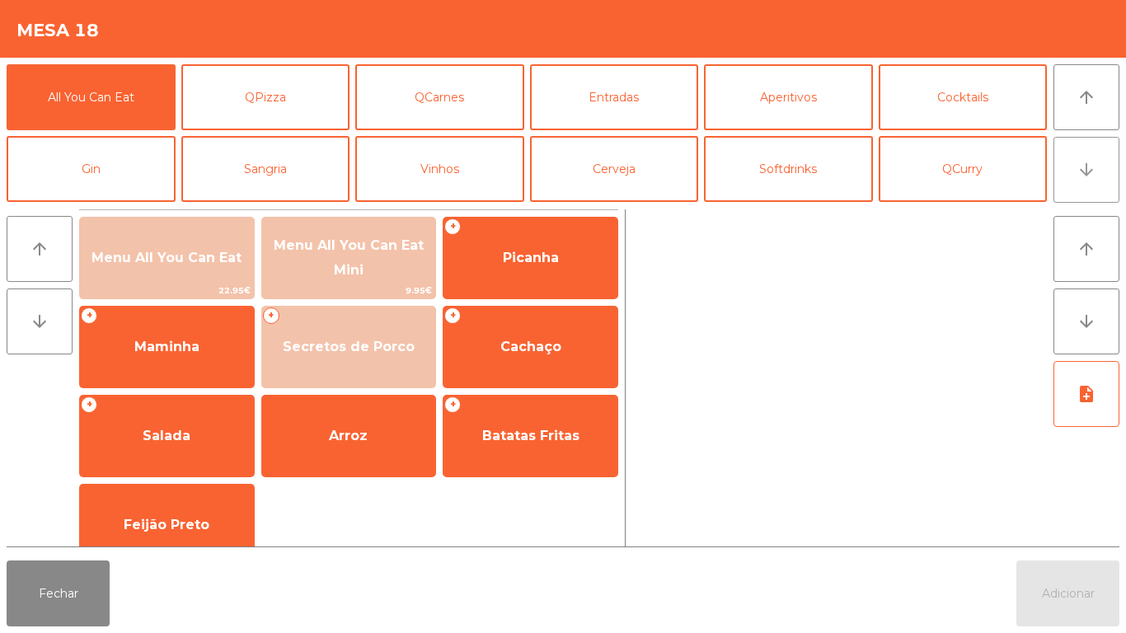
click at [1077, 185] on button "arrow_downward" at bounding box center [1086, 170] width 66 height 66
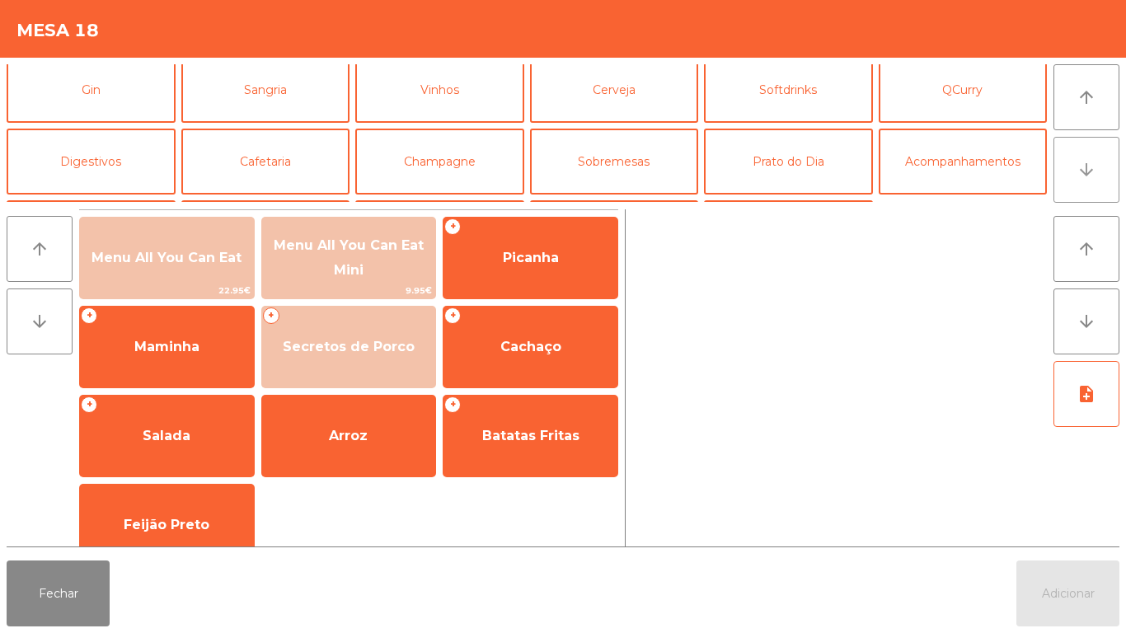
scroll to position [143, 0]
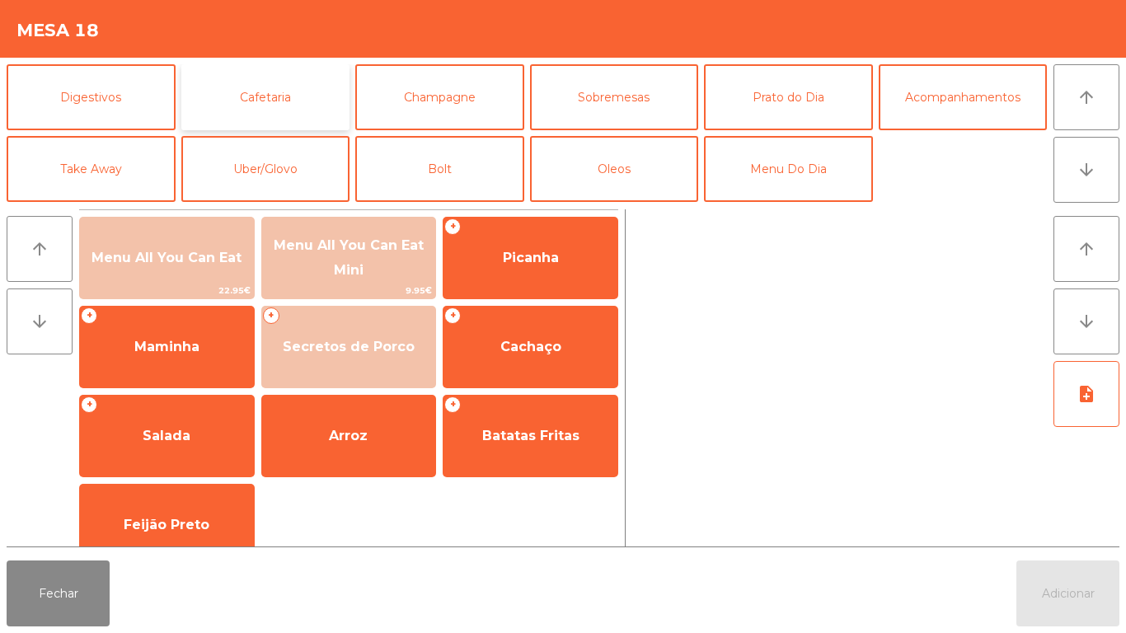
click at [265, 102] on button "Cafetaria" at bounding box center [265, 97] width 169 height 66
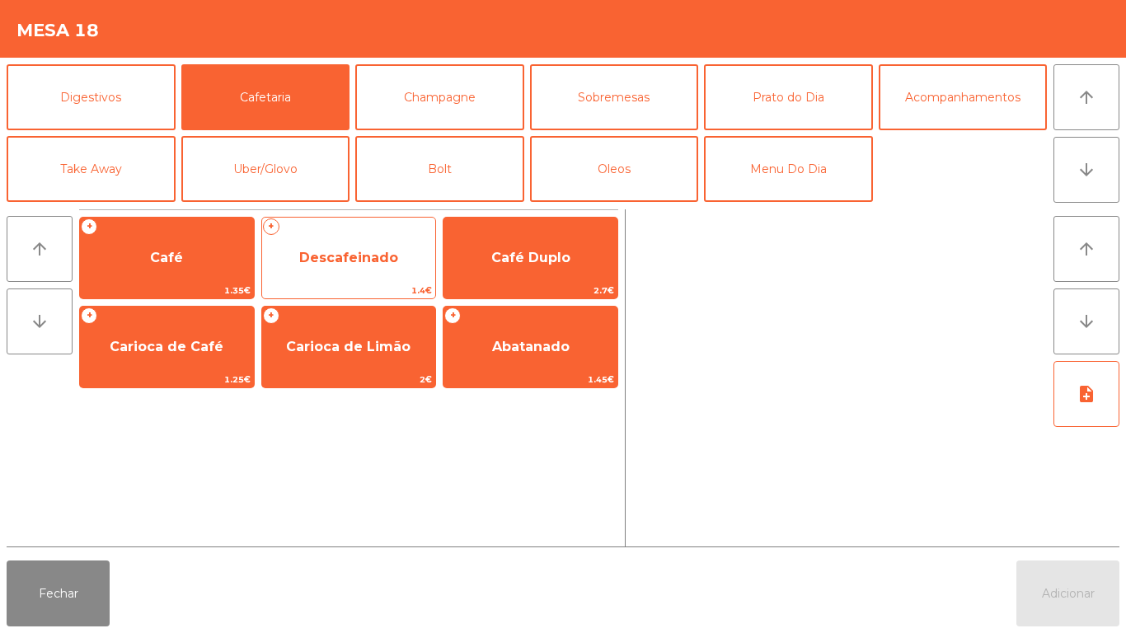
click at [341, 260] on span "Descafeinado" at bounding box center [348, 258] width 99 height 16
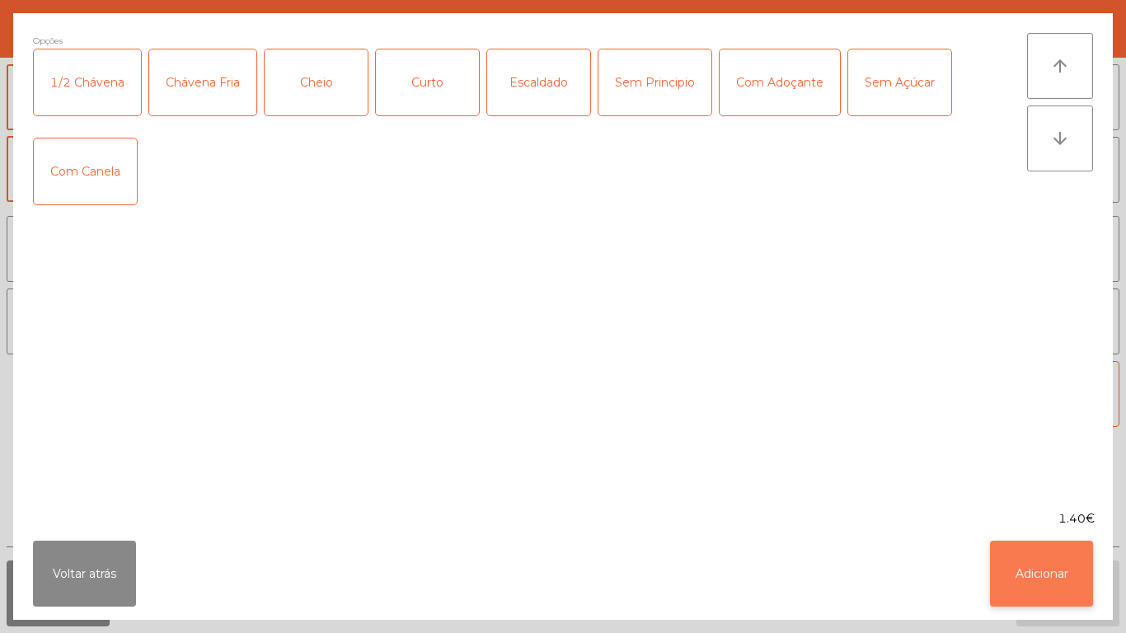
click at [1038, 569] on button "Adicionar" at bounding box center [1041, 574] width 103 height 66
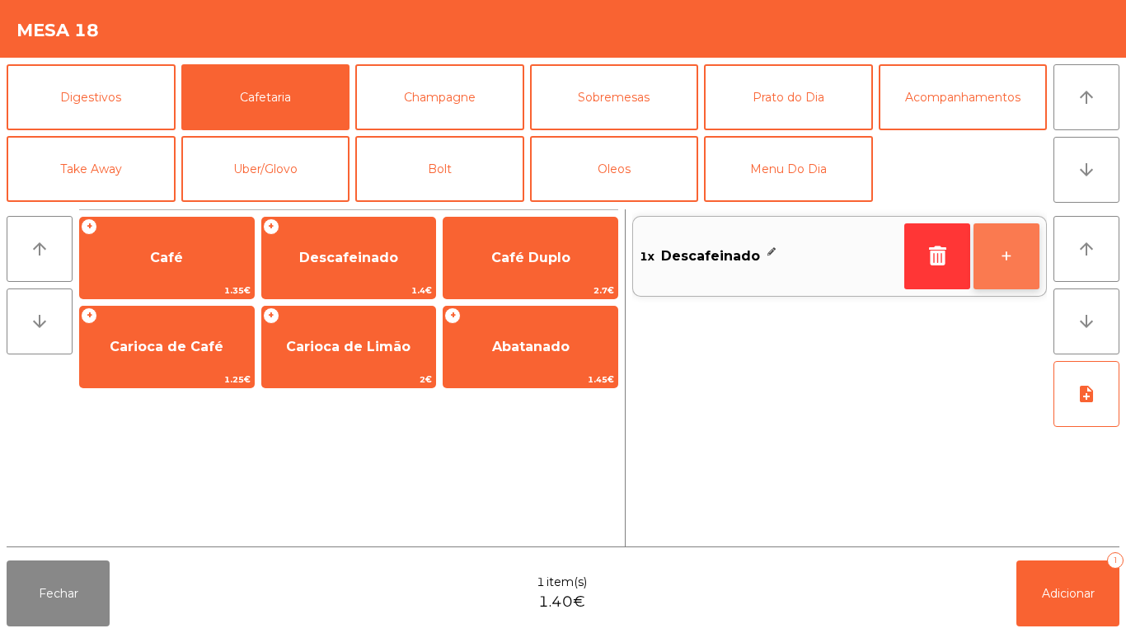
click at [1006, 247] on button "+" at bounding box center [1007, 256] width 66 height 66
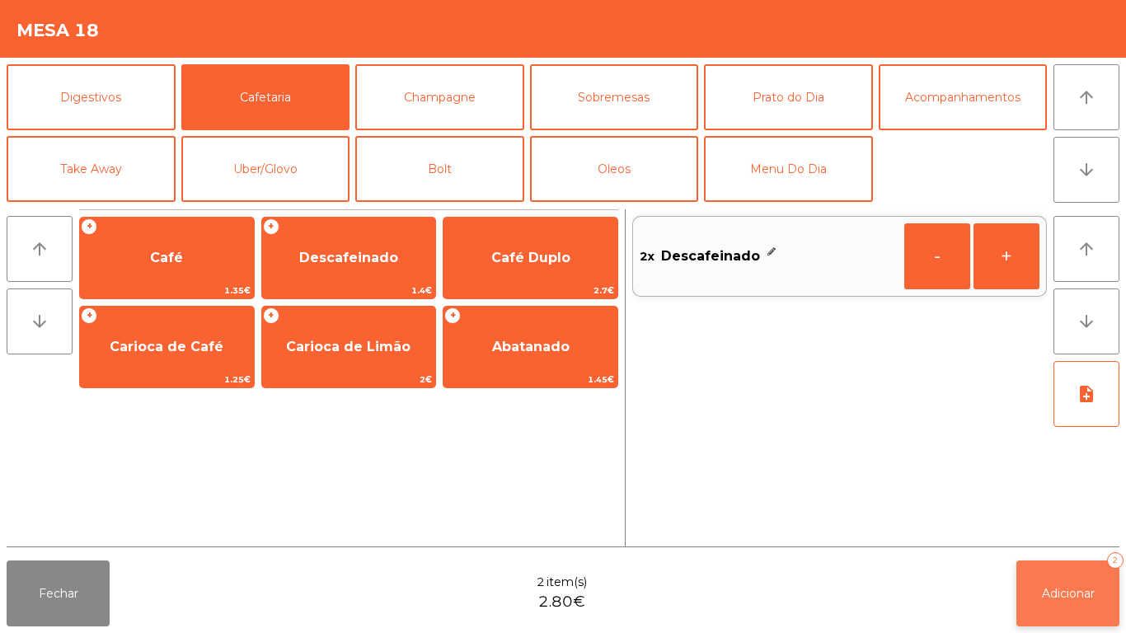
click at [1065, 583] on button "Adicionar 2" at bounding box center [1067, 594] width 103 height 66
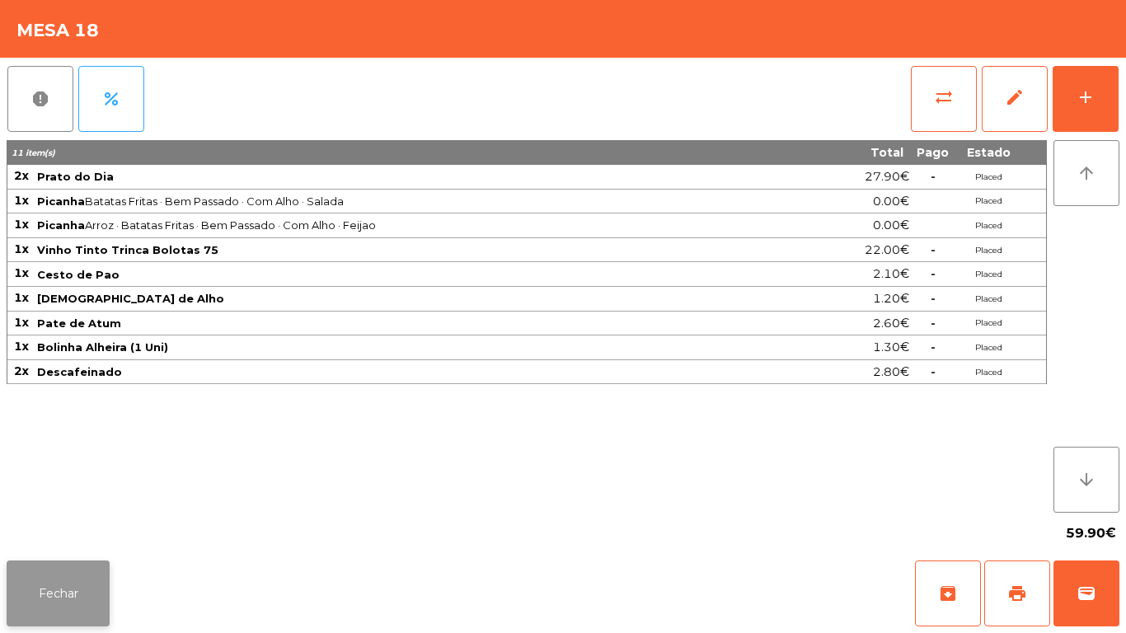
click at [74, 575] on button "Fechar" at bounding box center [58, 594] width 103 height 66
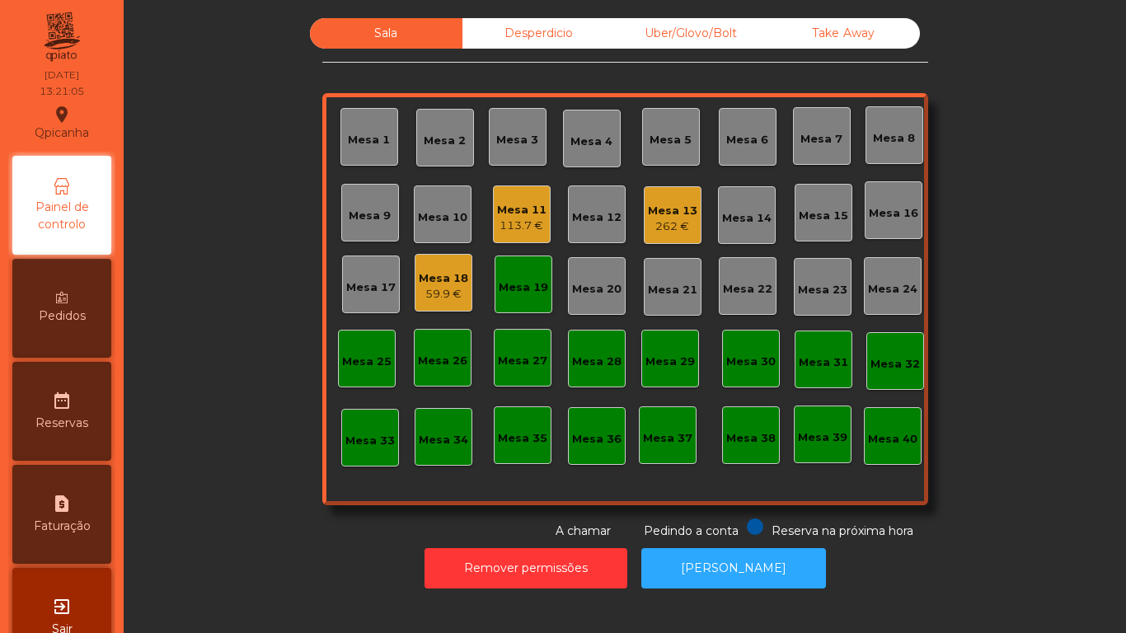
click at [508, 286] on div "Mesa 19" at bounding box center [523, 287] width 49 height 16
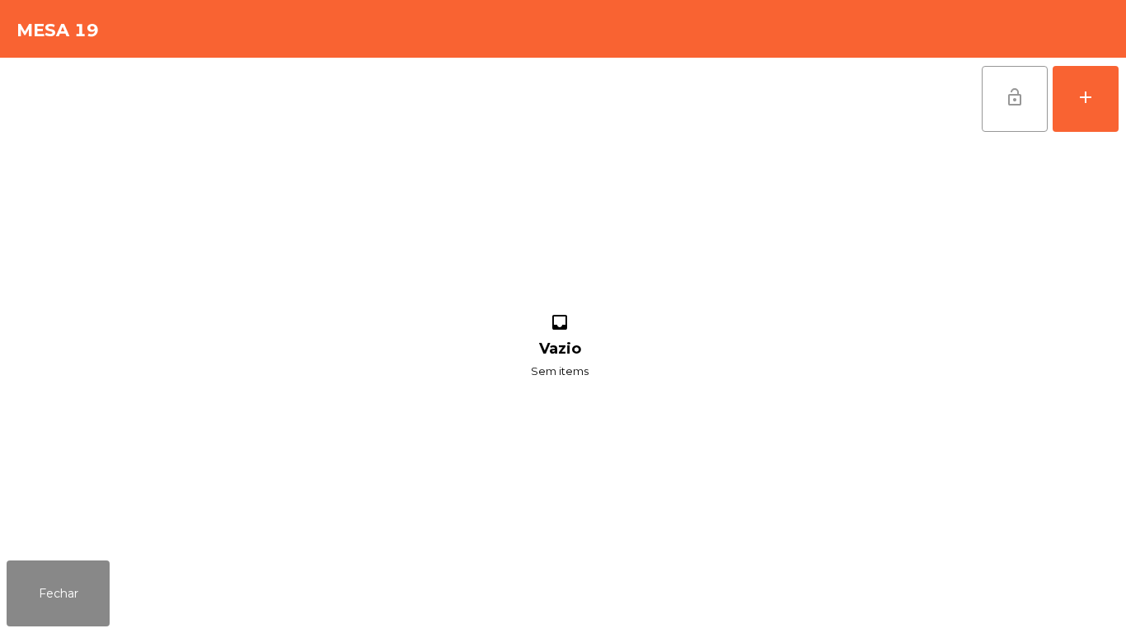
click at [989, 102] on button "lock_open" at bounding box center [1015, 99] width 66 height 66
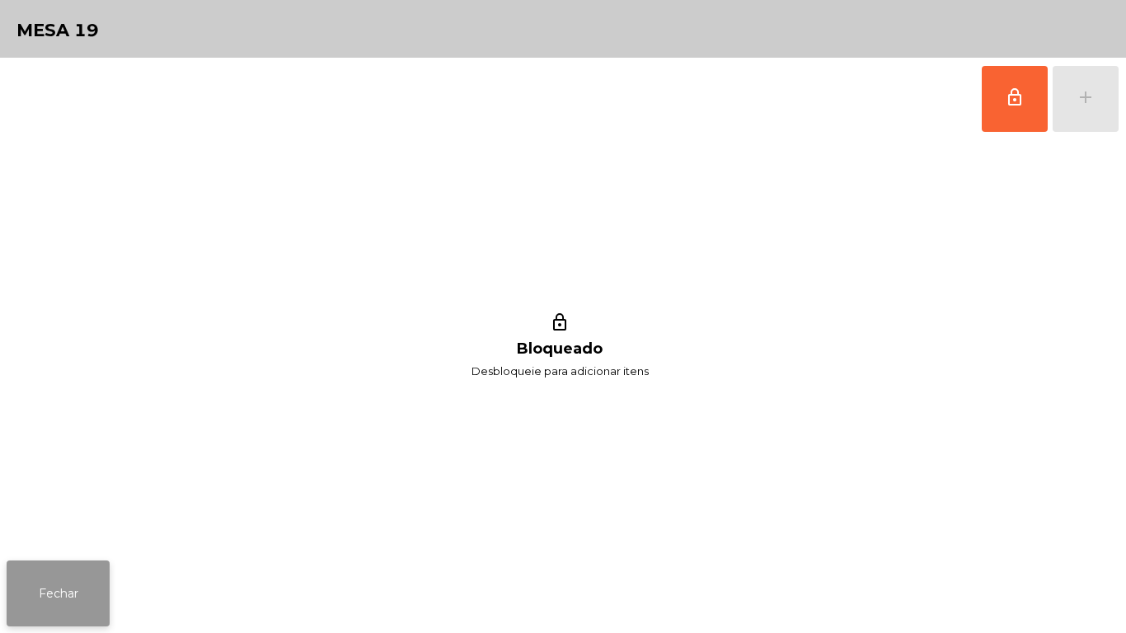
click at [53, 571] on button "Fechar" at bounding box center [58, 594] width 103 height 66
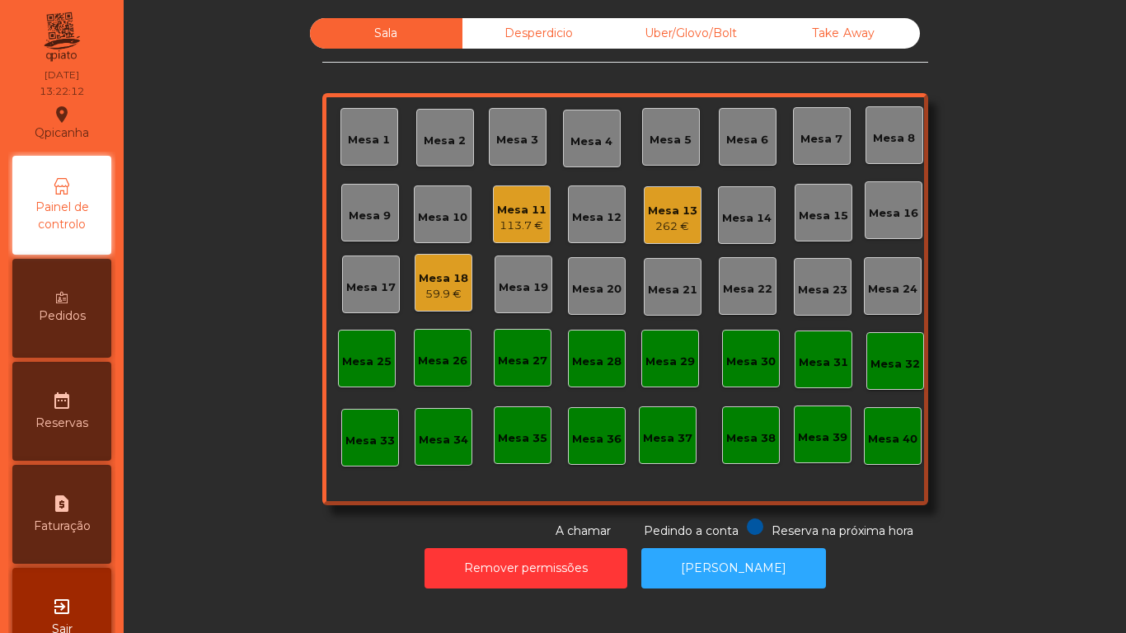
click at [660, 214] on div "Mesa 13" at bounding box center [672, 211] width 49 height 16
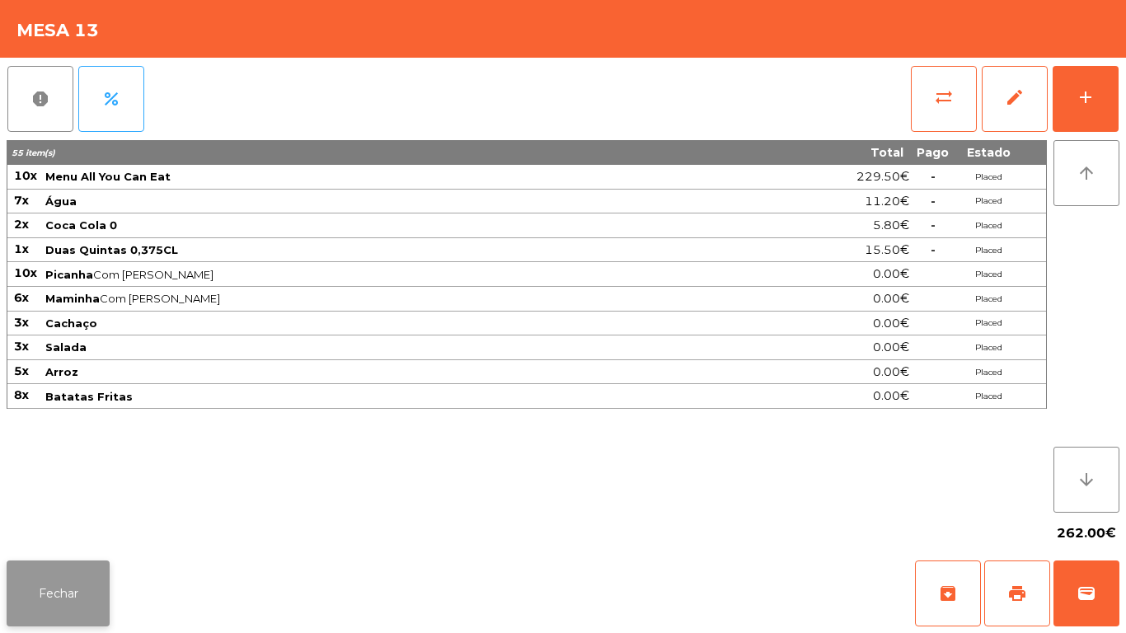
click at [41, 573] on button "Fechar" at bounding box center [58, 594] width 103 height 66
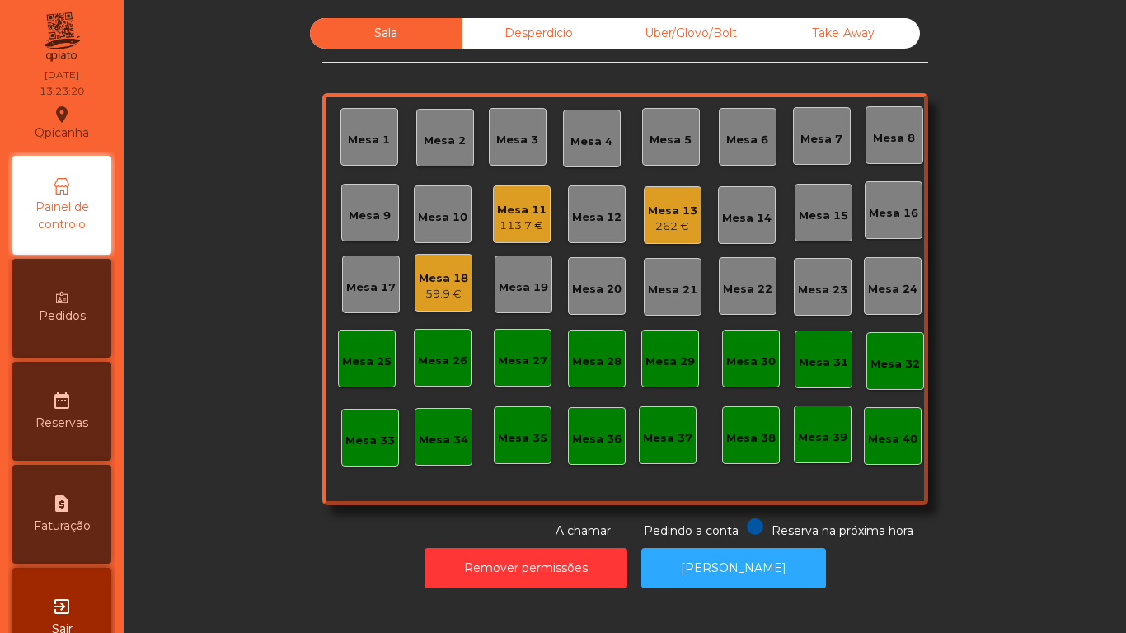
click at [501, 209] on div "Mesa 11" at bounding box center [521, 210] width 49 height 16
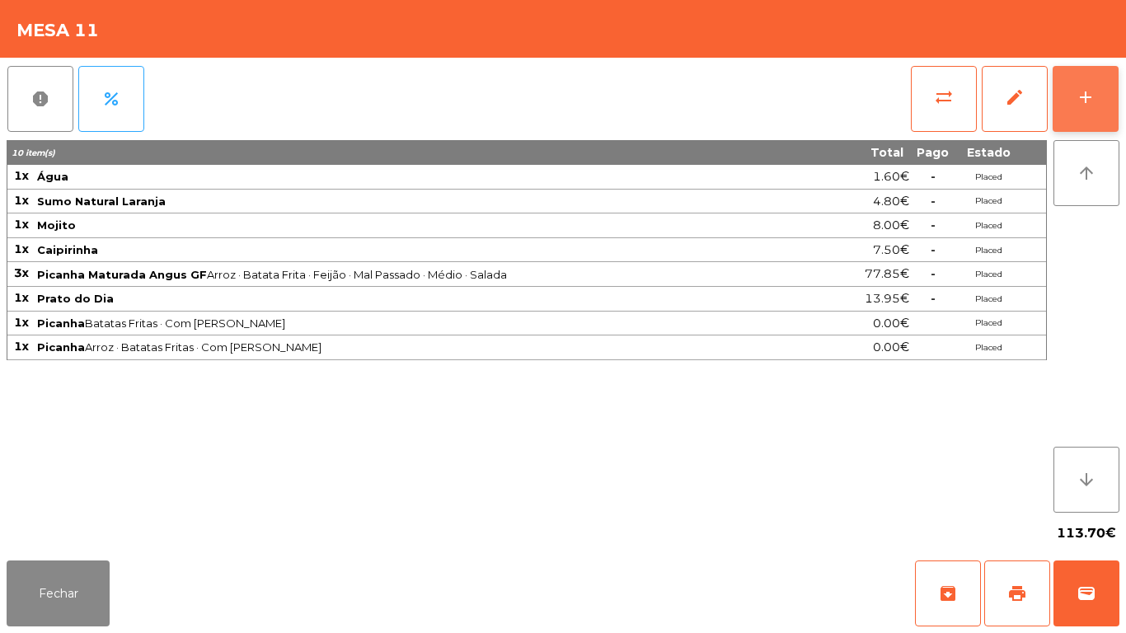
click at [1077, 70] on button "add" at bounding box center [1086, 99] width 66 height 66
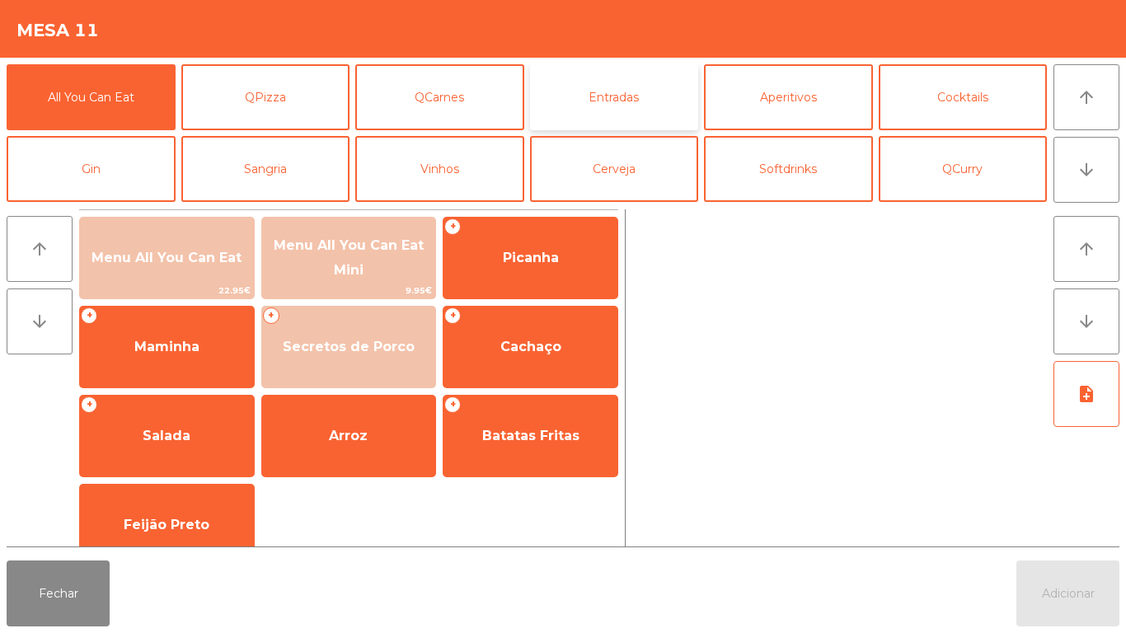
click at [600, 101] on button "Entradas" at bounding box center [614, 97] width 169 height 66
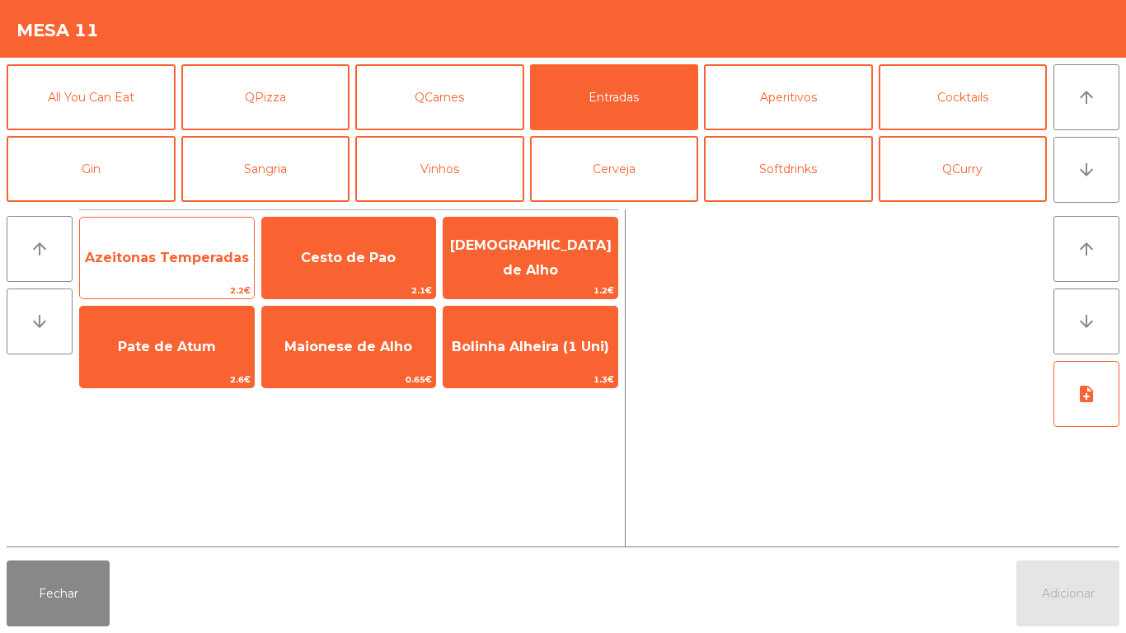
click at [176, 270] on span "Azeitonas Temperadas" at bounding box center [167, 258] width 174 height 45
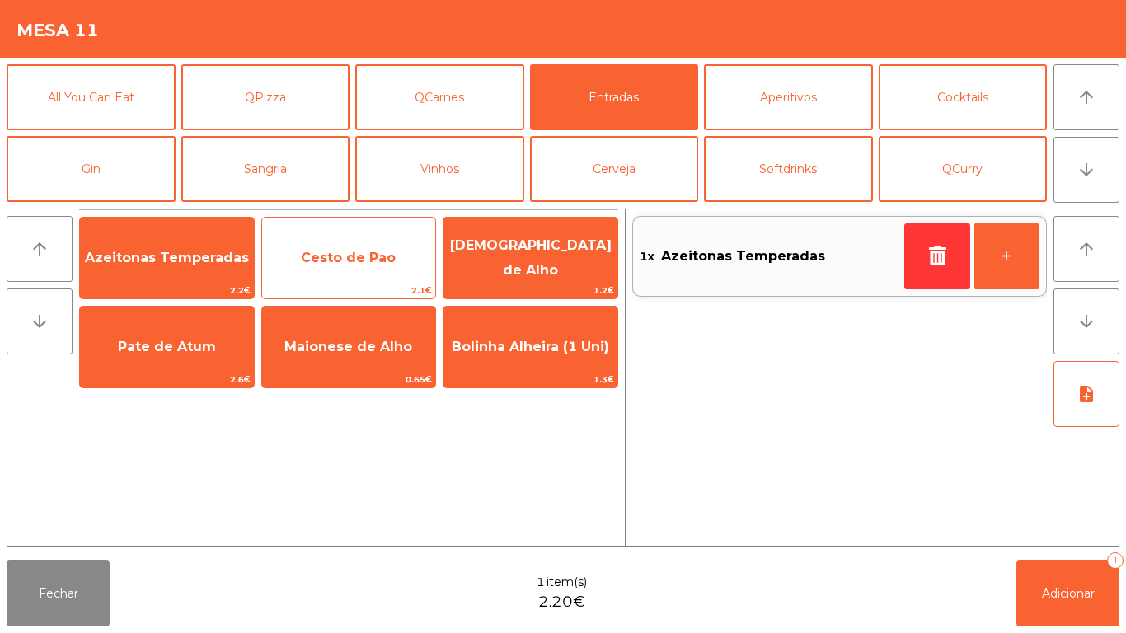
click at [352, 256] on span "Cesto de Pao" at bounding box center [348, 258] width 95 height 16
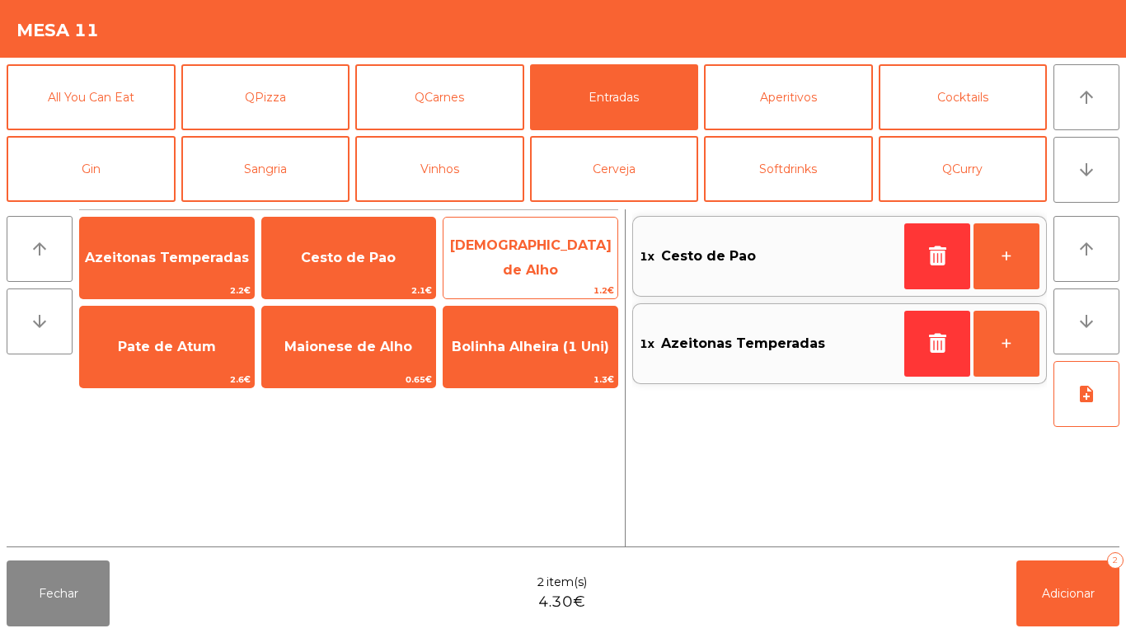
click at [540, 255] on span "[DEMOGRAPHIC_DATA] de Alho" at bounding box center [531, 257] width 162 height 40
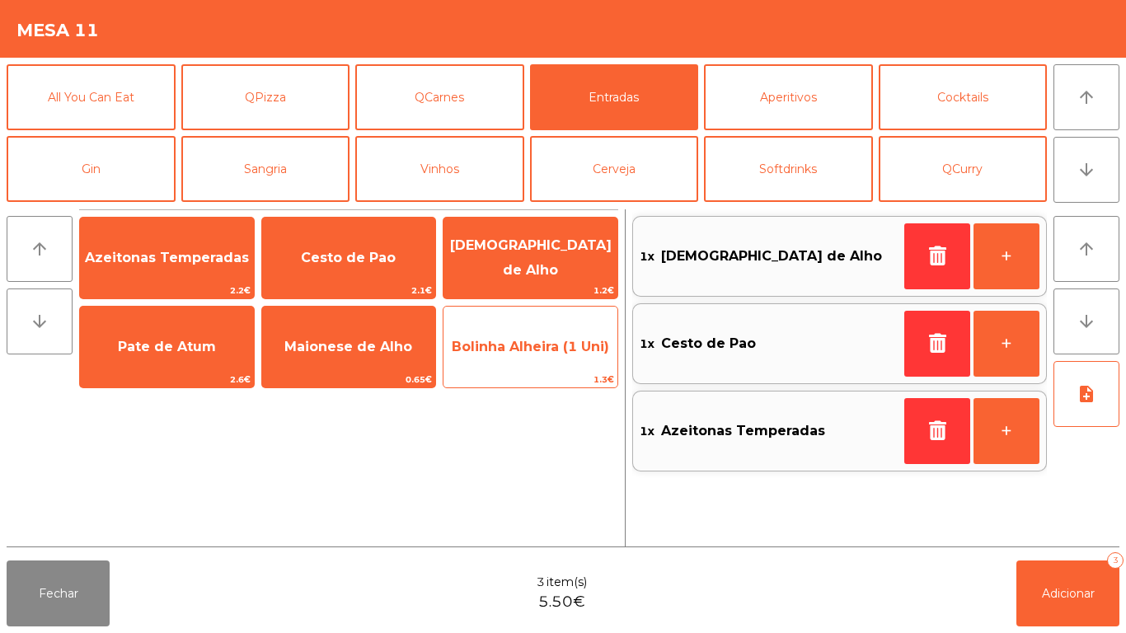
click at [509, 358] on span "Bolinha Alheira (1 Uni)" at bounding box center [530, 347] width 174 height 45
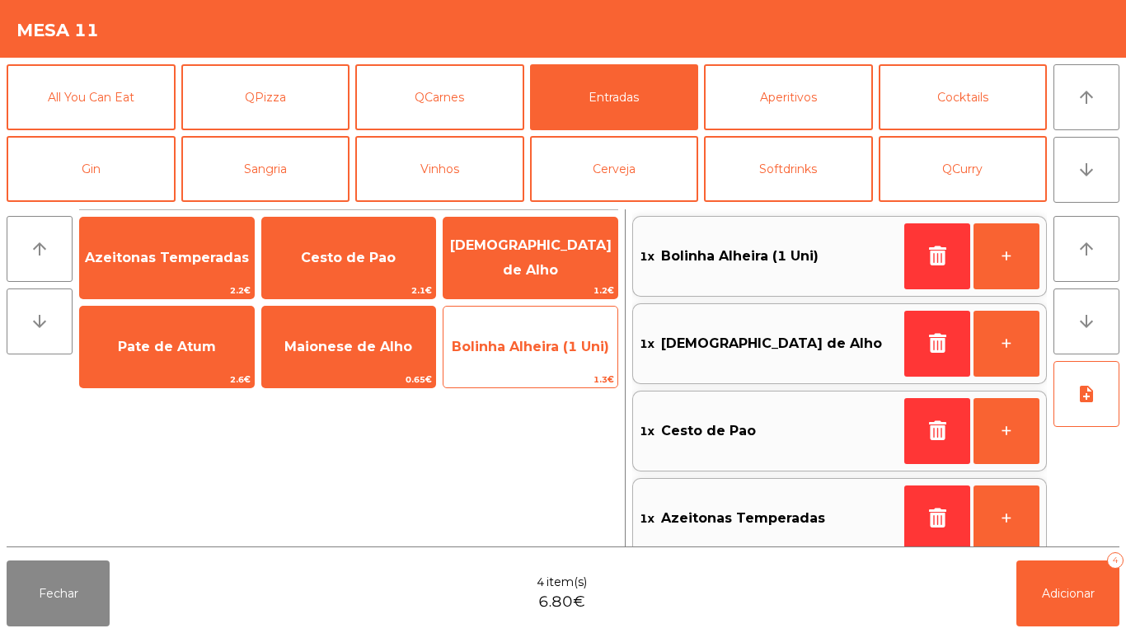
click at [521, 353] on span "Bolinha Alheira (1 Uni)" at bounding box center [530, 347] width 157 height 16
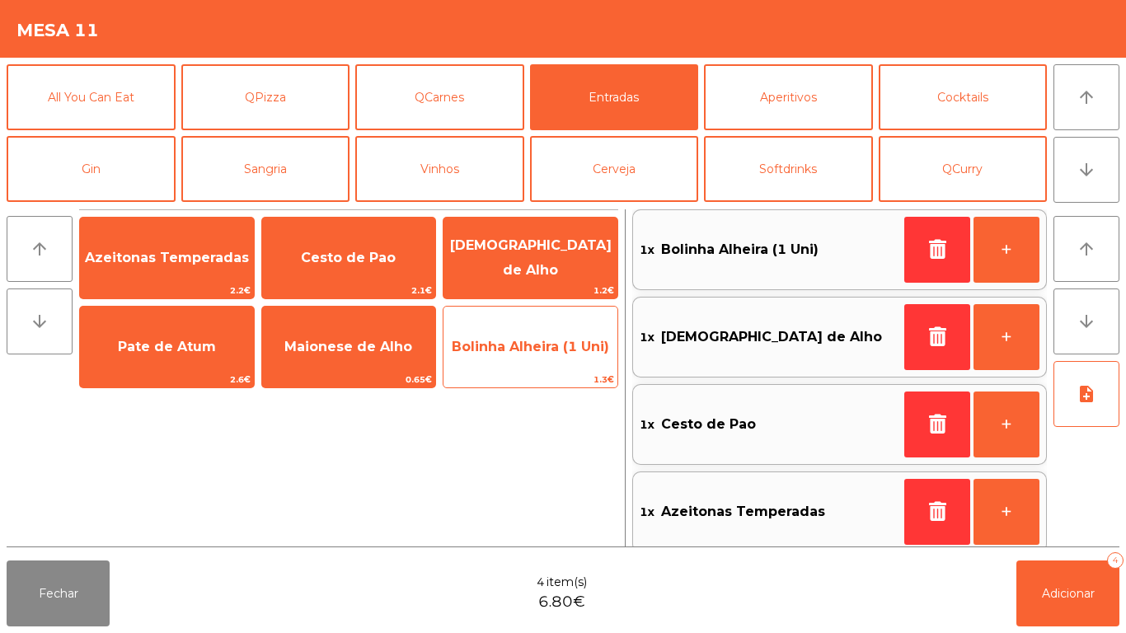
click at [518, 358] on span "Bolinha Alheira (1 Uni)" at bounding box center [530, 347] width 174 height 45
click at [509, 351] on span "Bolinha Alheira (1 Uni)" at bounding box center [530, 347] width 157 height 16
click at [506, 358] on span "Bolinha Alheira (1 Uni)" at bounding box center [530, 347] width 174 height 45
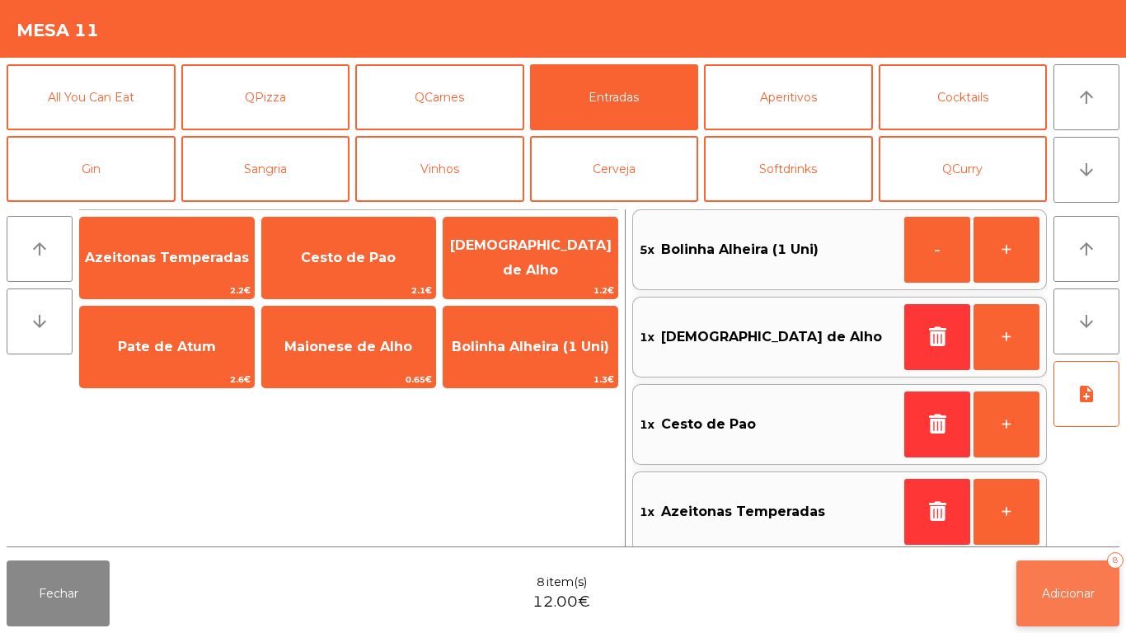
click at [1081, 599] on span "Adicionar" at bounding box center [1068, 593] width 53 height 15
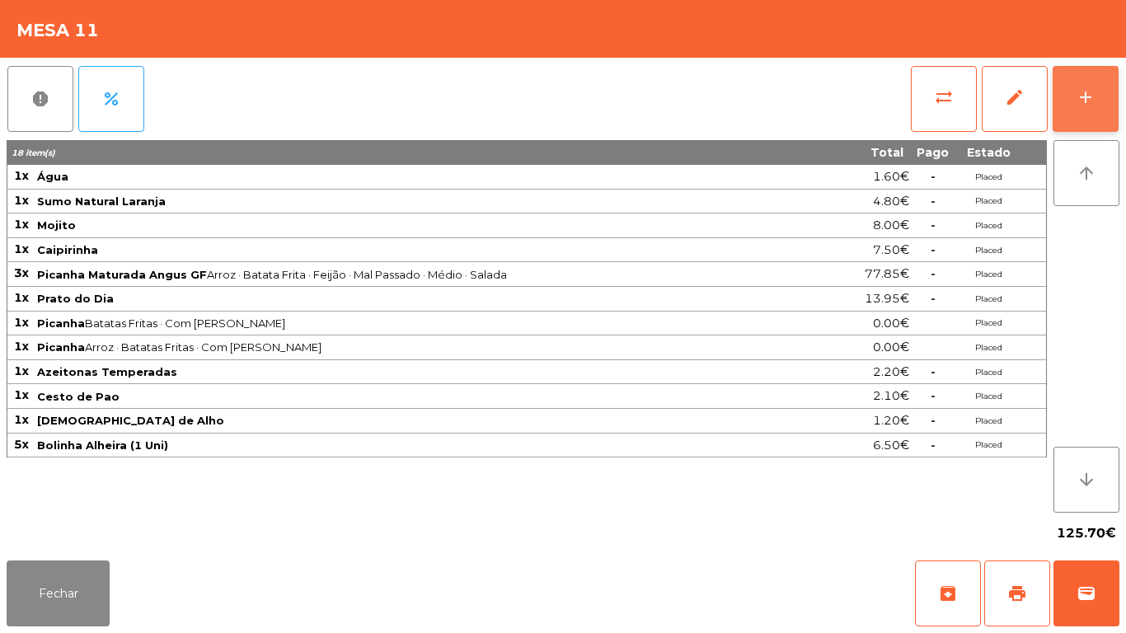
click at [1072, 103] on button "add" at bounding box center [1086, 99] width 66 height 66
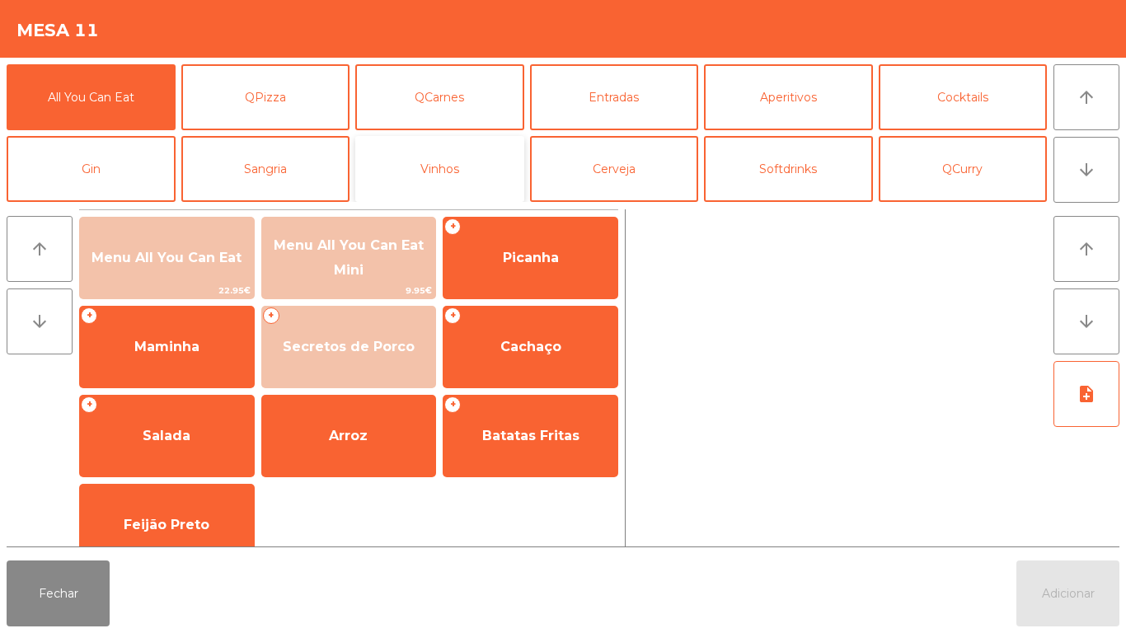
click at [448, 178] on button "Vinhos" at bounding box center [439, 169] width 169 height 66
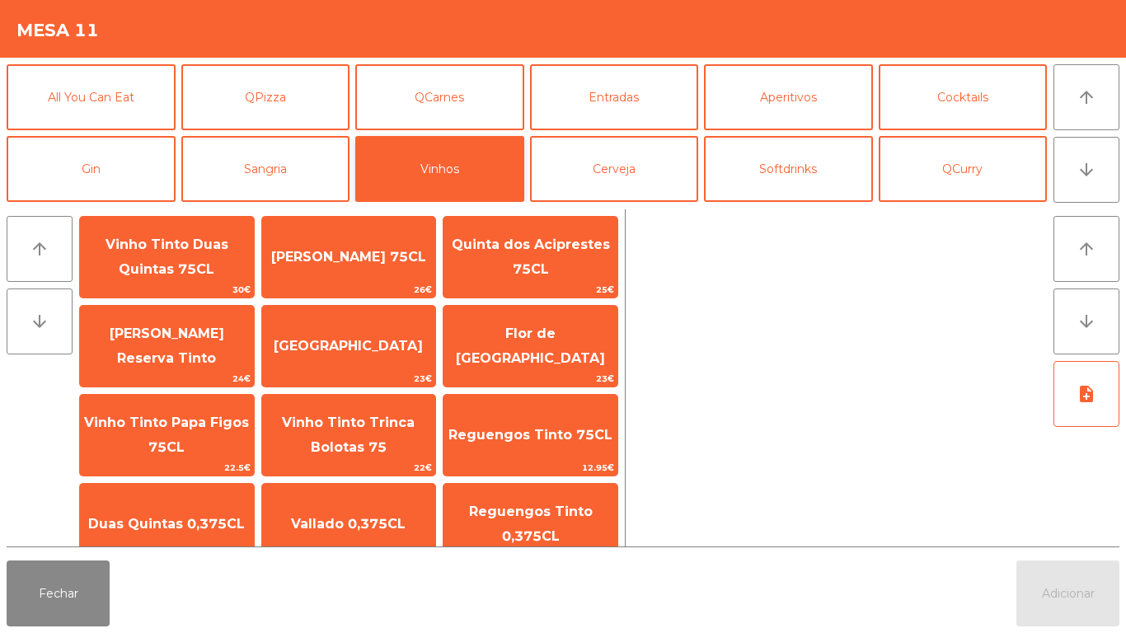
scroll to position [0, 0]
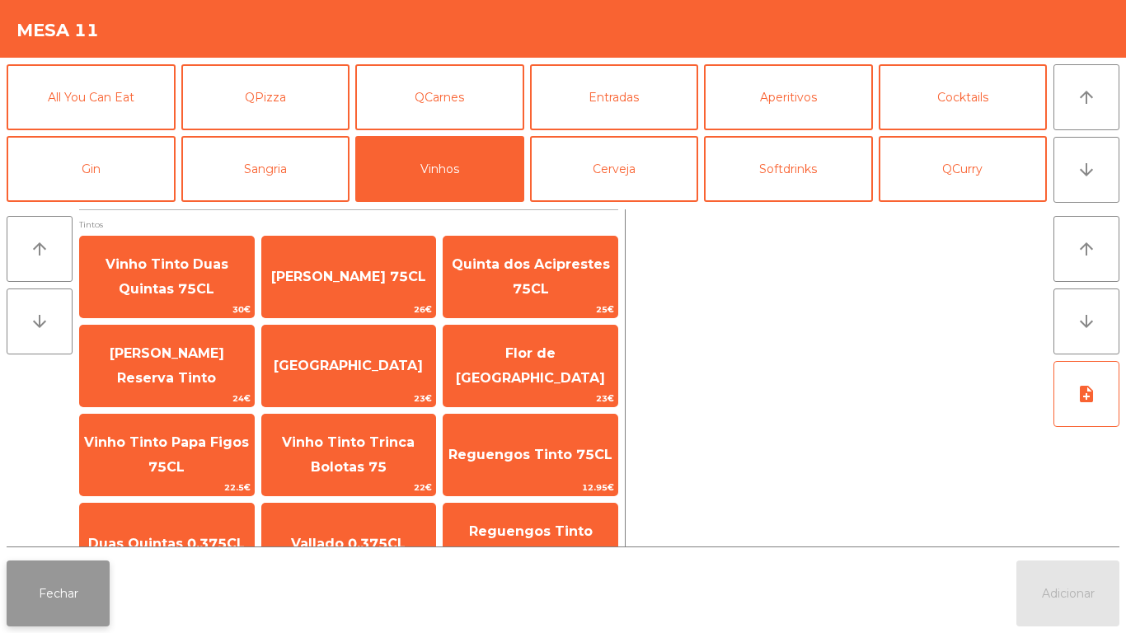
click at [77, 612] on button "Fechar" at bounding box center [58, 594] width 103 height 66
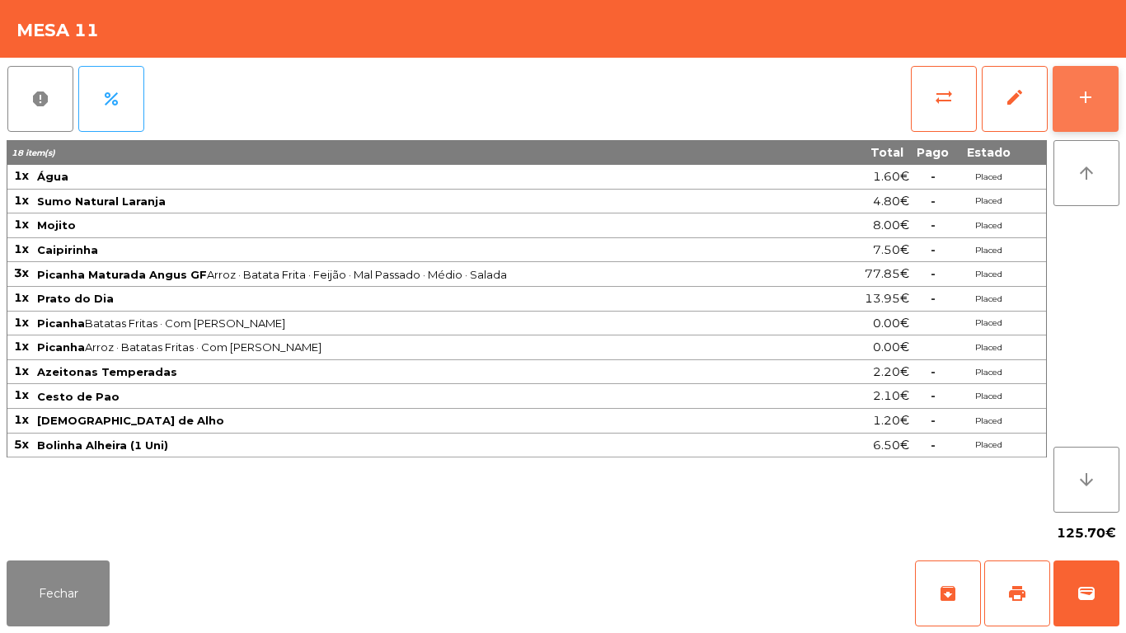
click at [1067, 87] on button "add" at bounding box center [1086, 99] width 66 height 66
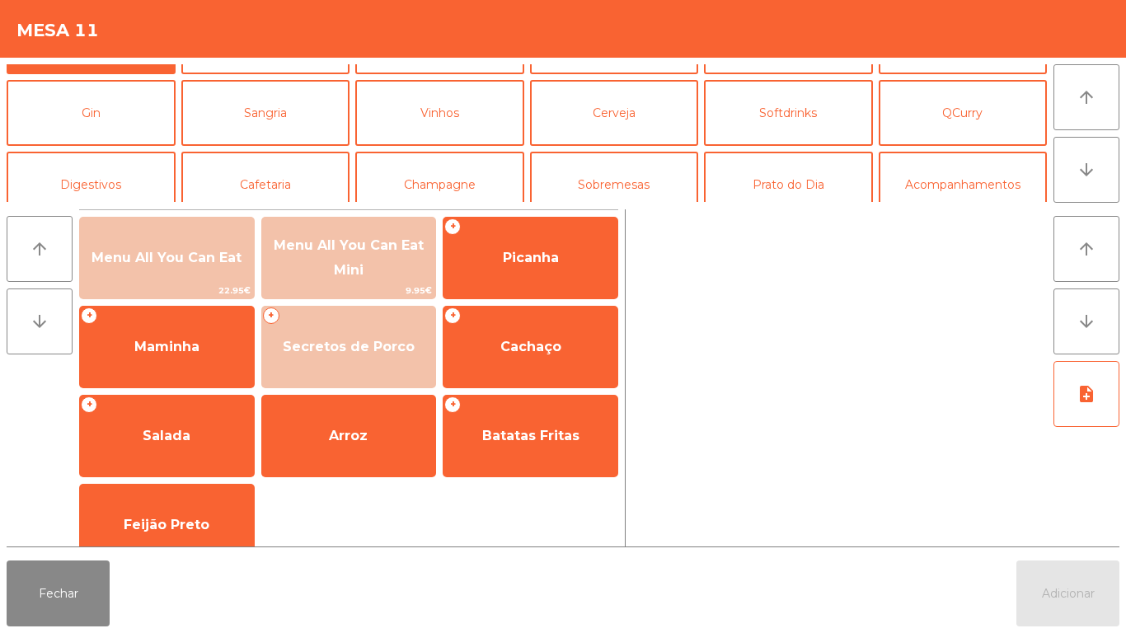
scroll to position [55, 0]
click at [450, 124] on button "Vinhos" at bounding box center [439, 114] width 169 height 66
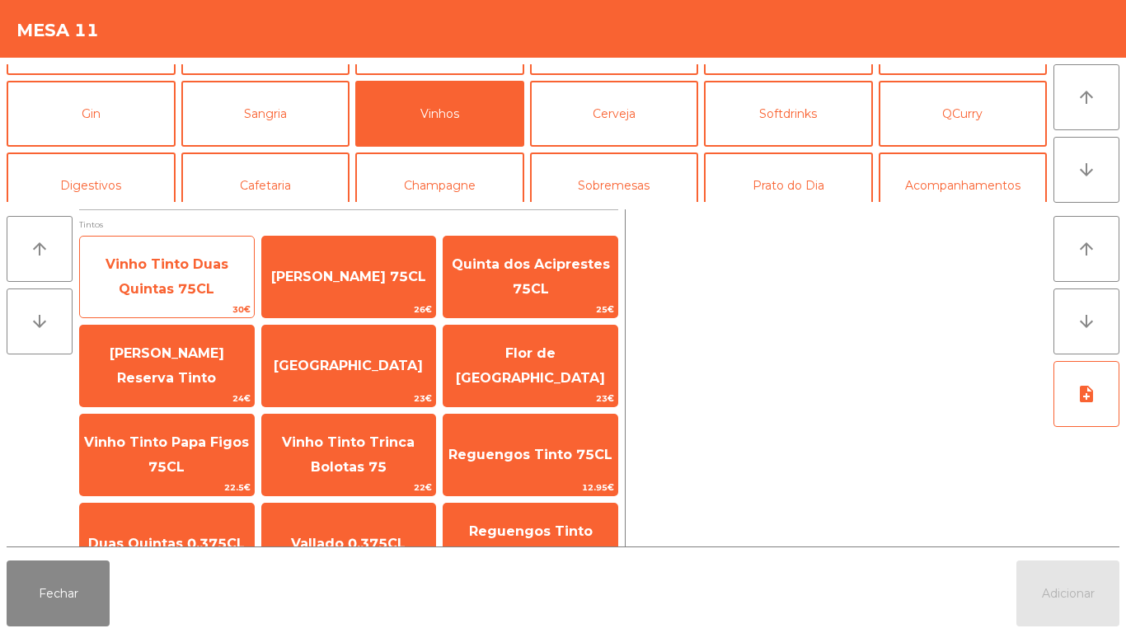
click at [171, 280] on span "Vinho Tinto Duas Quintas 75CL" at bounding box center [167, 277] width 174 height 70
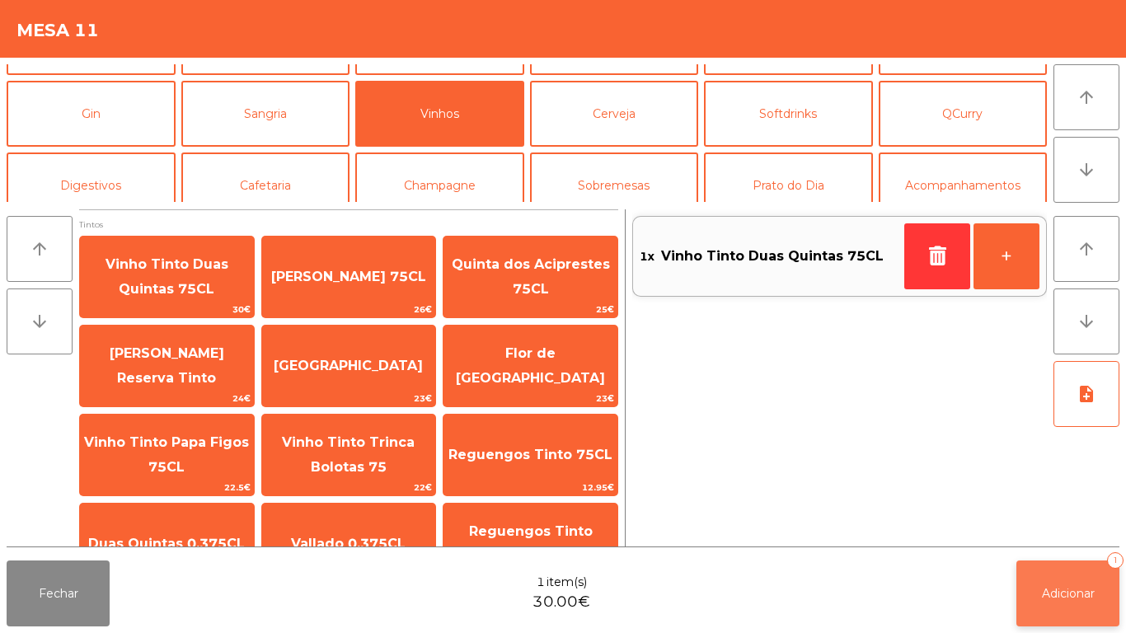
click at [1053, 590] on span "Adicionar" at bounding box center [1068, 593] width 53 height 15
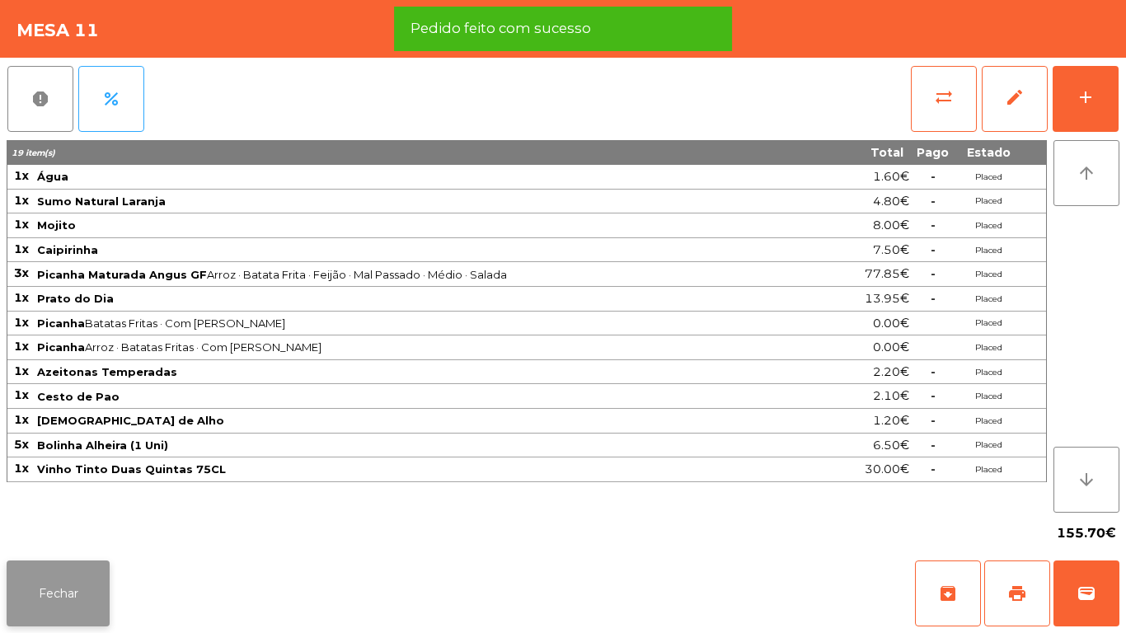
click at [70, 591] on button "Fechar" at bounding box center [58, 594] width 103 height 66
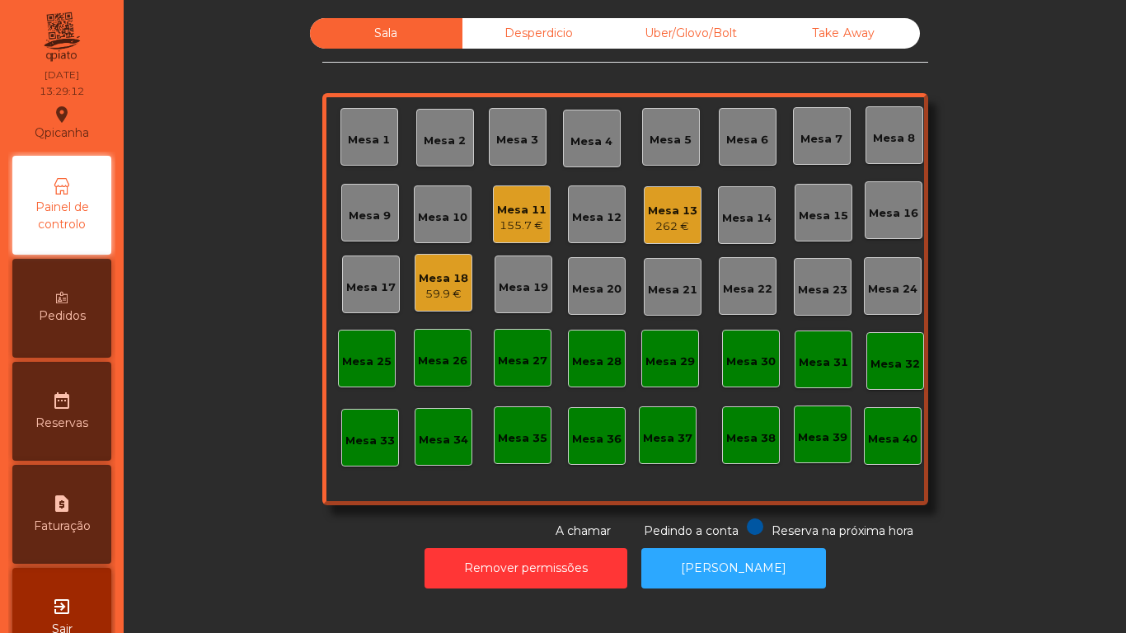
click at [663, 209] on div "Mesa 13" at bounding box center [672, 211] width 49 height 16
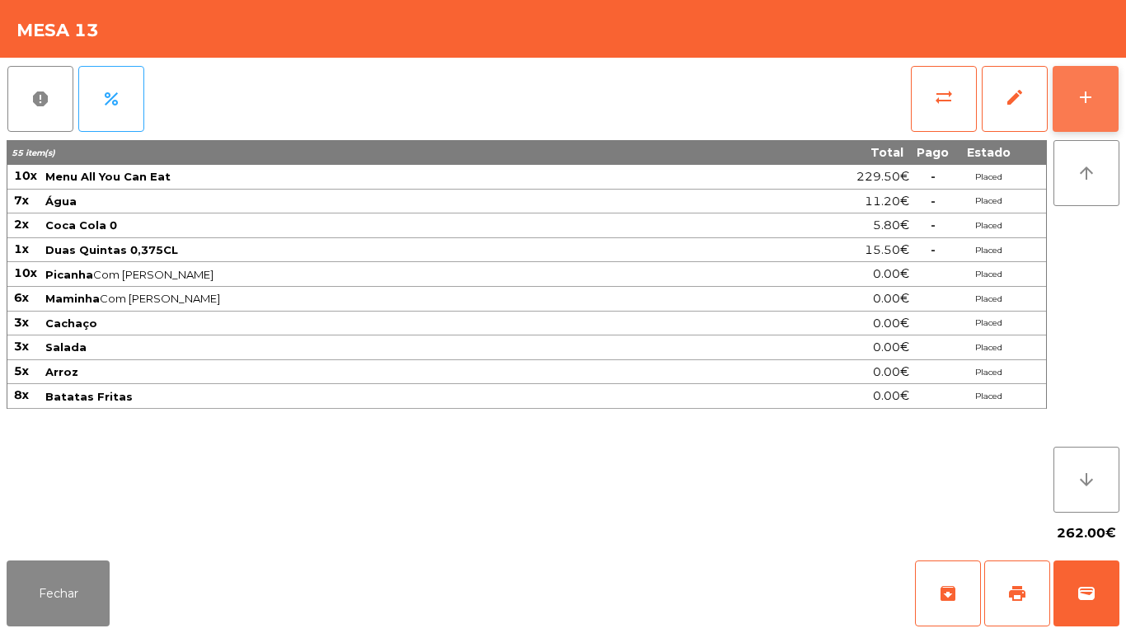
click at [1080, 81] on button "add" at bounding box center [1086, 99] width 66 height 66
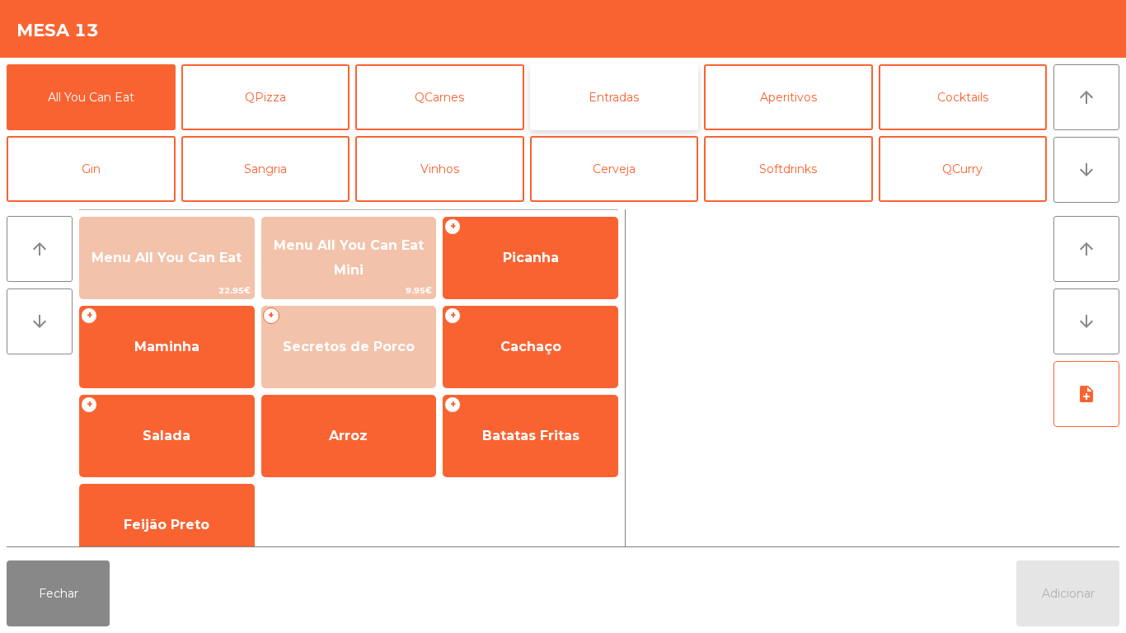
click at [619, 99] on button "Entradas" at bounding box center [614, 97] width 169 height 66
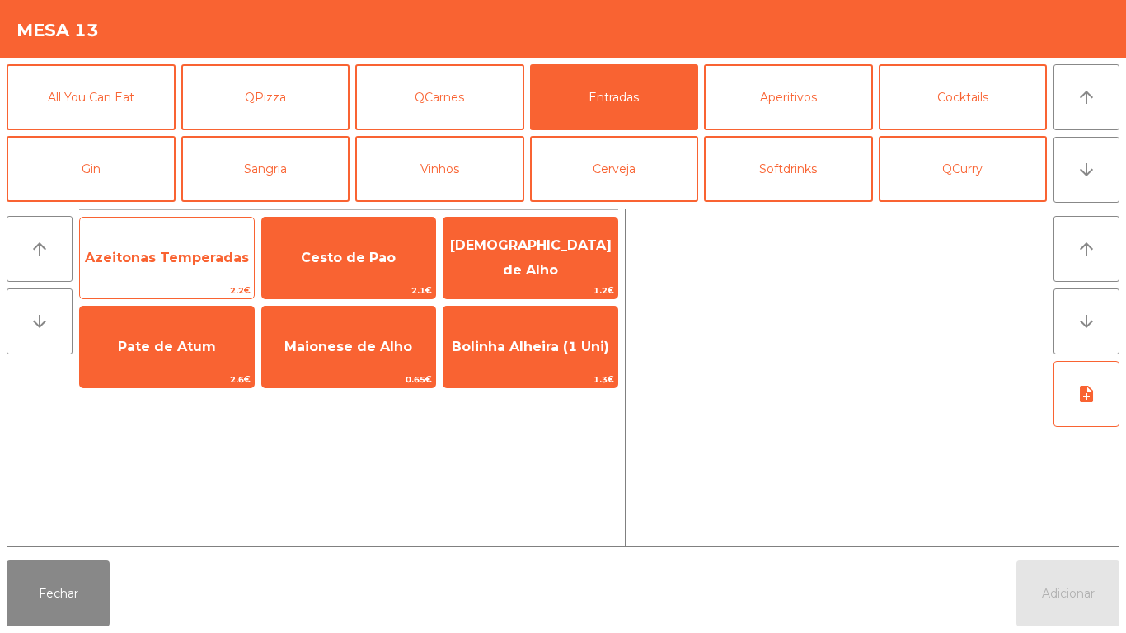
click at [143, 287] on span "2.2€" at bounding box center [167, 291] width 174 height 16
click at [143, 270] on span "Azeitonas Temperadas" at bounding box center [167, 258] width 174 height 45
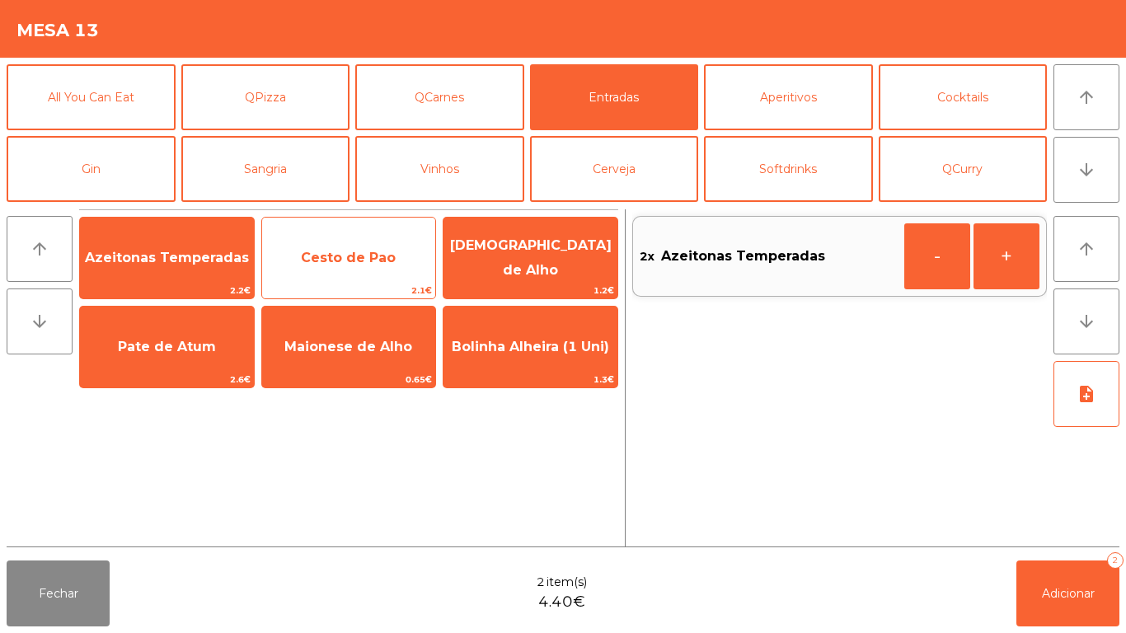
click at [347, 280] on span "Cesto de Pao" at bounding box center [349, 258] width 174 height 45
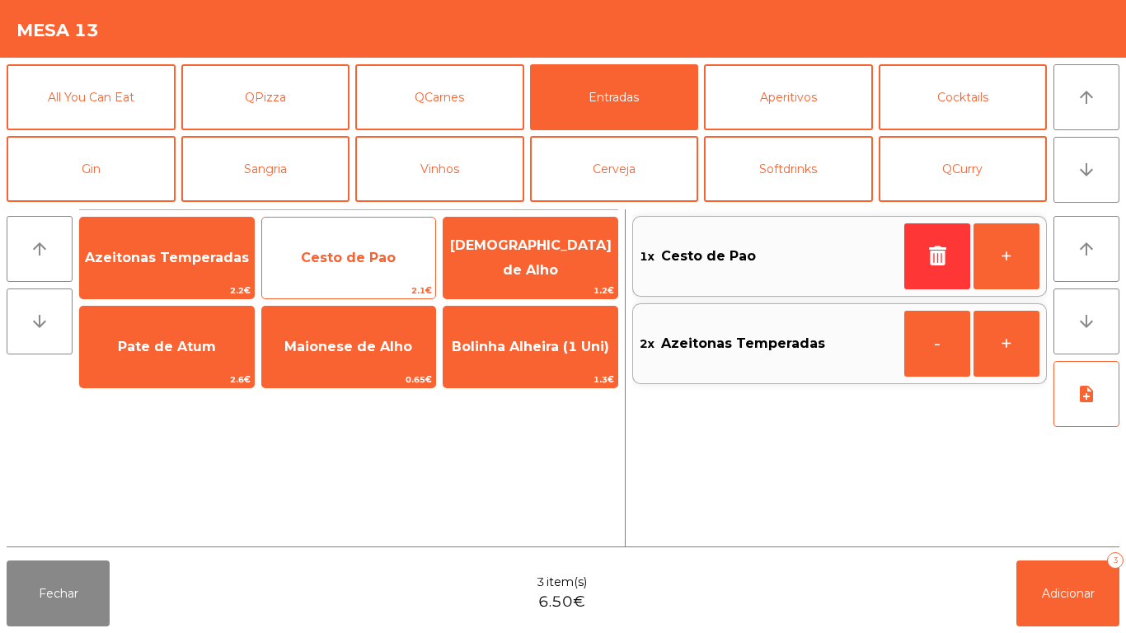
click at [331, 274] on span "Cesto de Pao" at bounding box center [349, 258] width 174 height 45
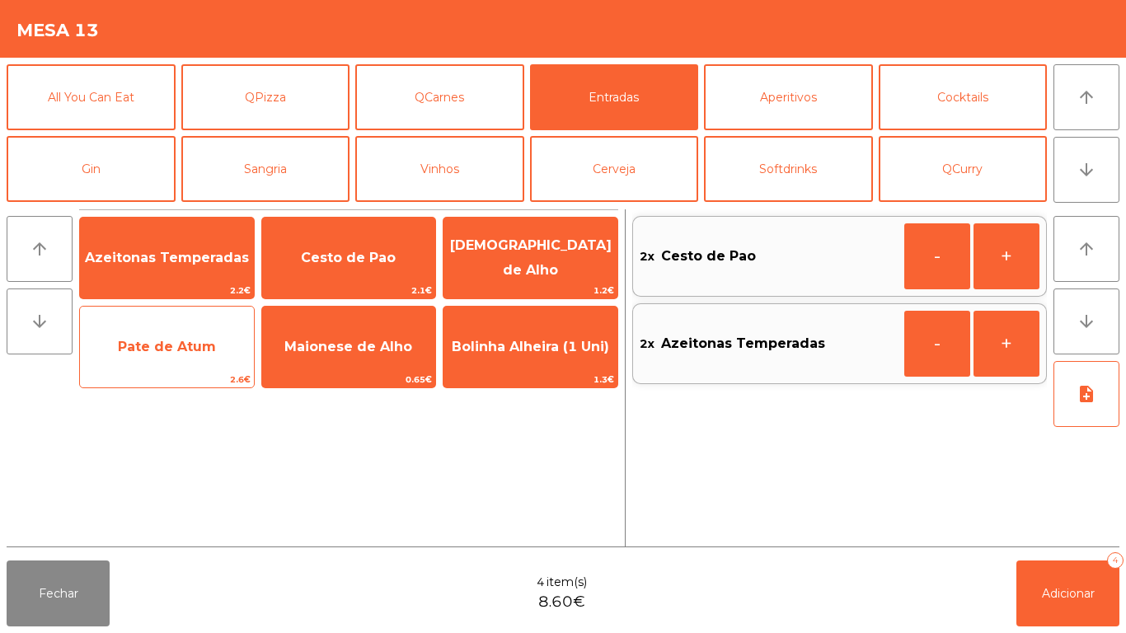
click at [159, 351] on span "Pate de Atum" at bounding box center [167, 347] width 98 height 16
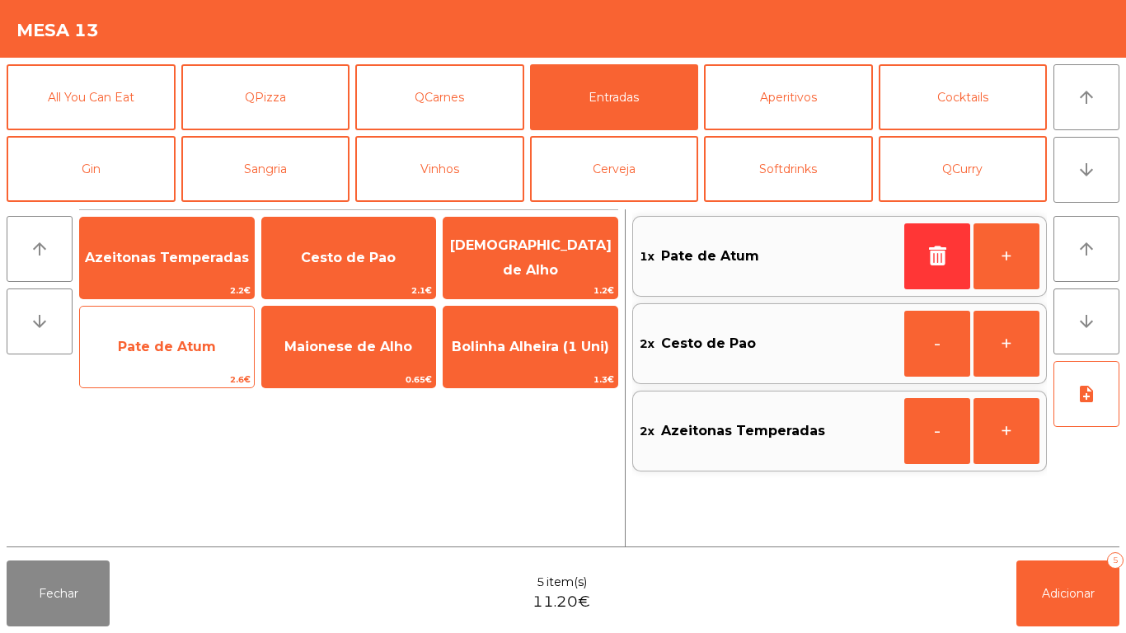
click at [167, 335] on span "Pate de Atum" at bounding box center [167, 347] width 174 height 45
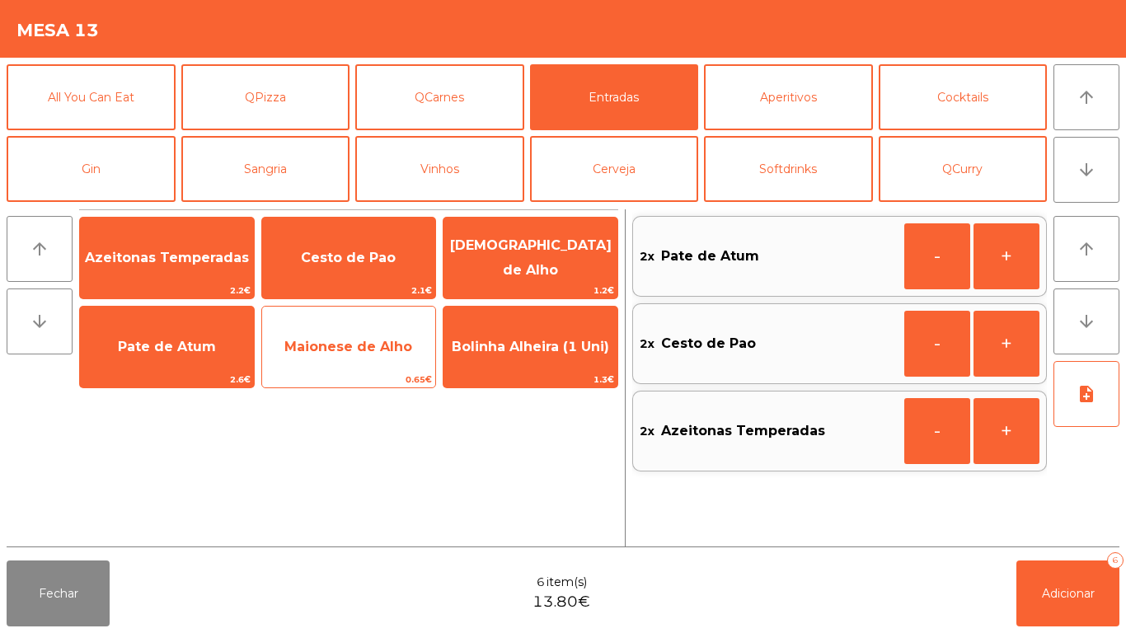
click at [359, 350] on span "Maionese de Alho" at bounding box center [348, 347] width 128 height 16
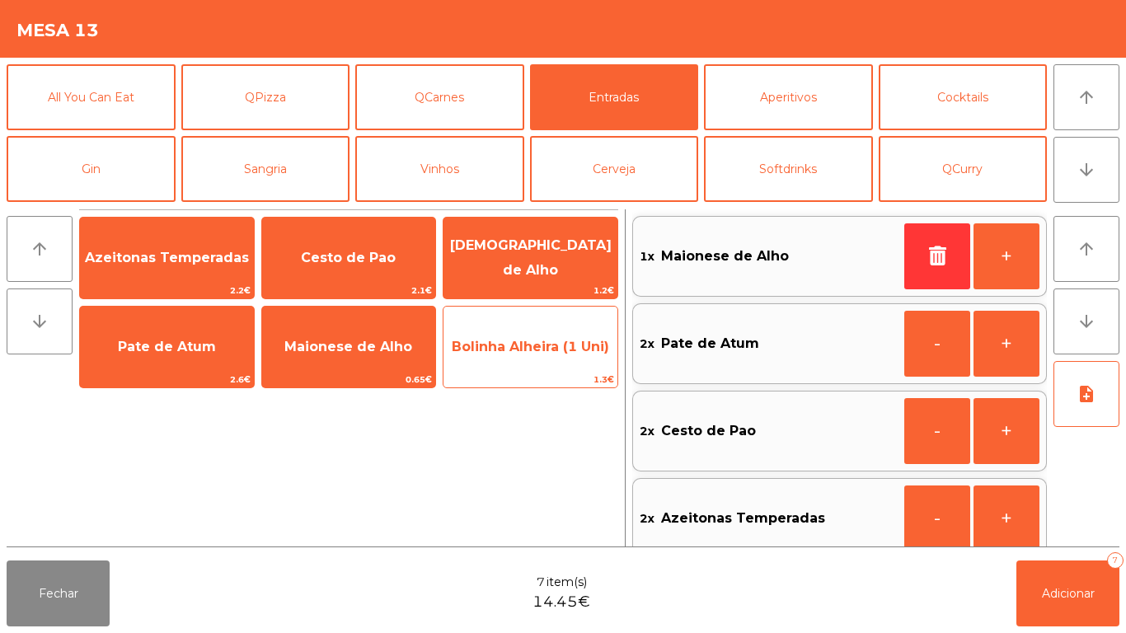
click at [532, 358] on span "Bolinha Alheira (1 Uni)" at bounding box center [530, 347] width 174 height 45
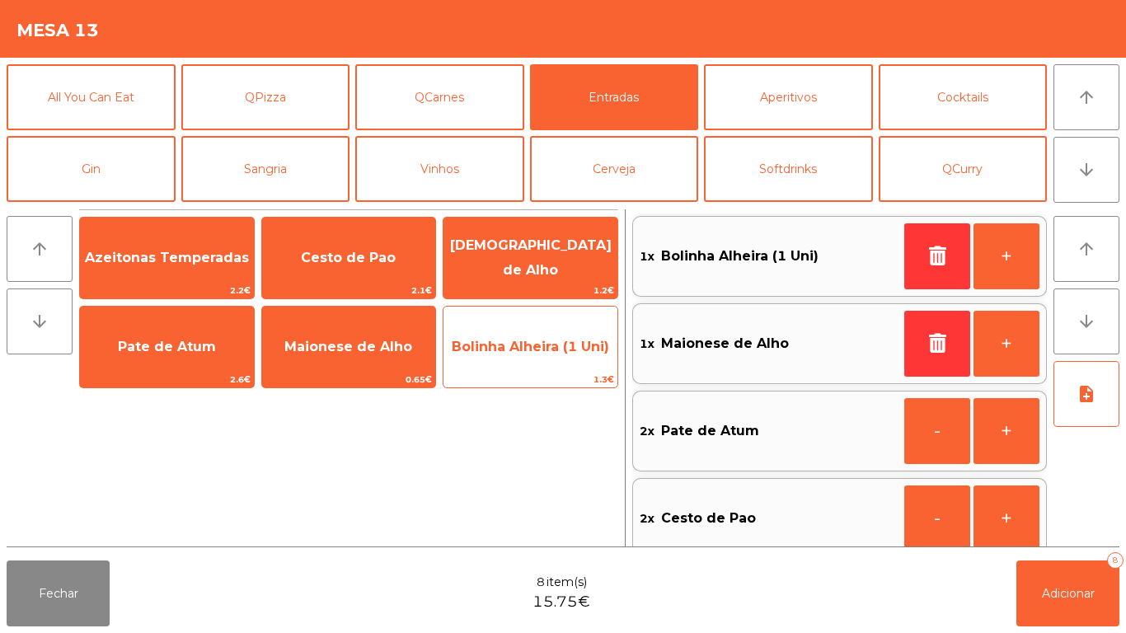
scroll to position [7, 0]
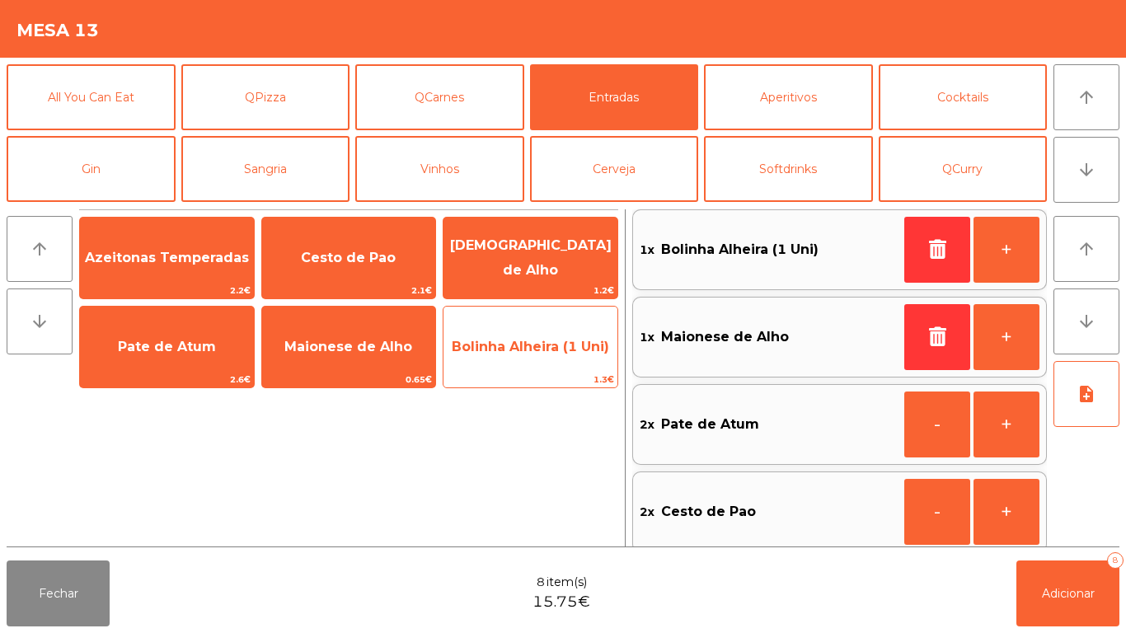
click at [521, 358] on span "Bolinha Alheira (1 Uni)" at bounding box center [530, 347] width 174 height 45
click at [533, 356] on span "Bolinha Alheira (1 Uni)" at bounding box center [530, 347] width 174 height 45
click at [528, 353] on span "Bolinha Alheira (1 Uni)" at bounding box center [530, 347] width 157 height 16
click at [521, 357] on span "Bolinha Alheira (1 Uni)" at bounding box center [530, 347] width 174 height 45
click at [523, 359] on span "Bolinha Alheira (1 Uni)" at bounding box center [530, 347] width 174 height 45
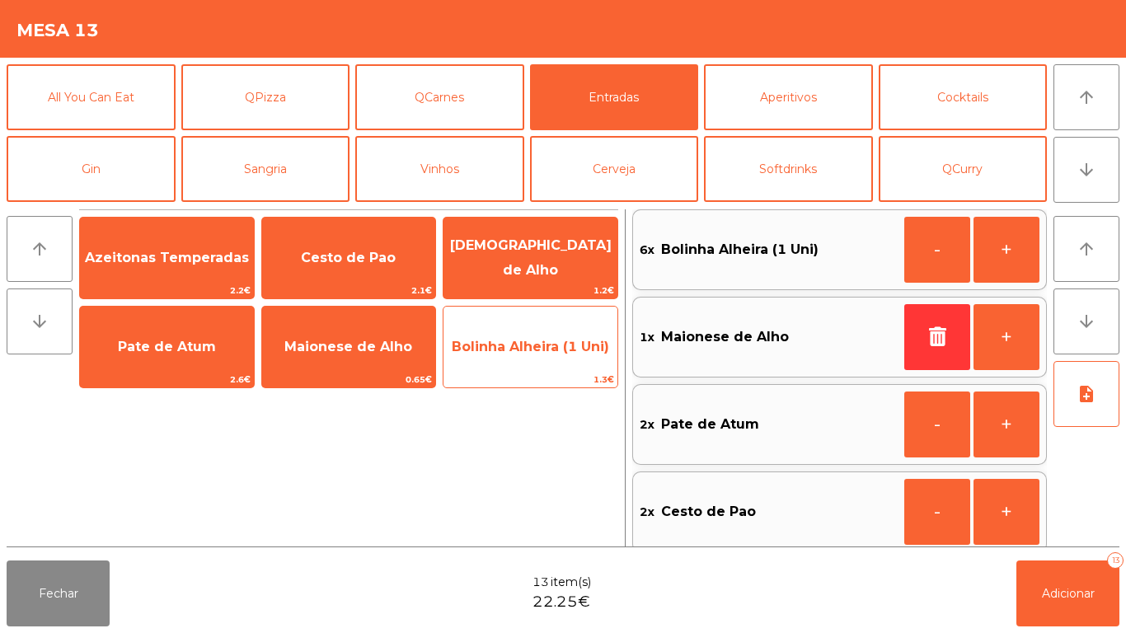
click at [533, 356] on span "Bolinha Alheira (1 Uni)" at bounding box center [530, 347] width 174 height 45
click at [534, 357] on span "Bolinha Alheira (1 Uni)" at bounding box center [530, 347] width 174 height 45
click at [523, 350] on span "Bolinha Alheira (1 Uni)" at bounding box center [530, 347] width 157 height 16
click at [513, 358] on span "Bolinha Alheira (1 Uni)" at bounding box center [530, 347] width 174 height 45
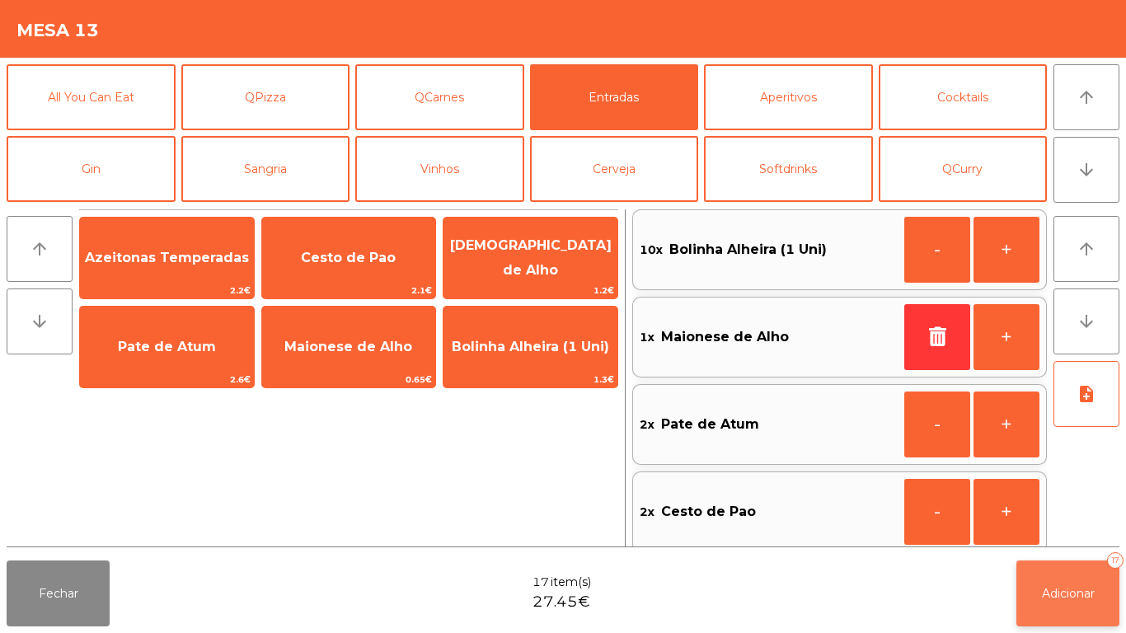
click at [1077, 594] on span "Adicionar" at bounding box center [1068, 593] width 53 height 15
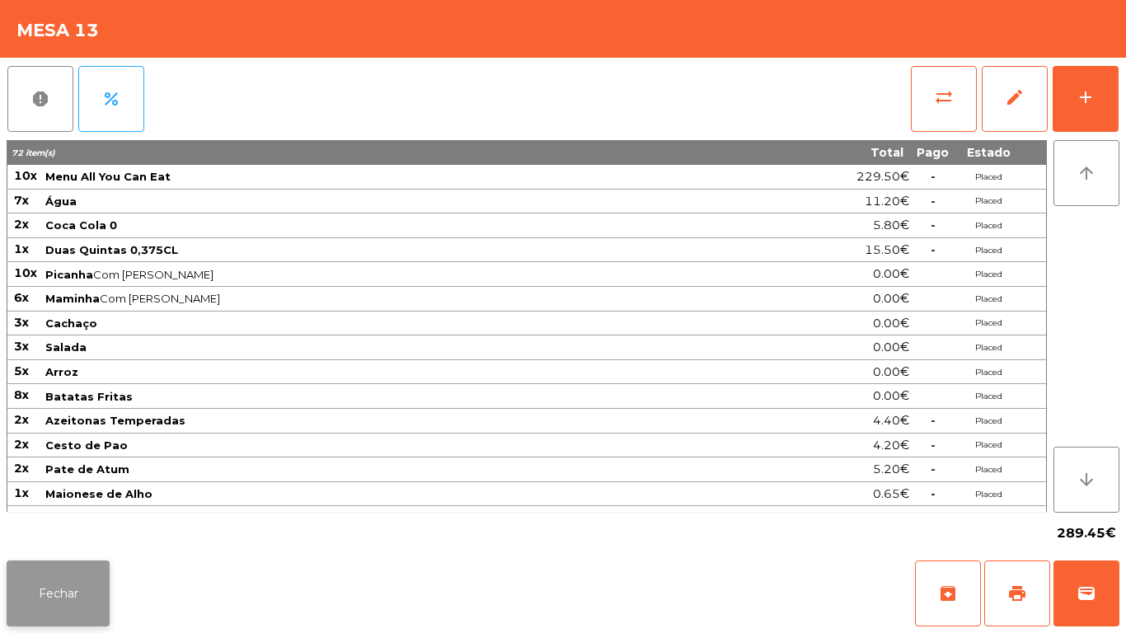
click at [54, 583] on button "Fechar" at bounding box center [58, 594] width 103 height 66
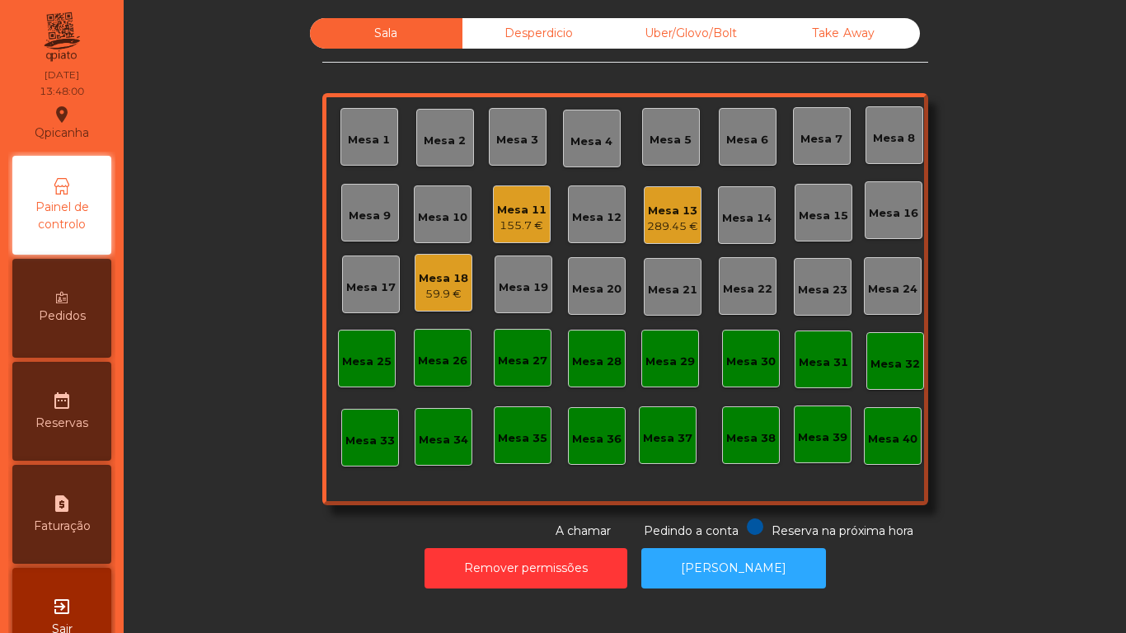
click at [433, 293] on div "59.9 €" at bounding box center [443, 294] width 49 height 16
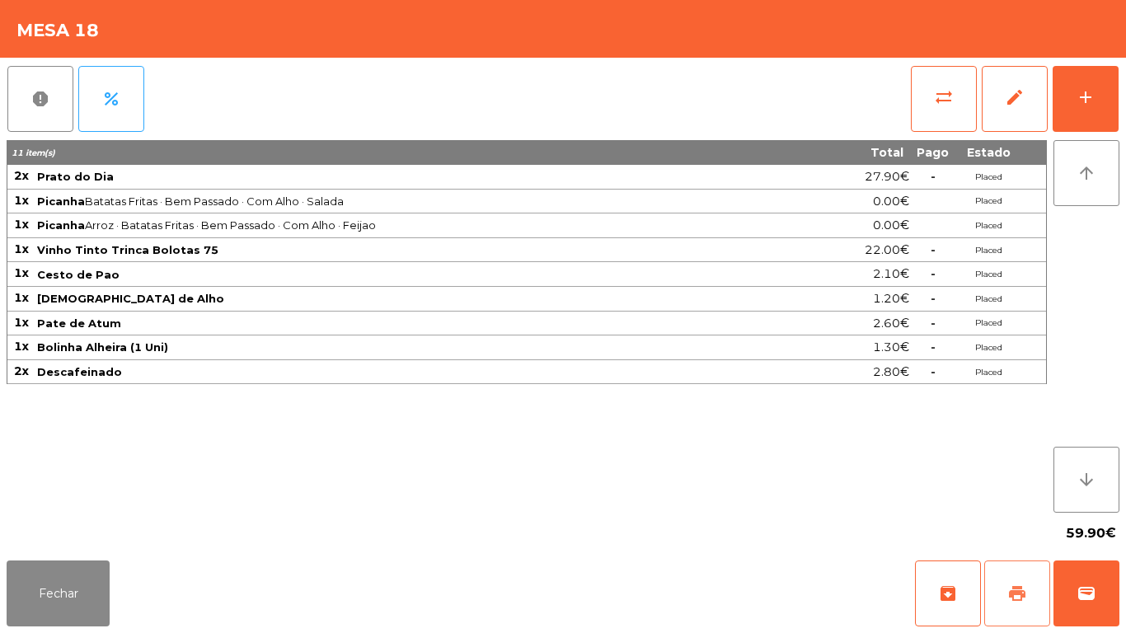
click at [1015, 583] on button "print" at bounding box center [1017, 594] width 66 height 66
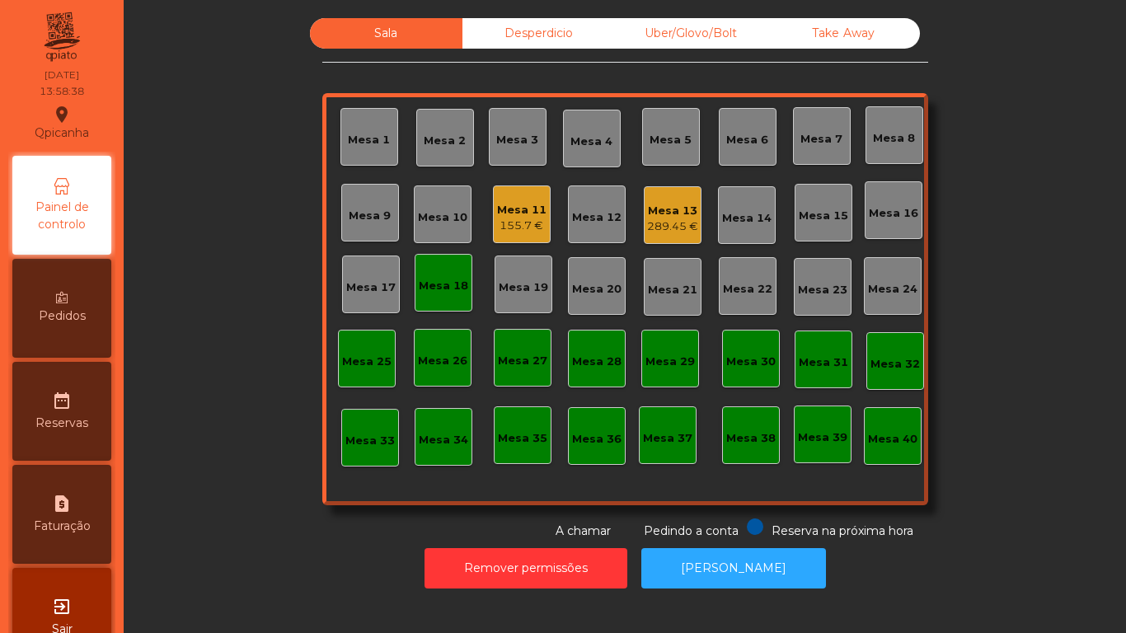
click at [662, 222] on div "289.45 €" at bounding box center [672, 226] width 51 height 16
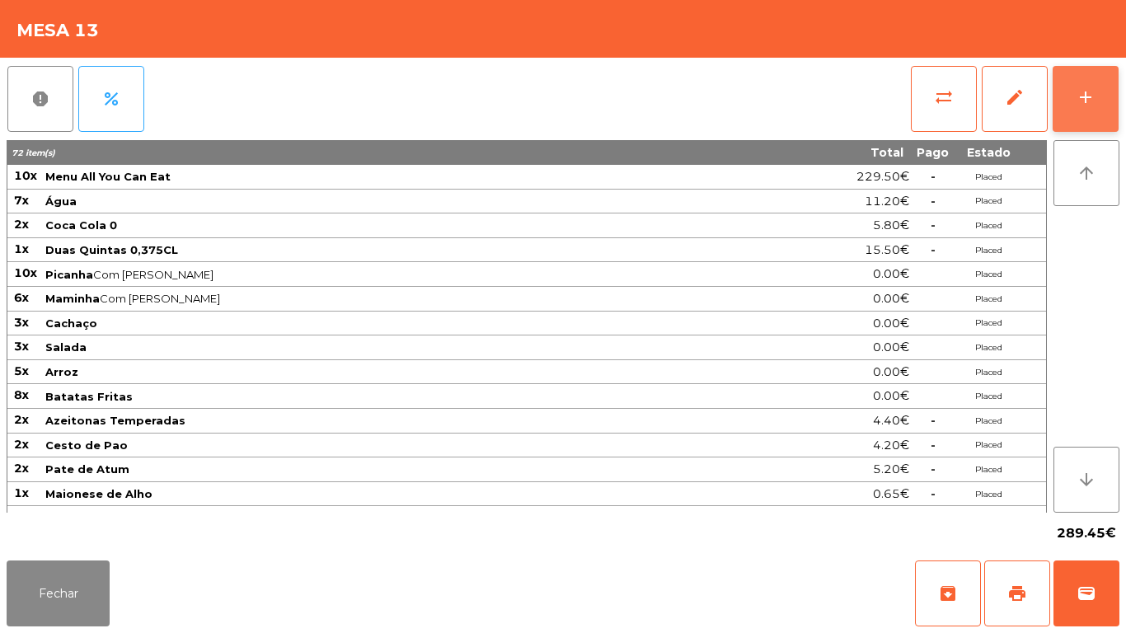
click at [1066, 99] on button "add" at bounding box center [1086, 99] width 66 height 66
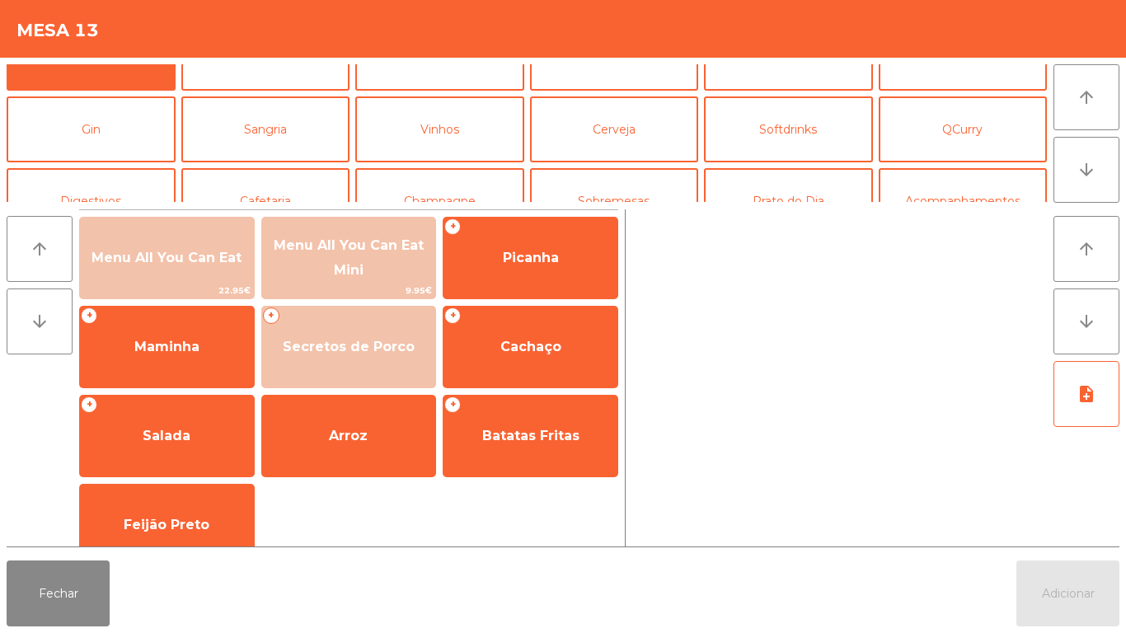
scroll to position [46, 0]
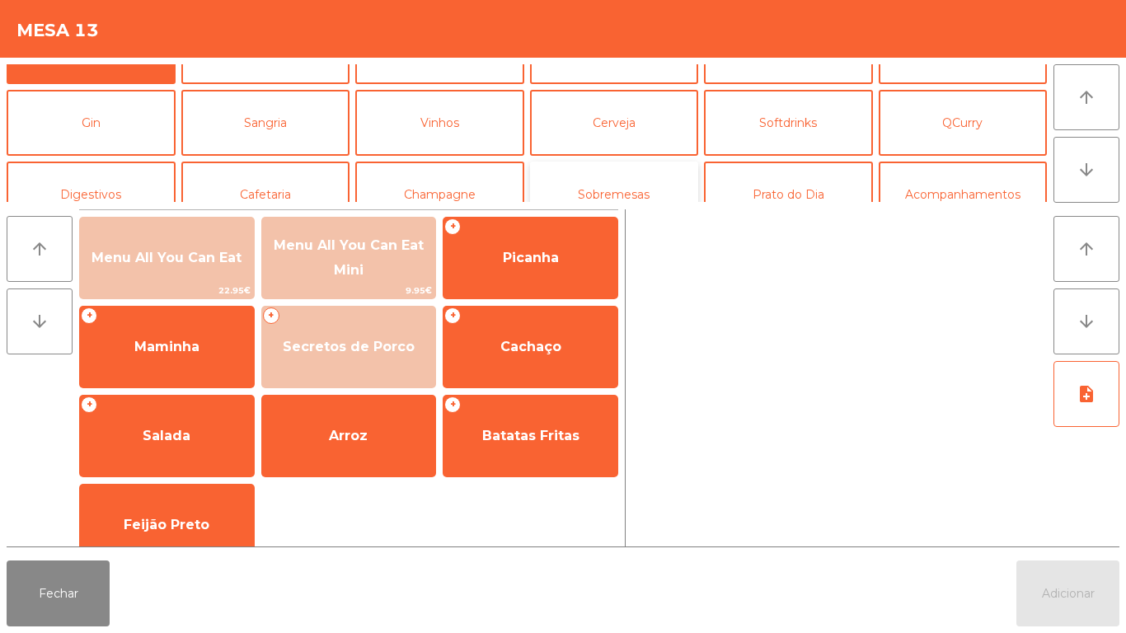
click at [622, 191] on button "Sobremesas" at bounding box center [614, 195] width 169 height 66
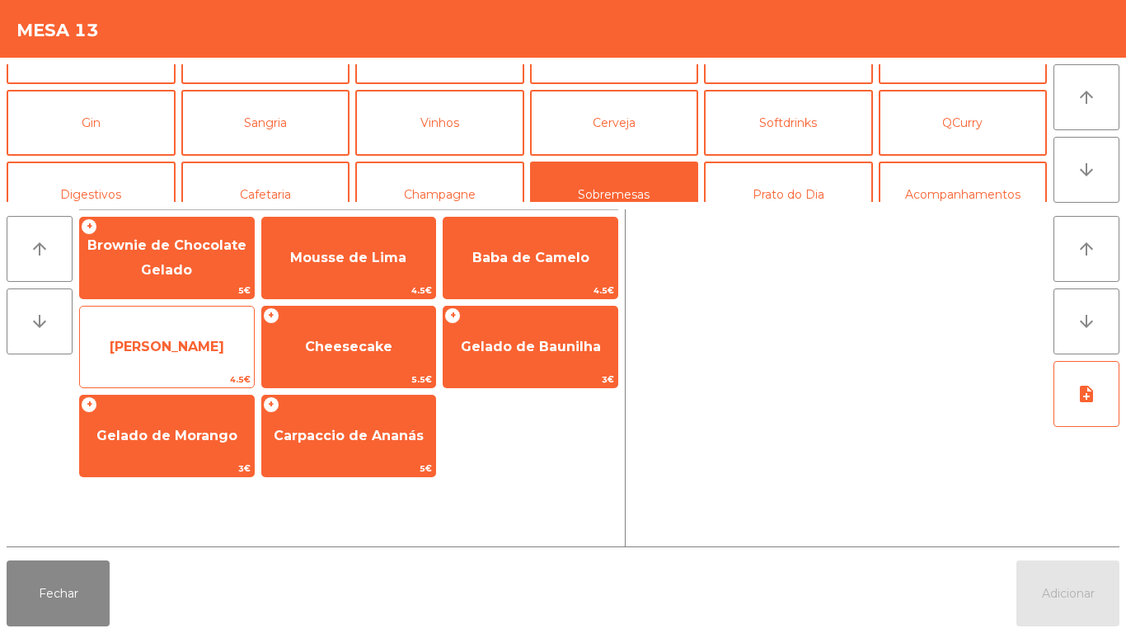
click at [190, 350] on span "[PERSON_NAME]" at bounding box center [167, 347] width 115 height 16
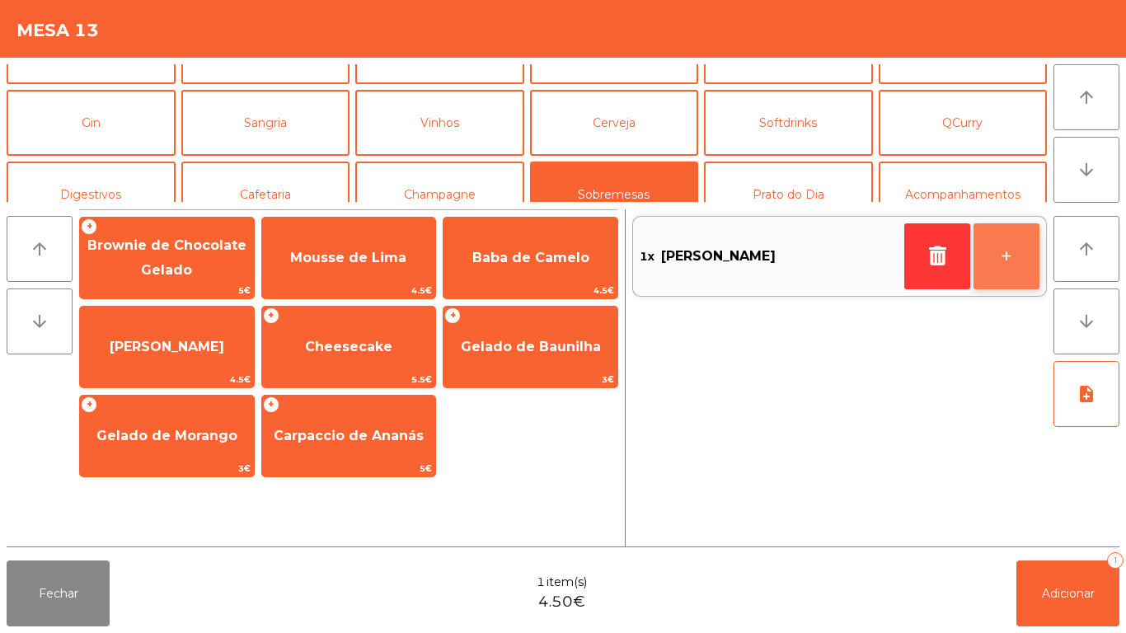
click at [998, 253] on button "+" at bounding box center [1007, 256] width 66 height 66
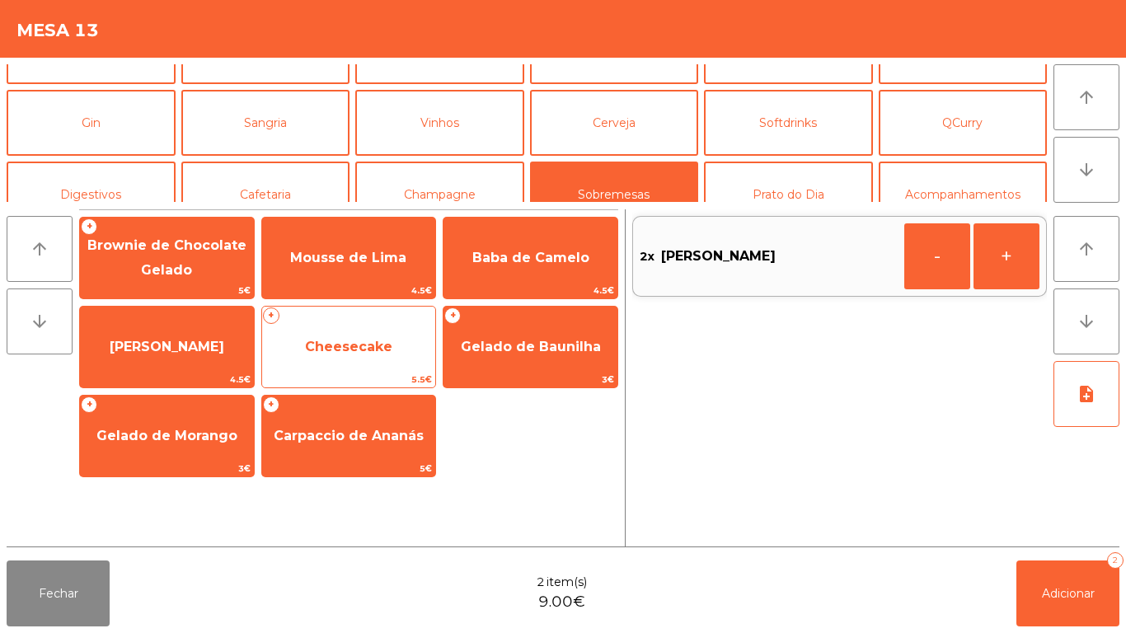
click at [366, 360] on span "Cheesecake" at bounding box center [349, 347] width 174 height 45
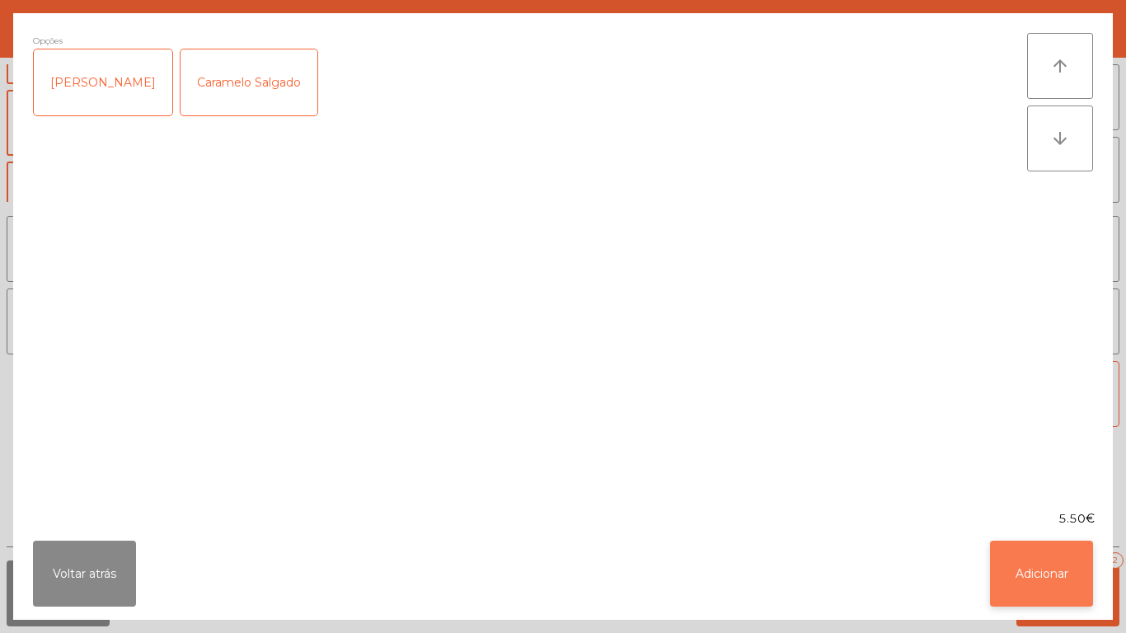
click at [1039, 566] on button "Adicionar" at bounding box center [1041, 574] width 103 height 66
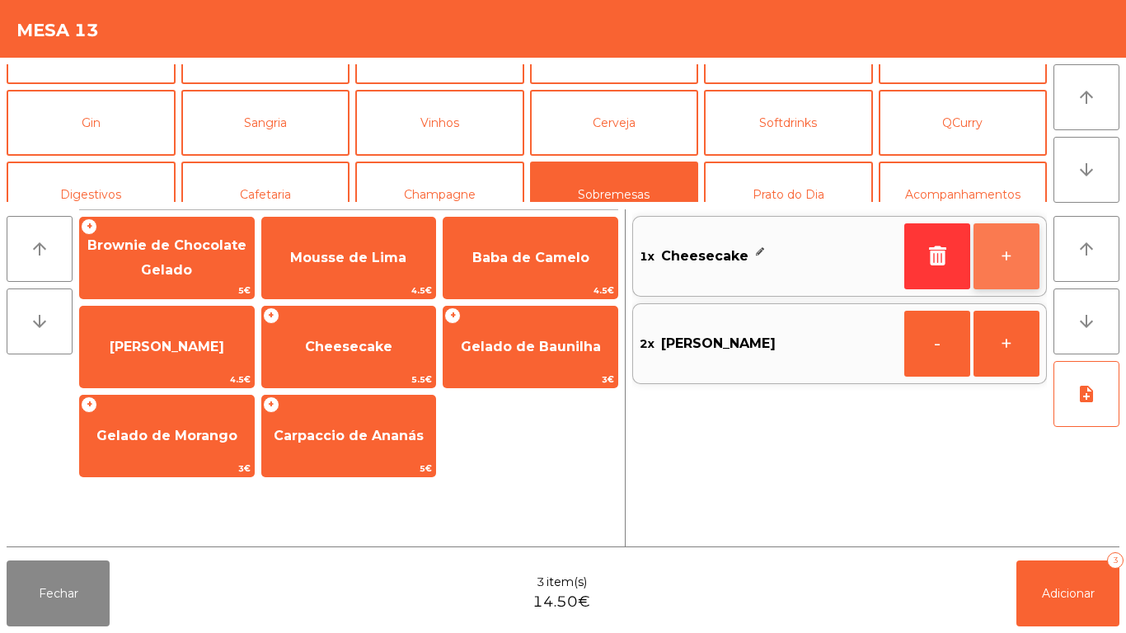
click at [1008, 248] on button "+" at bounding box center [1007, 256] width 66 height 66
click at [1007, 249] on button "+" at bounding box center [1007, 256] width 66 height 66
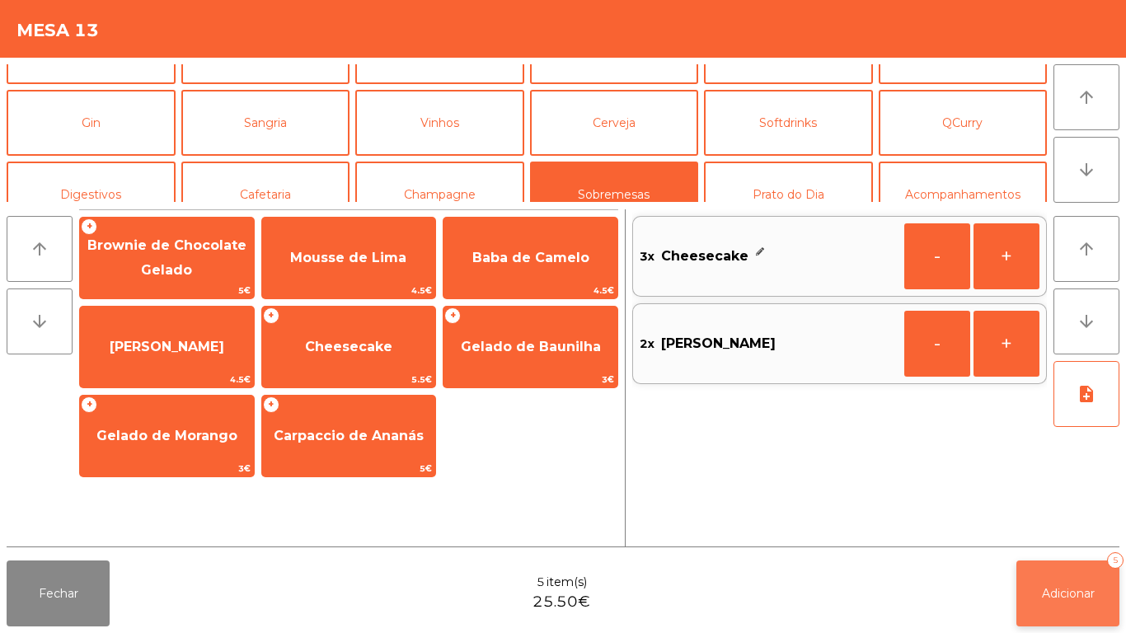
click at [1067, 583] on button "Adicionar 5" at bounding box center [1067, 594] width 103 height 66
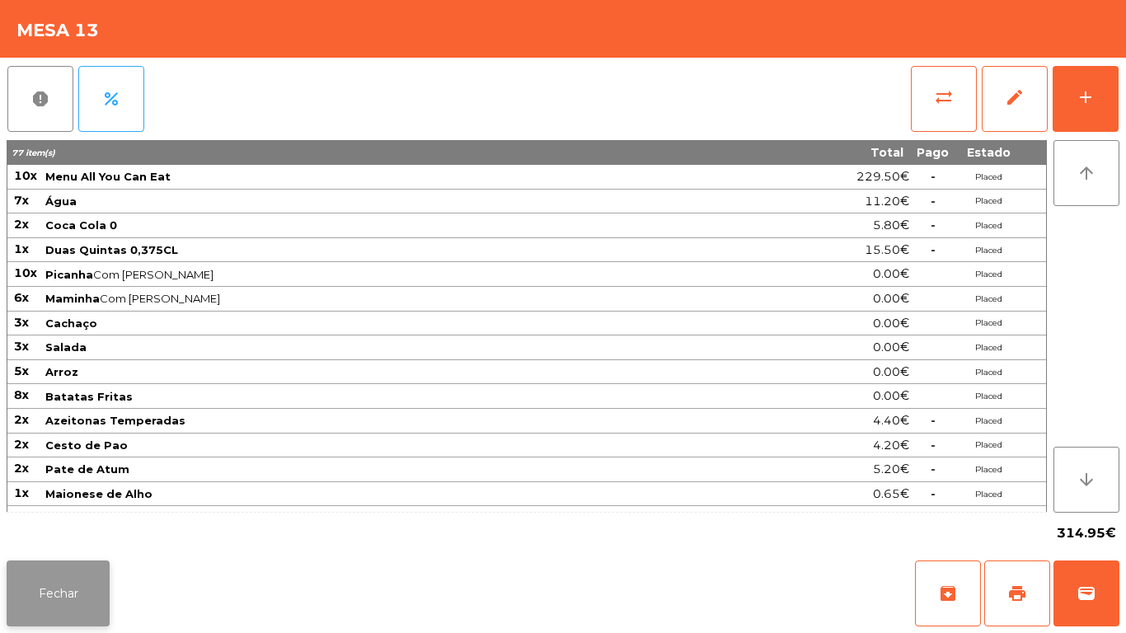
click at [66, 591] on button "Fechar" at bounding box center [58, 594] width 103 height 66
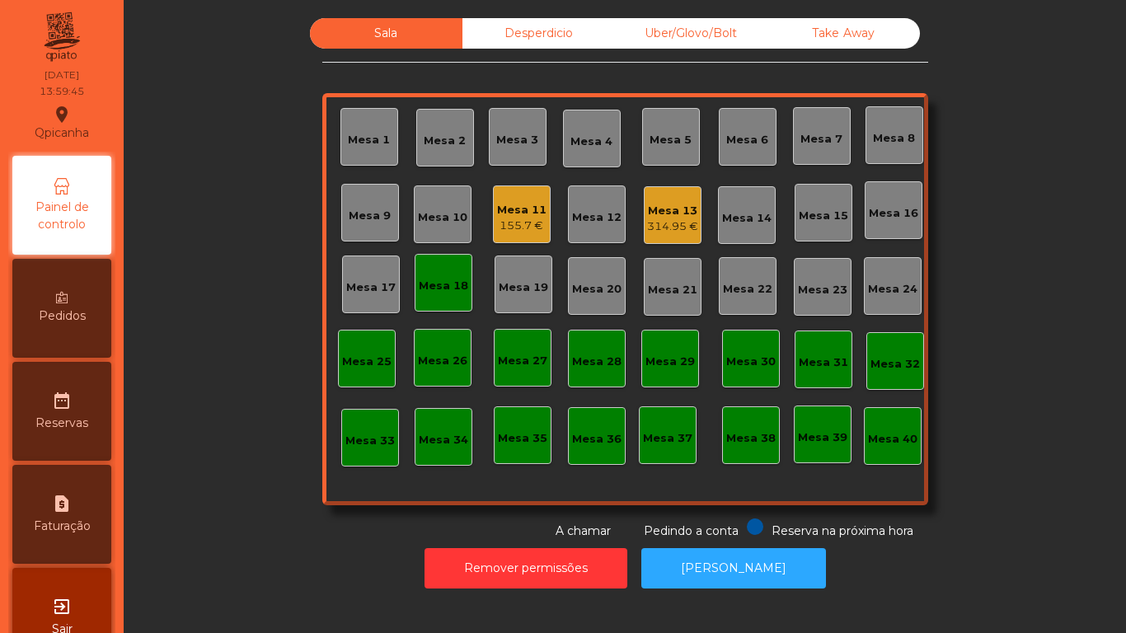
click at [522, 213] on div "Mesa 11" at bounding box center [521, 210] width 49 height 16
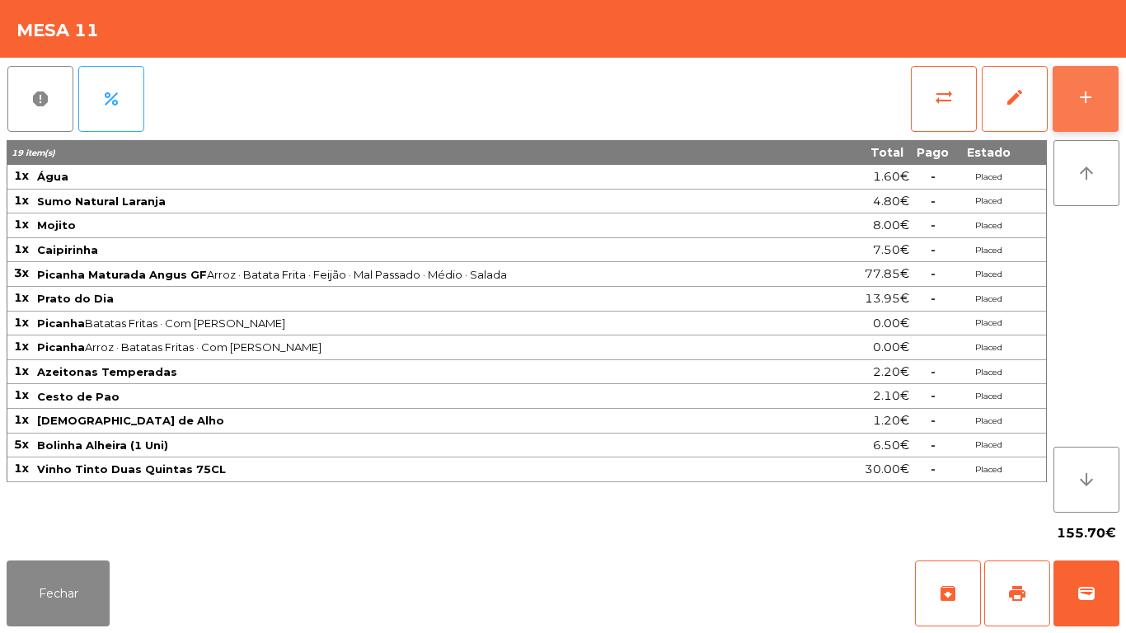
click at [1079, 96] on div "add" at bounding box center [1086, 97] width 20 height 20
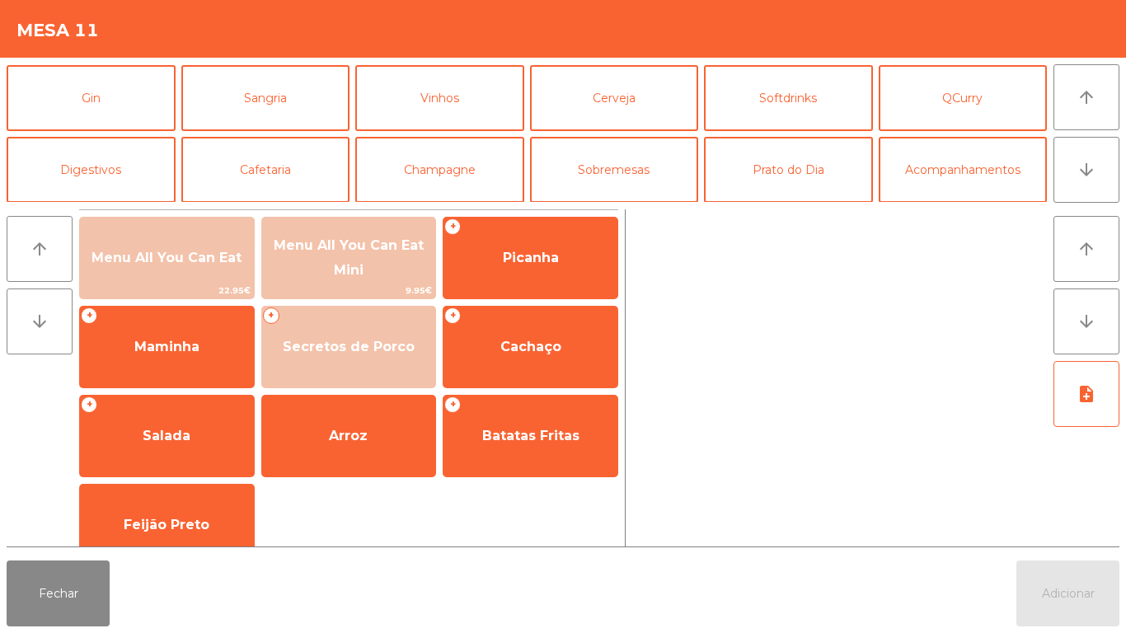
scroll to position [80, 0]
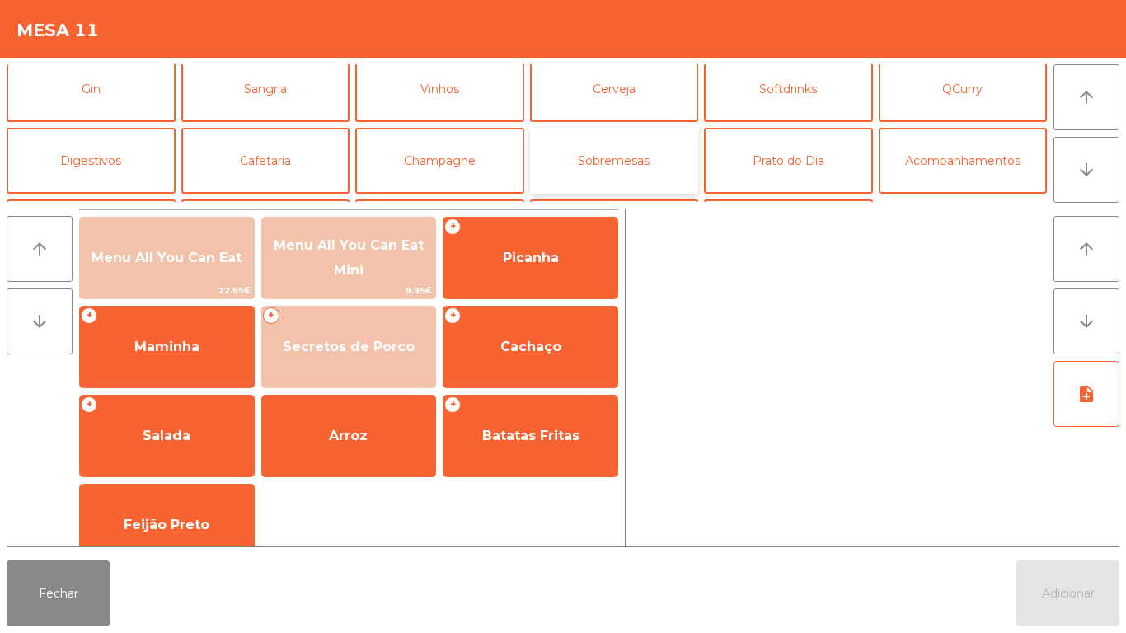
click at [627, 167] on button "Sobremesas" at bounding box center [614, 161] width 169 height 66
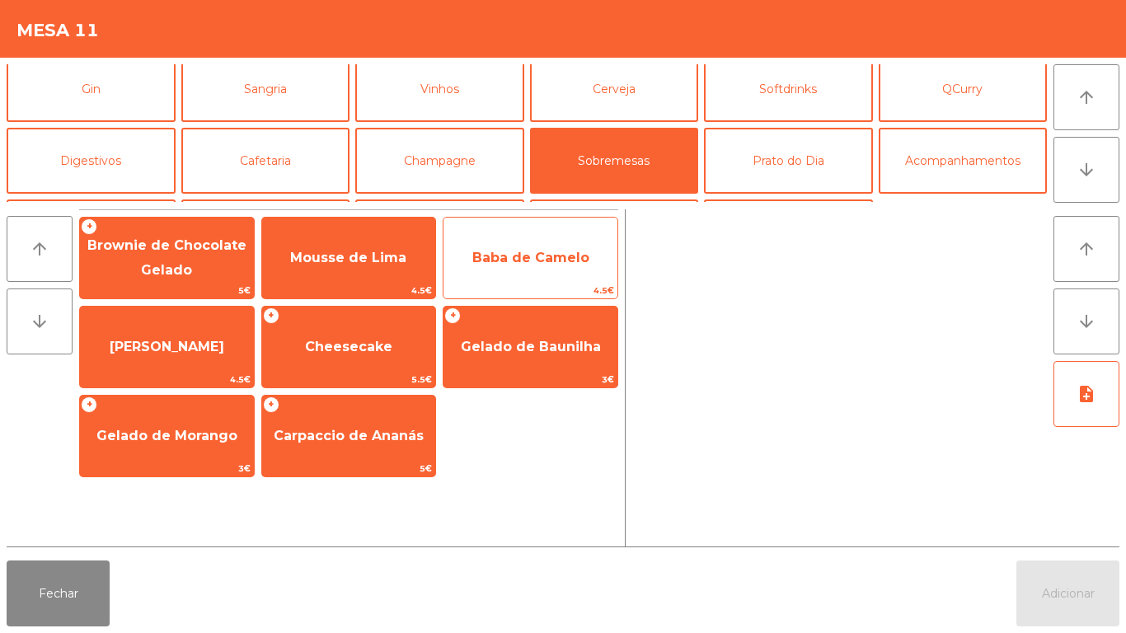
click at [533, 255] on span "Baba de Camelo" at bounding box center [530, 258] width 117 height 16
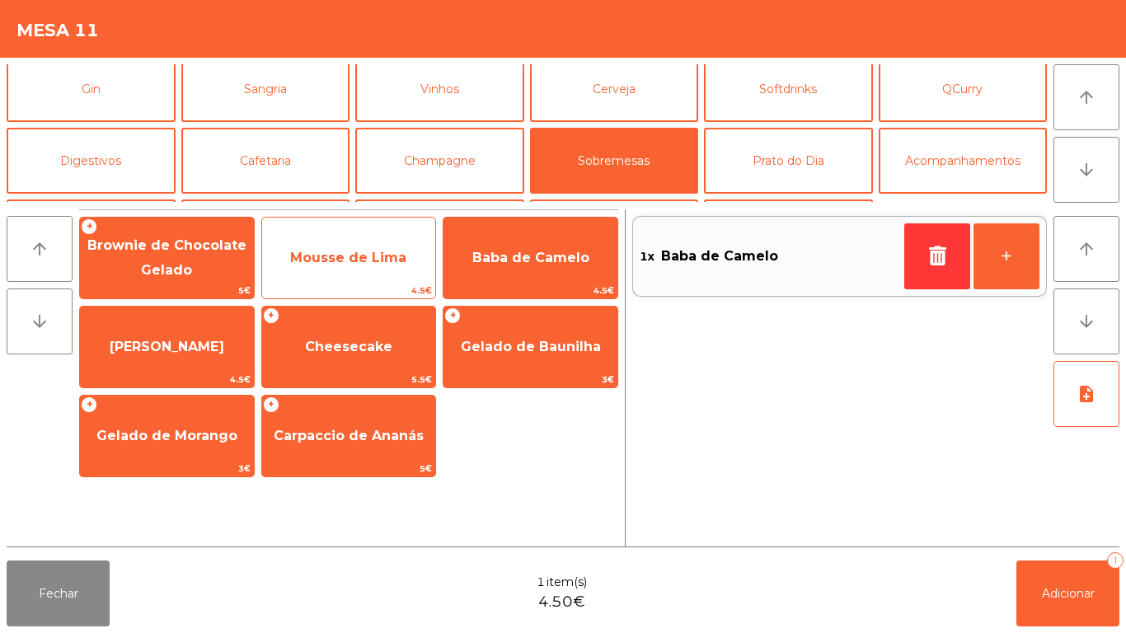
click at [364, 263] on span "Mousse de Lima" at bounding box center [348, 258] width 116 height 16
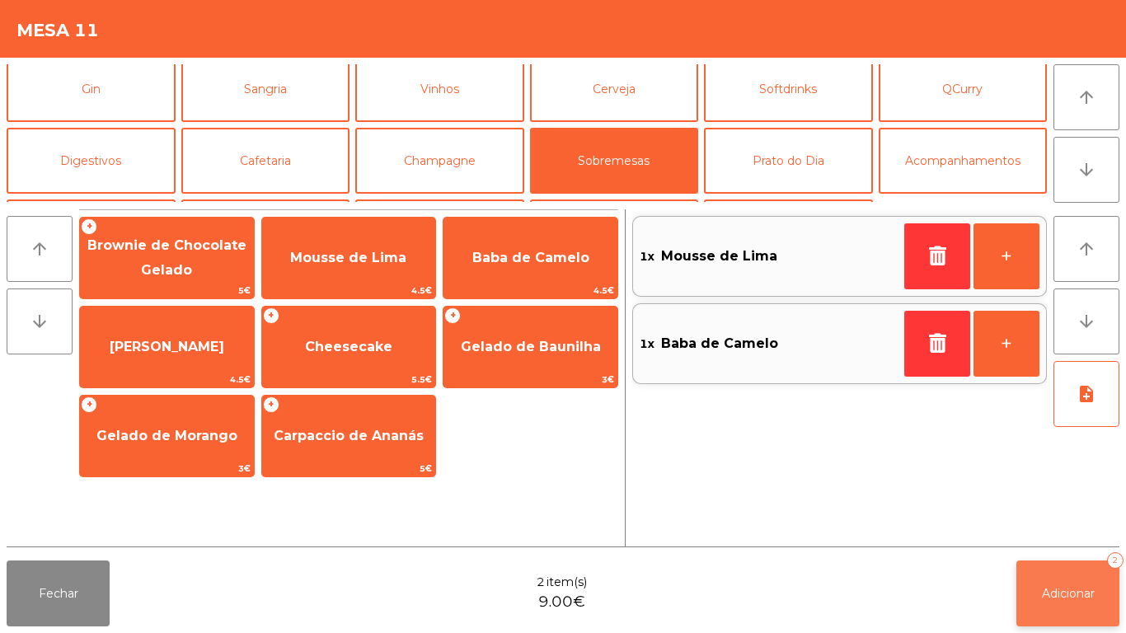
click at [1064, 590] on span "Adicionar" at bounding box center [1068, 593] width 53 height 15
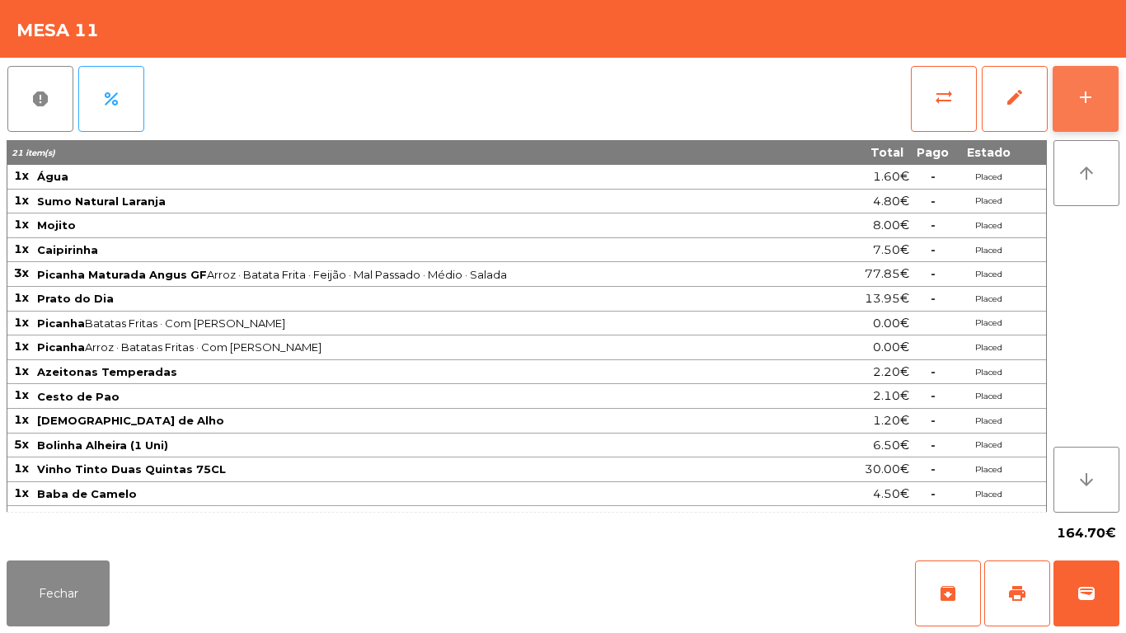
click at [1076, 104] on div "add" at bounding box center [1086, 97] width 20 height 20
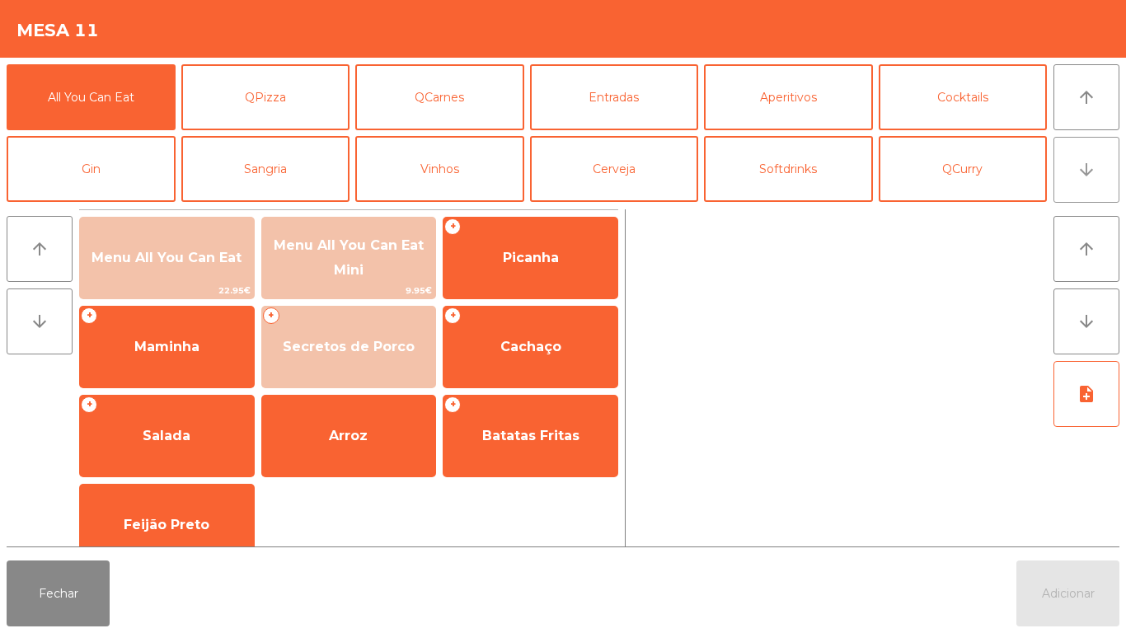
click at [1069, 176] on button "arrow_downward" at bounding box center [1086, 170] width 66 height 66
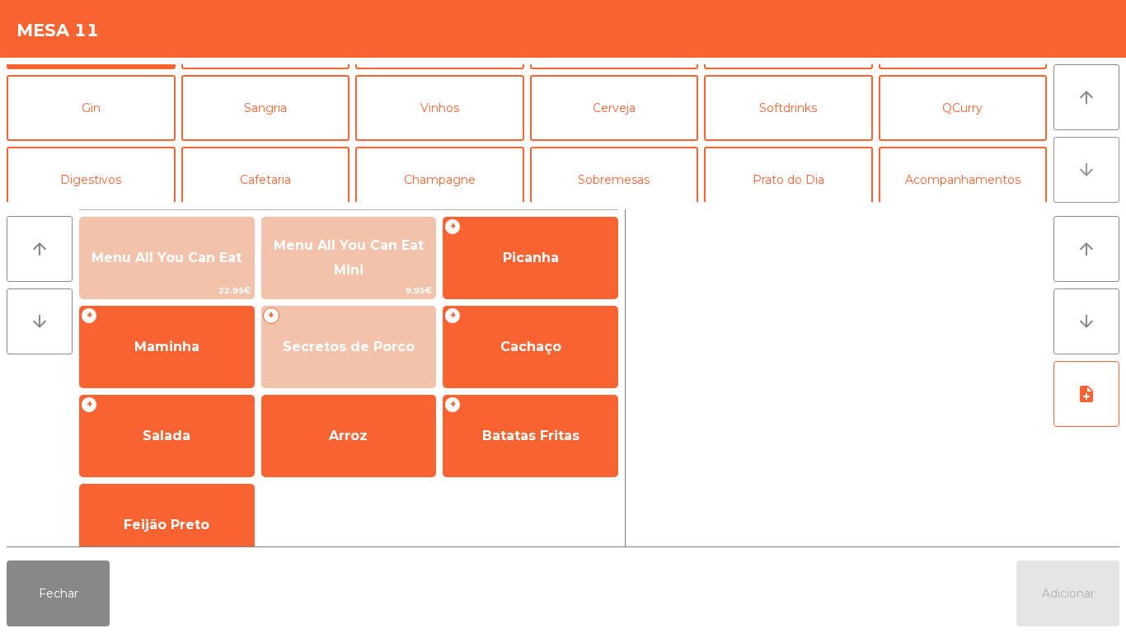
scroll to position [143, 0]
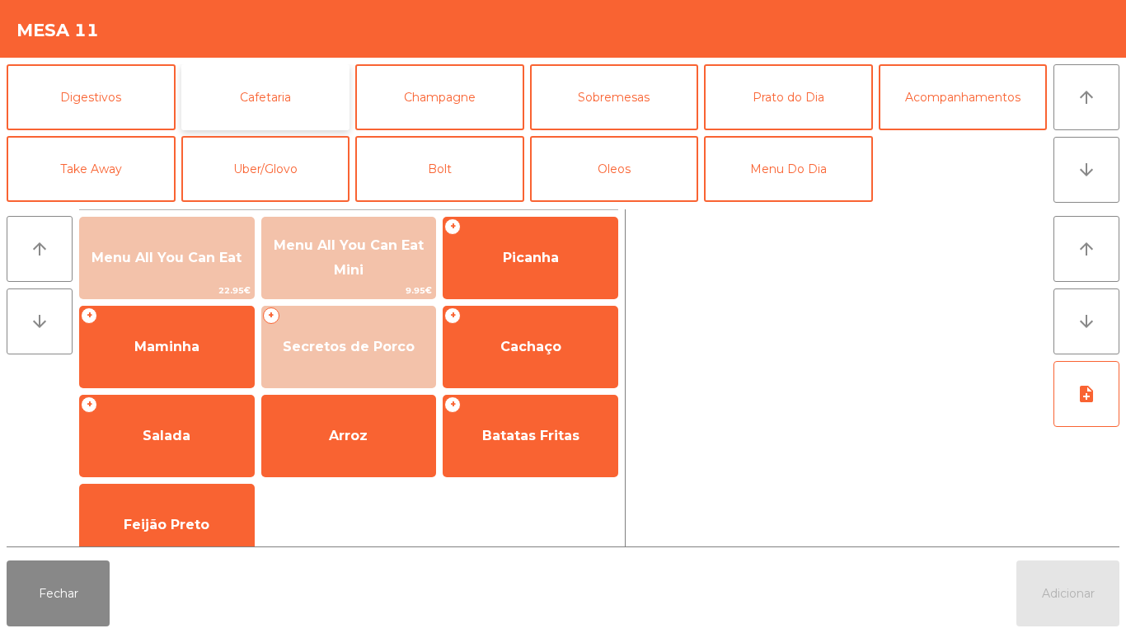
click at [279, 92] on button "Cafetaria" at bounding box center [265, 97] width 169 height 66
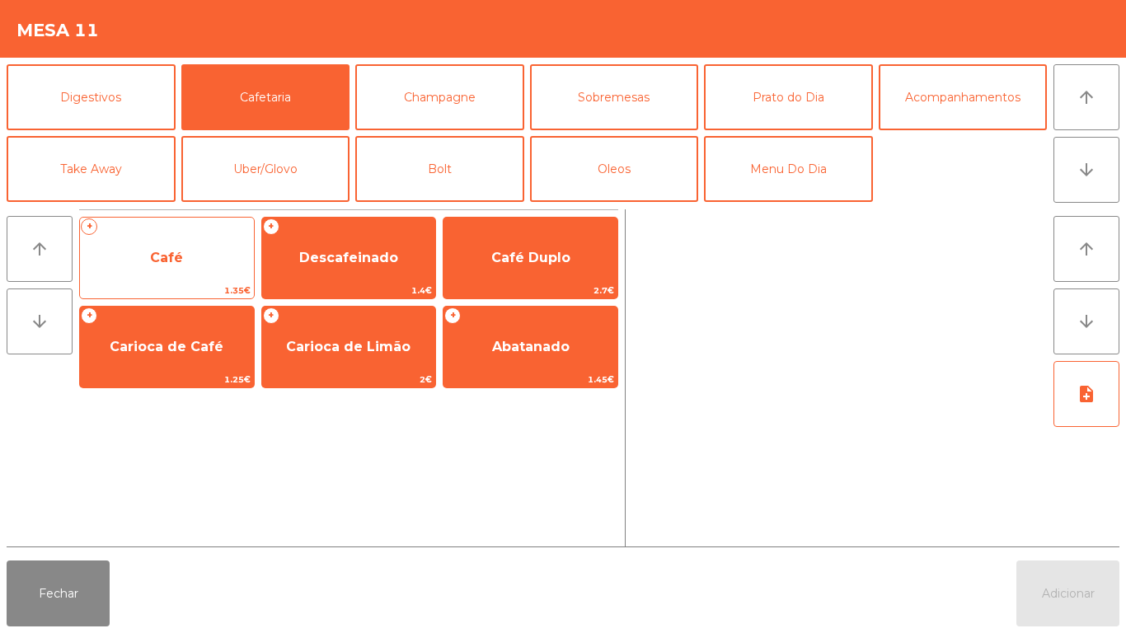
click at [168, 250] on span "Café" at bounding box center [166, 258] width 33 height 16
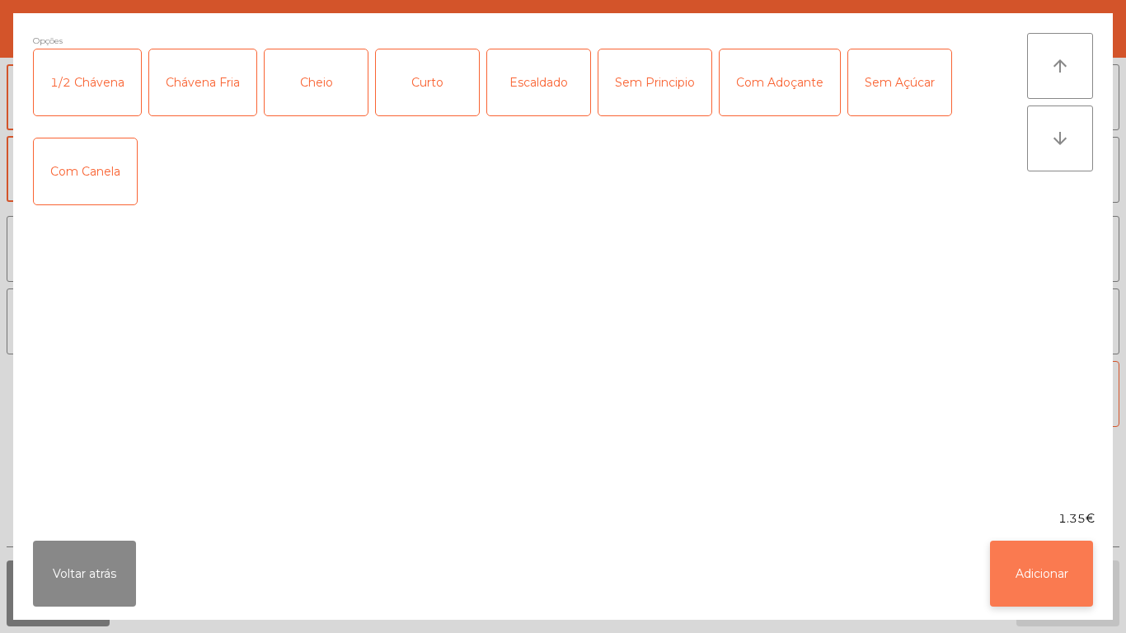
click at [1022, 565] on button "Adicionar" at bounding box center [1041, 574] width 103 height 66
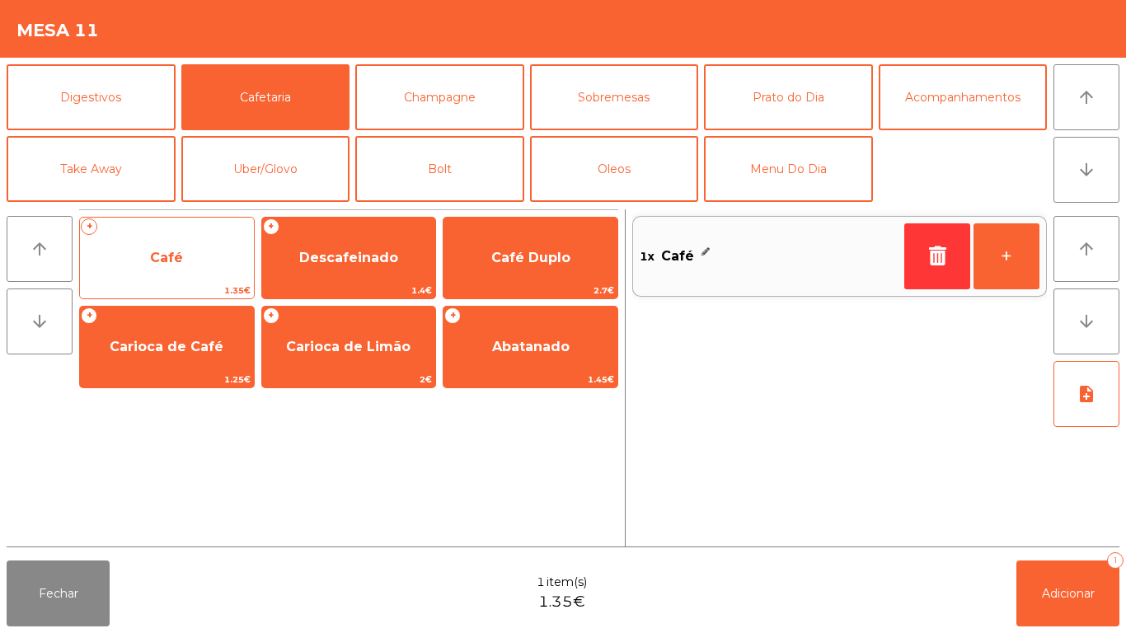
click at [183, 267] on span "Café" at bounding box center [167, 258] width 174 height 45
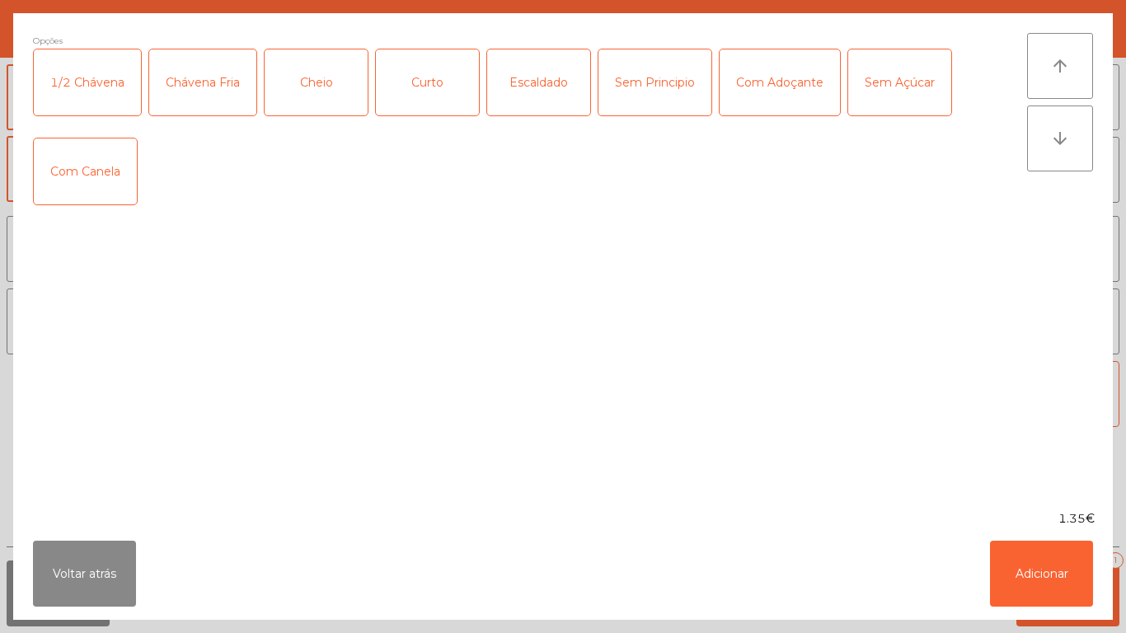
click at [317, 82] on div "Cheio" at bounding box center [316, 82] width 103 height 66
click at [1025, 558] on button "Adicionar" at bounding box center [1041, 574] width 103 height 66
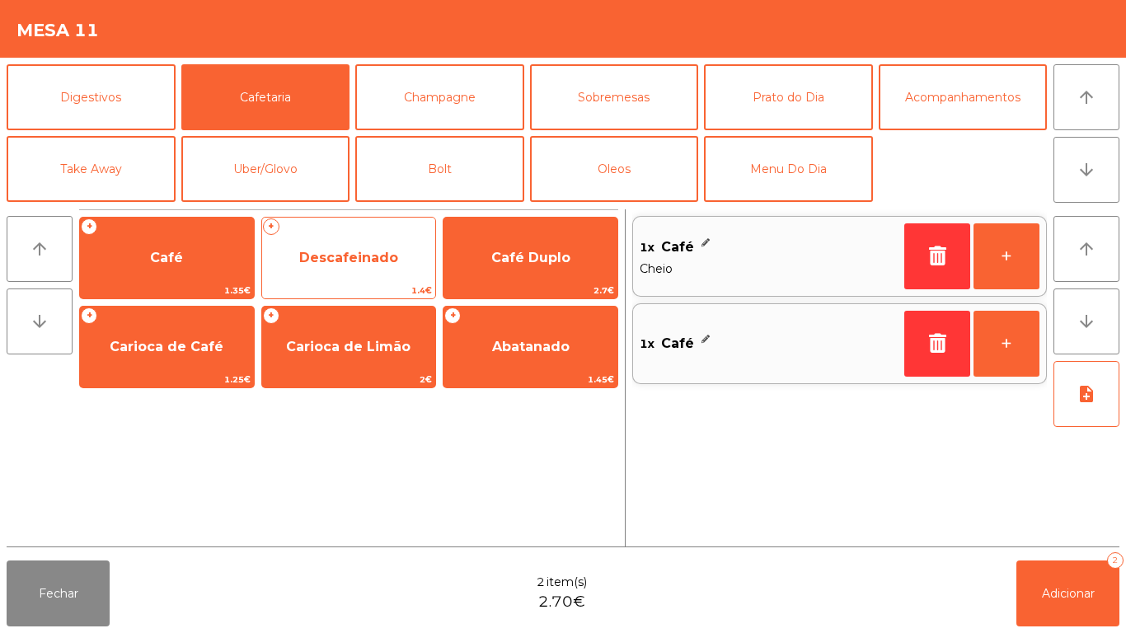
click at [363, 256] on span "Descafeinado" at bounding box center [348, 258] width 99 height 16
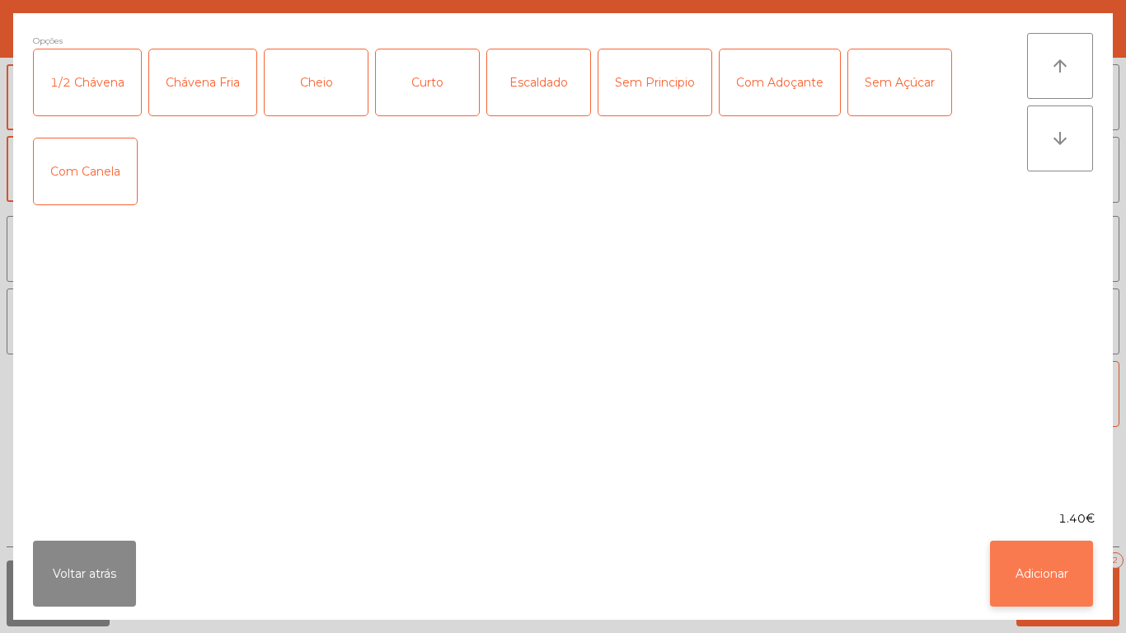
click at [1020, 558] on button "Adicionar" at bounding box center [1041, 574] width 103 height 66
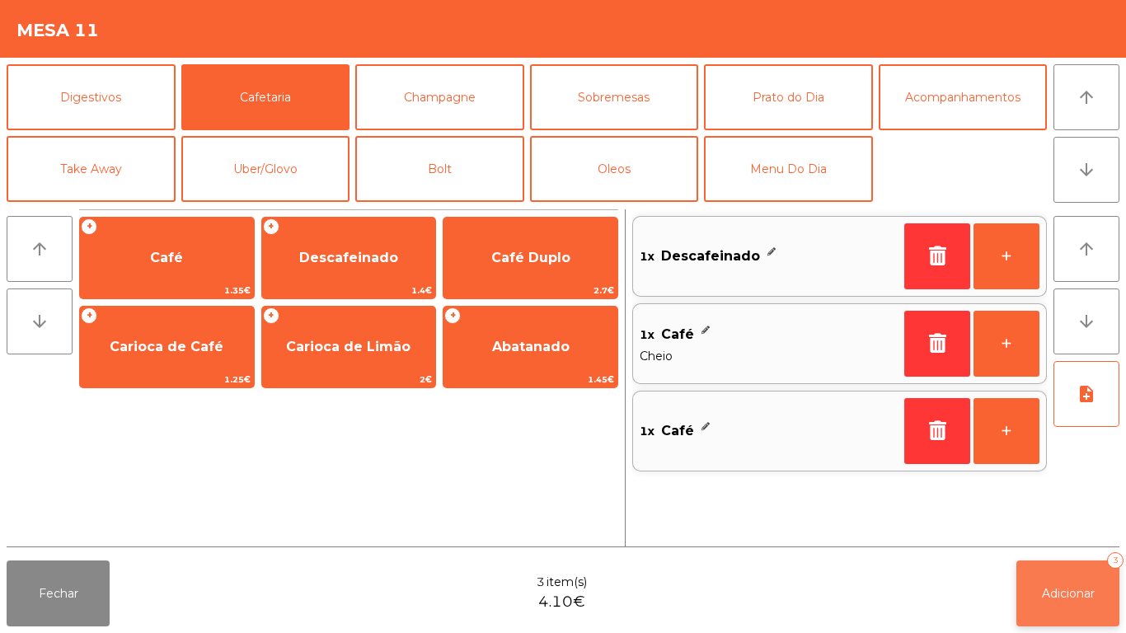
click at [1067, 583] on button "Adicionar 3" at bounding box center [1067, 594] width 103 height 66
